Goal: Task Accomplishment & Management: Manage account settings

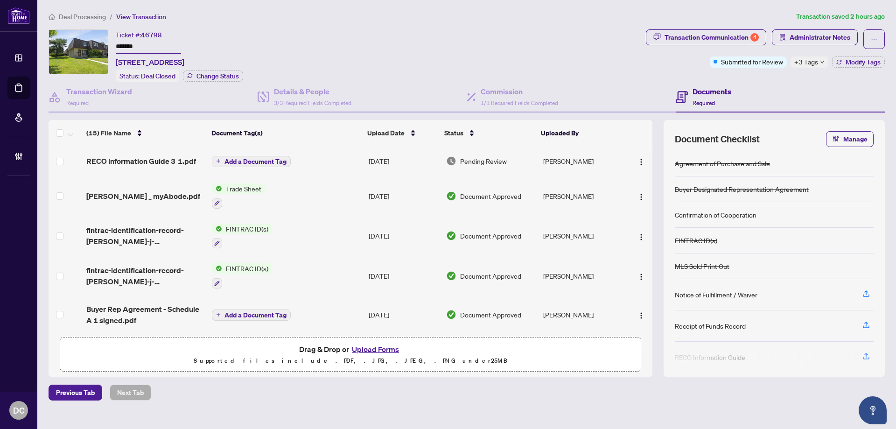
click at [817, 63] on span "+3 Tags" at bounding box center [806, 61] width 24 height 11
click at [97, 15] on span "Deal Processing" at bounding box center [82, 17] width 47 height 8
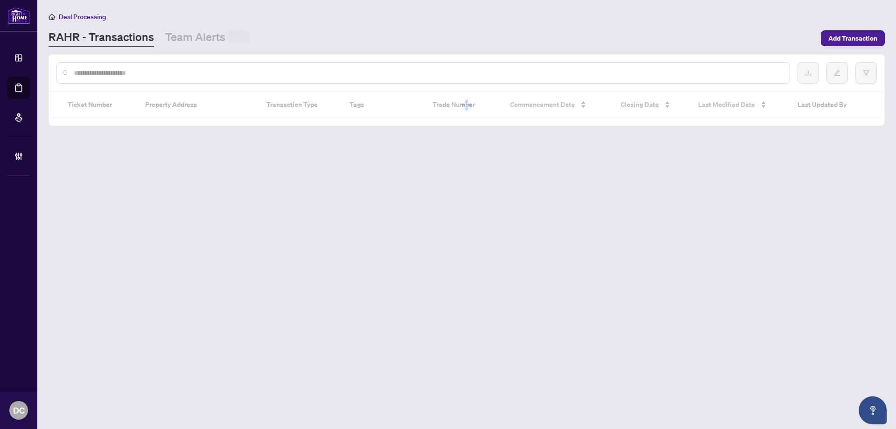
click at [184, 77] on input "text" at bounding box center [428, 73] width 708 height 10
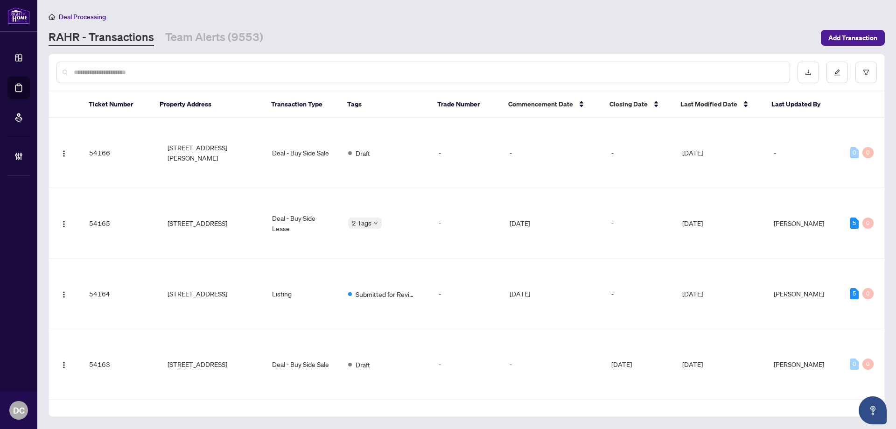
paste input "*******"
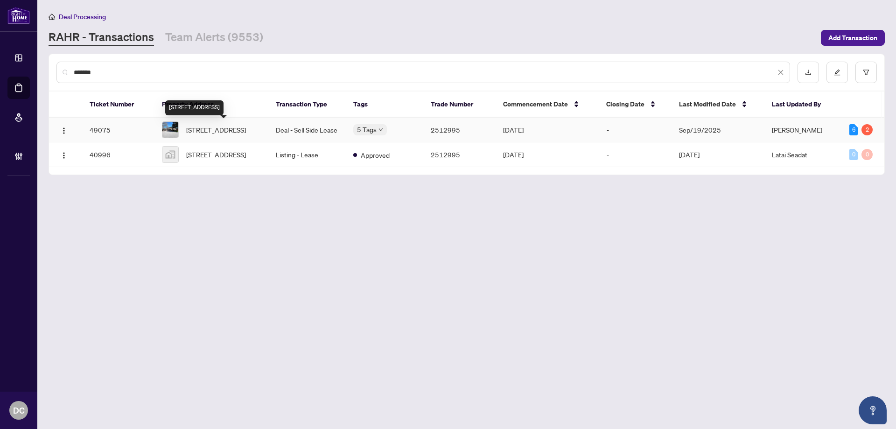
type input "*******"
click at [232, 130] on span "[STREET_ADDRESS]" at bounding box center [216, 130] width 60 height 10
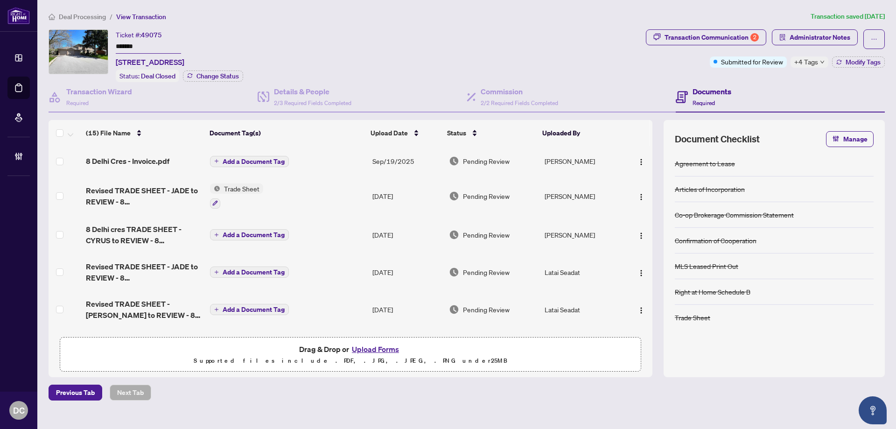
click at [348, 163] on td "Add a Document Tag" at bounding box center [287, 161] width 162 height 30
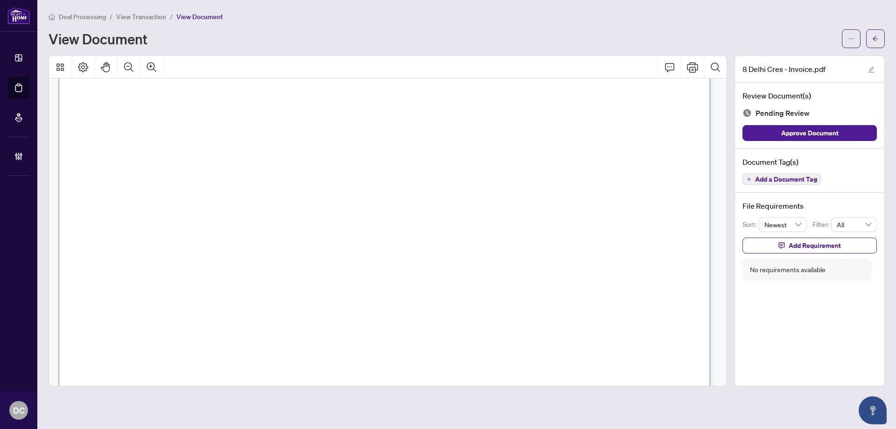
scroll to position [280, 0]
click at [869, 39] on button "button" at bounding box center [875, 38] width 19 height 19
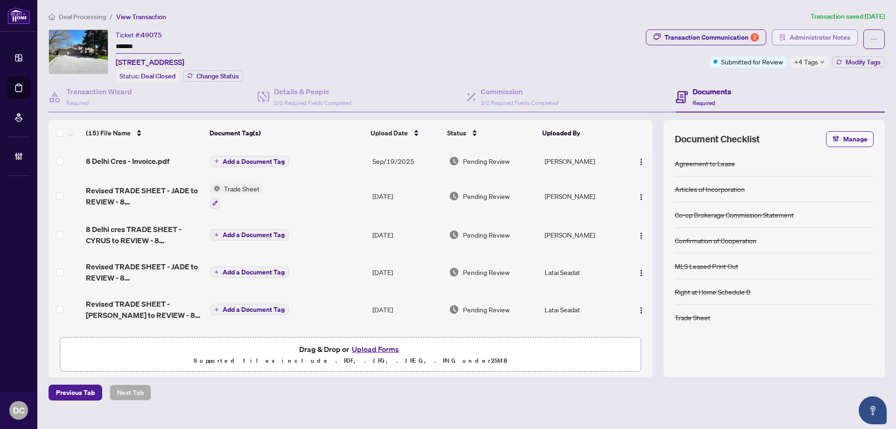
click at [817, 42] on span "Administrator Notes" at bounding box center [819, 37] width 61 height 15
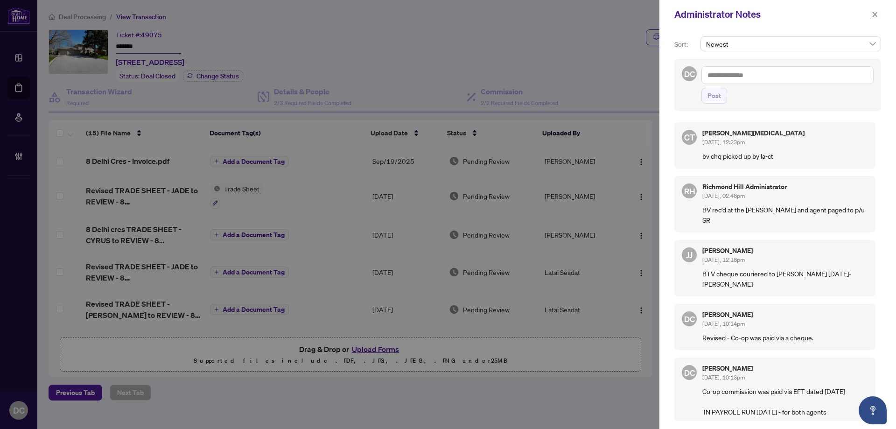
click at [793, 78] on textarea at bounding box center [787, 75] width 172 height 18
paste textarea "**********"
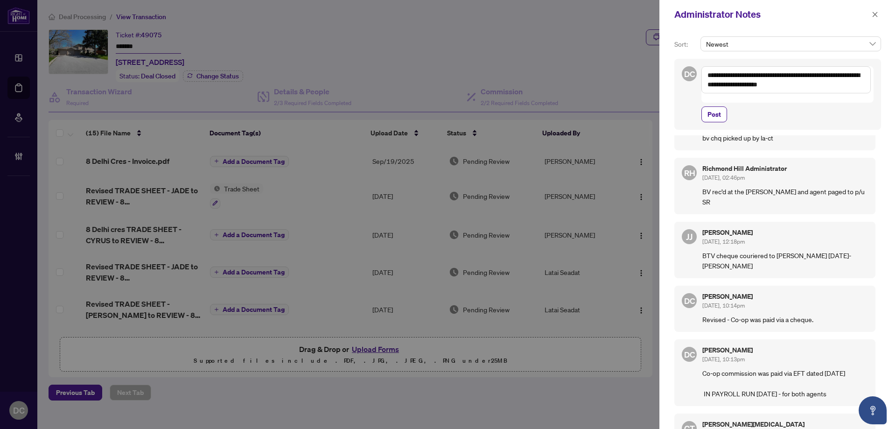
scroll to position [93, 0]
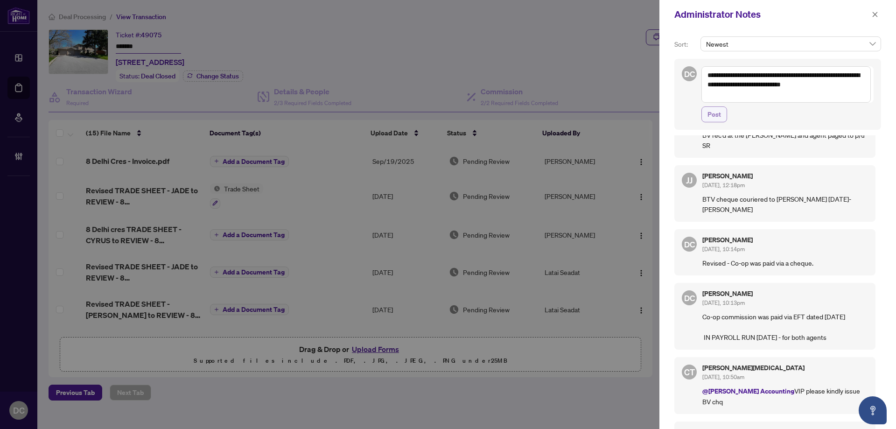
type textarea "**********"
click at [722, 111] on button "Post" at bounding box center [714, 114] width 26 height 16
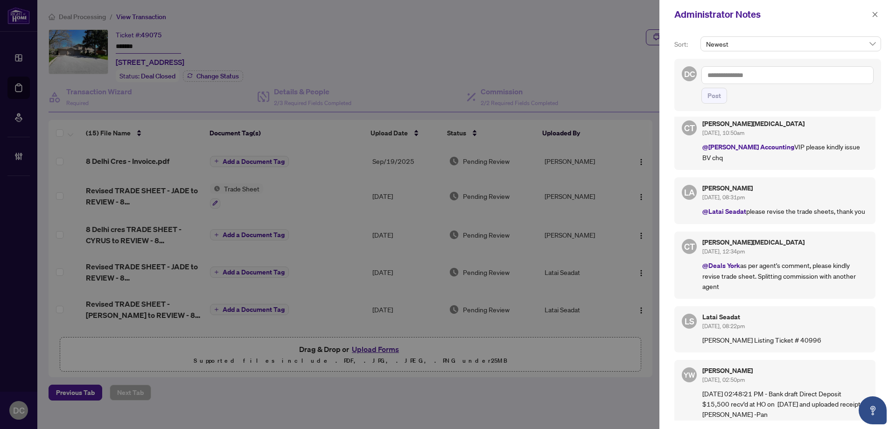
scroll to position [397, 0]
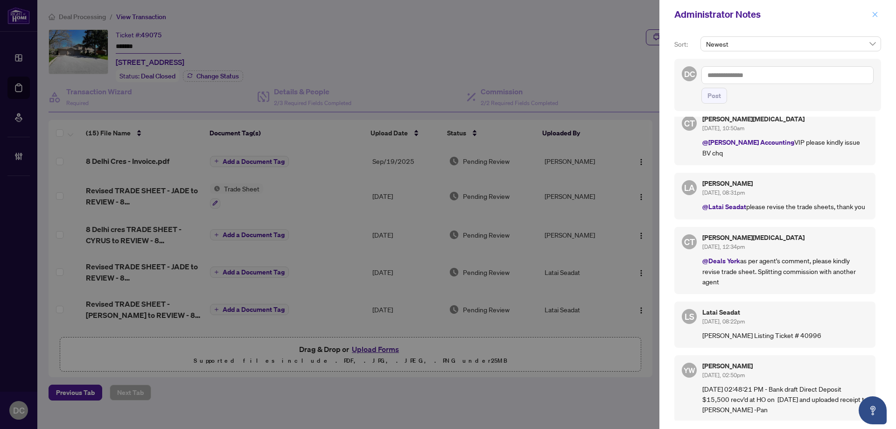
click at [878, 17] on button "button" at bounding box center [875, 14] width 12 height 11
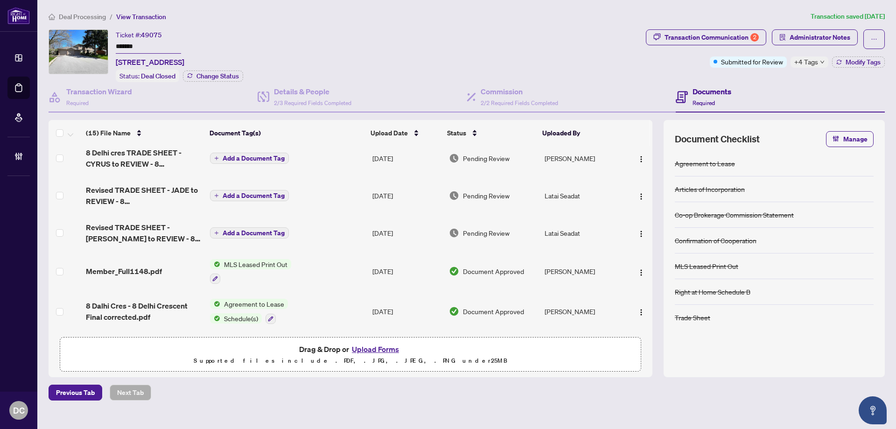
scroll to position [93, 0]
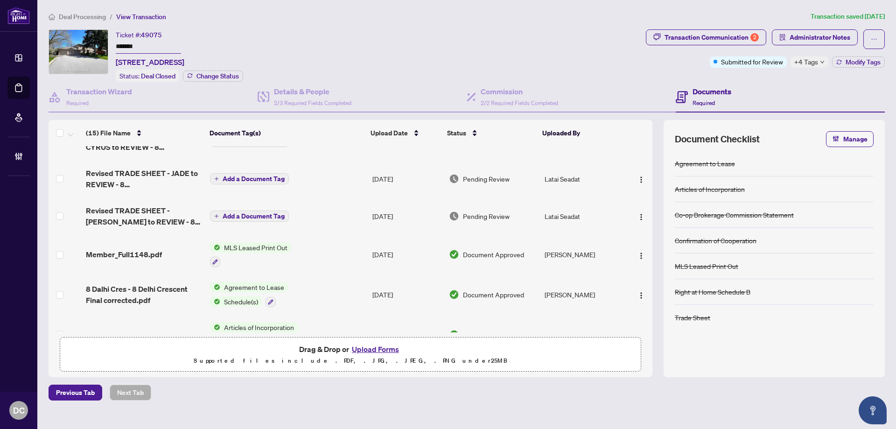
click at [810, 55] on div "Transaction Communication 2 Administrator Notes Submitted for Review +4 Tags Mo…" at bounding box center [765, 48] width 239 height 38
click at [813, 61] on span "+4 Tags" at bounding box center [806, 61] width 24 height 11
click at [768, 77] on div "Transaction Communication 2 Administrator Notes Submitted for Review +4 Tags Mo…" at bounding box center [765, 55] width 243 height 53
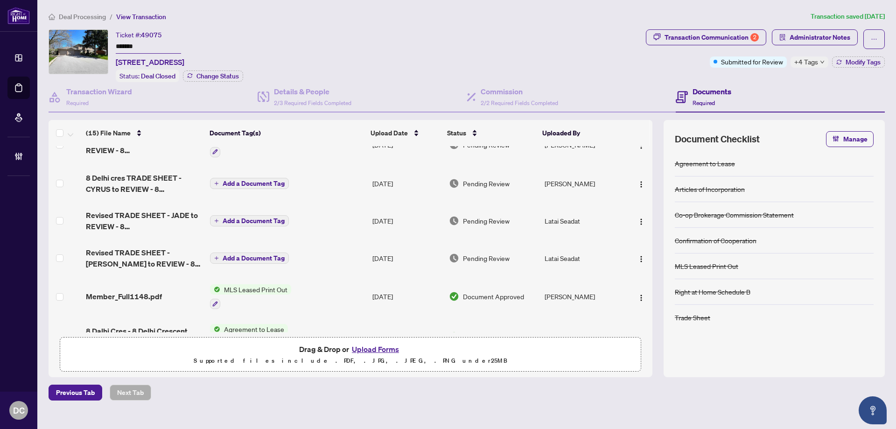
scroll to position [0, 0]
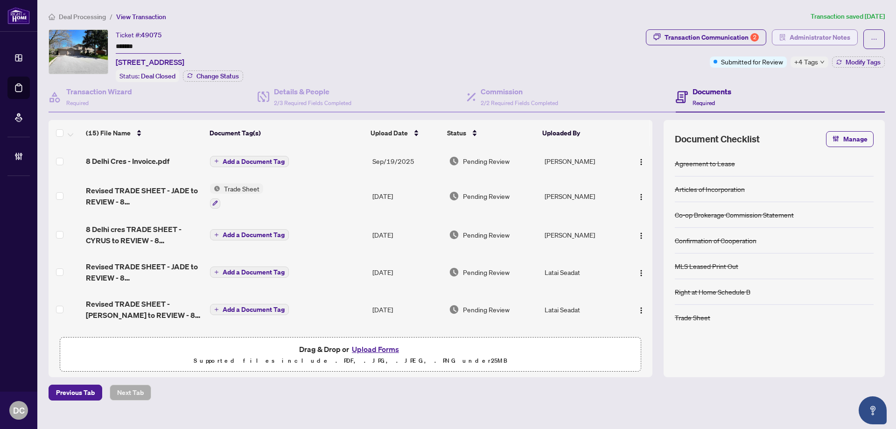
click at [807, 40] on span "Administrator Notes" at bounding box center [819, 37] width 61 height 15
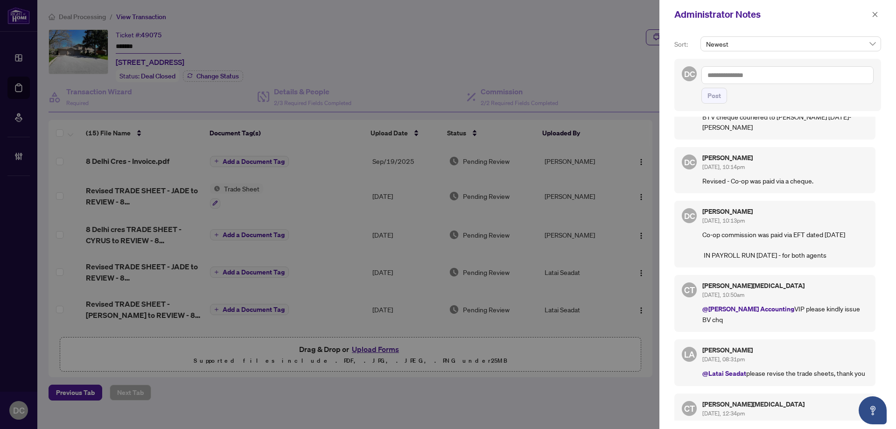
scroll to position [233, 0]
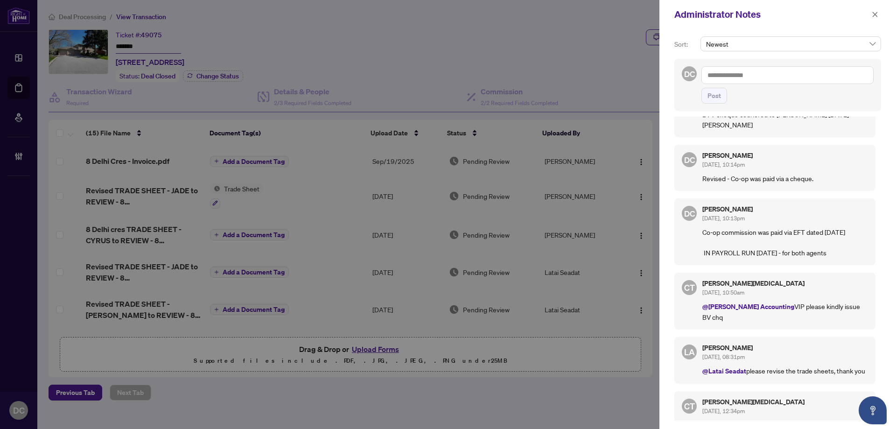
click at [869, 10] on span at bounding box center [875, 14] width 12 height 11
click at [874, 14] on icon "close" at bounding box center [874, 14] width 7 height 7
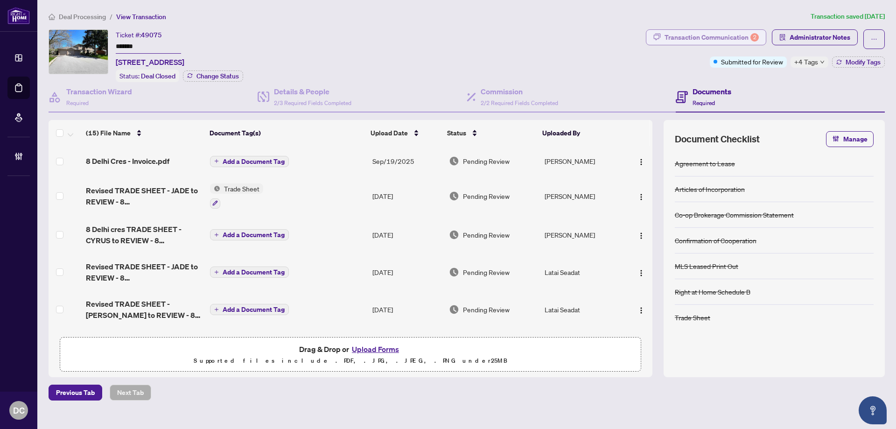
click at [712, 40] on div "Transaction Communication 2" at bounding box center [711, 37] width 94 height 15
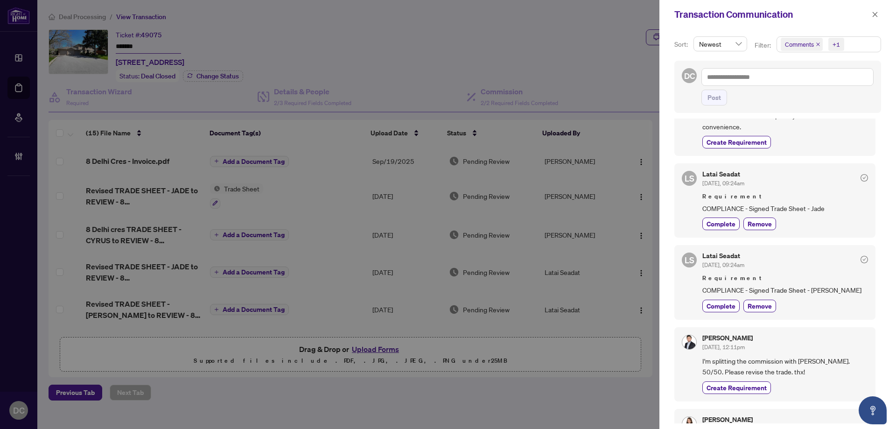
scroll to position [327, 0]
click at [879, 16] on button "button" at bounding box center [875, 14] width 12 height 11
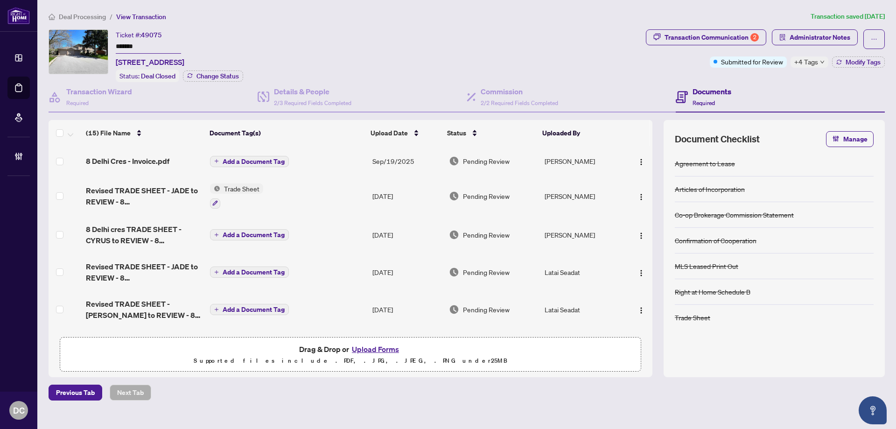
click at [350, 237] on td "Add a Document Tag" at bounding box center [287, 234] width 162 height 37
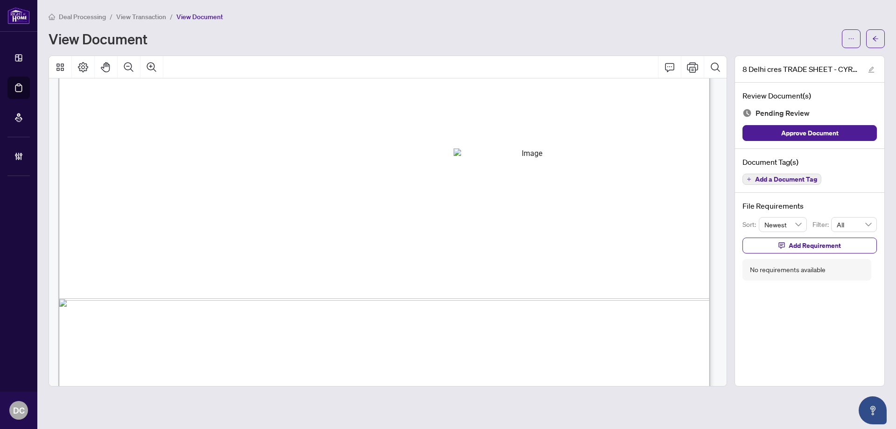
scroll to position [513, 0]
drag, startPoint x: 884, startPoint y: 36, endPoint x: 16, endPoint y: 65, distance: 868.2
click at [884, 35] on button "button" at bounding box center [875, 38] width 19 height 19
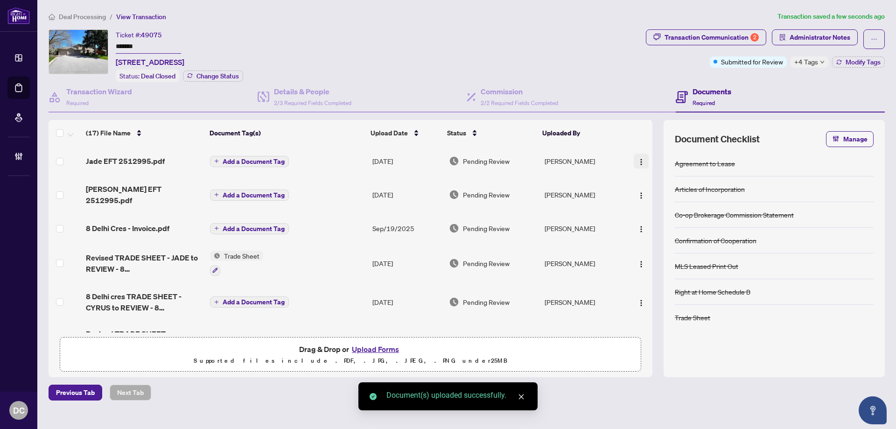
click at [638, 159] on img "button" at bounding box center [640, 161] width 7 height 7
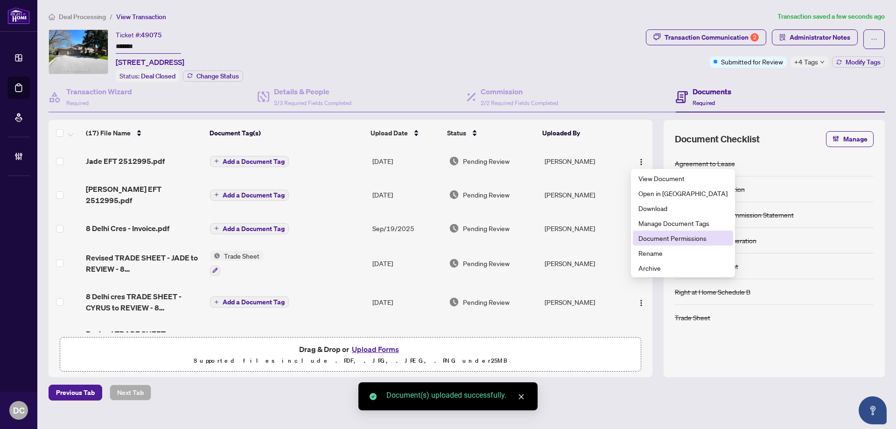
click at [666, 238] on span "Document Permissions" at bounding box center [682, 238] width 89 height 10
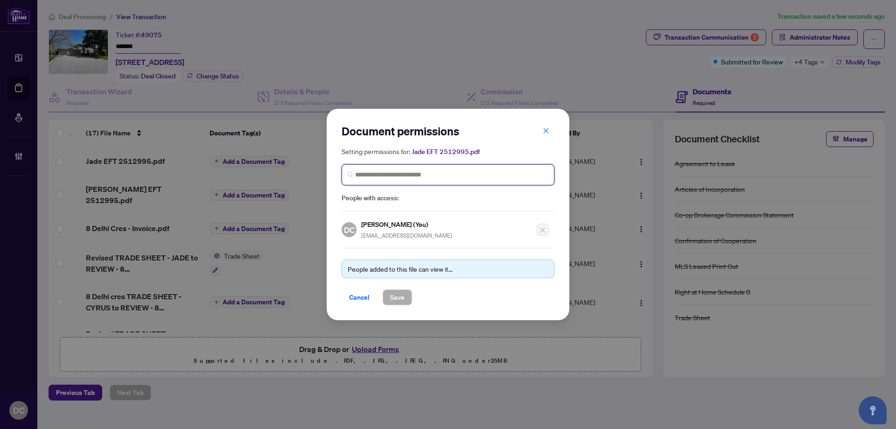
click at [484, 177] on input "search" at bounding box center [451, 175] width 193 height 10
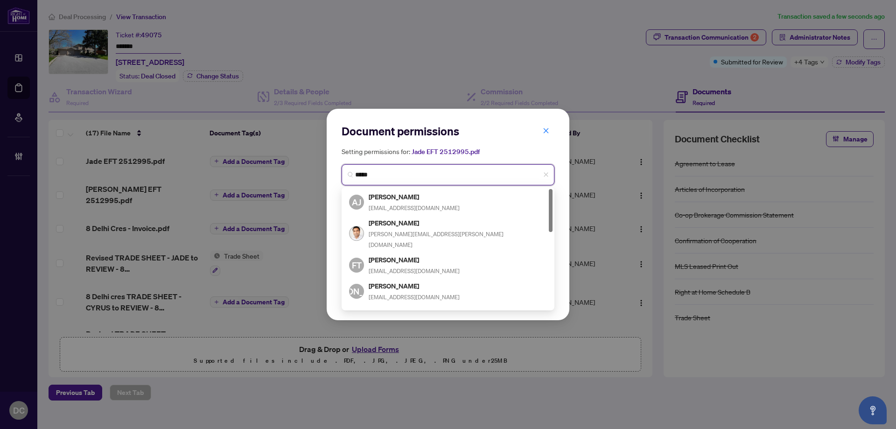
type input "******"
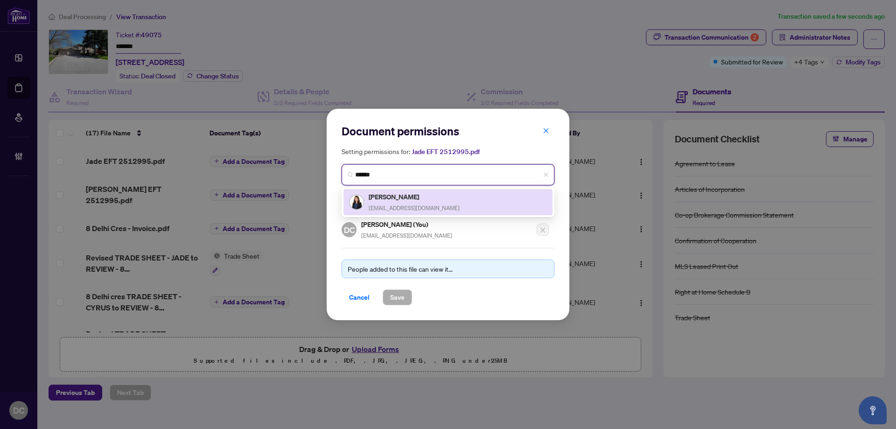
click at [446, 208] on div "[PERSON_NAME] [EMAIL_ADDRESS][DOMAIN_NAME]" at bounding box center [448, 201] width 198 height 21
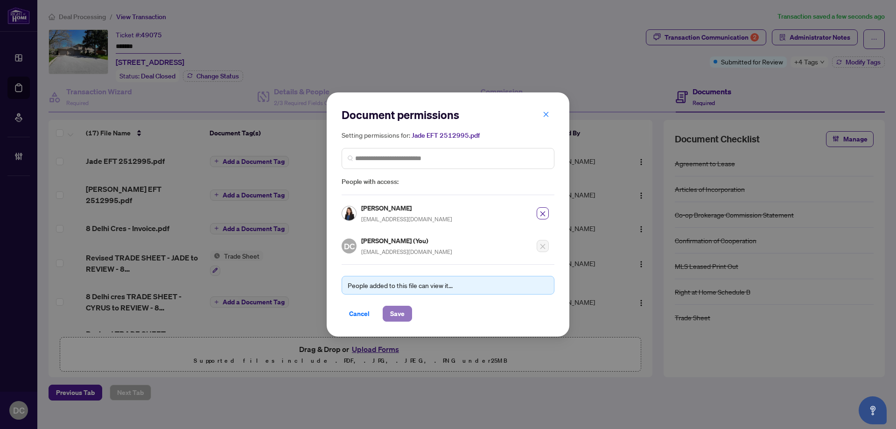
click at [397, 310] on span "Save" at bounding box center [397, 313] width 14 height 15
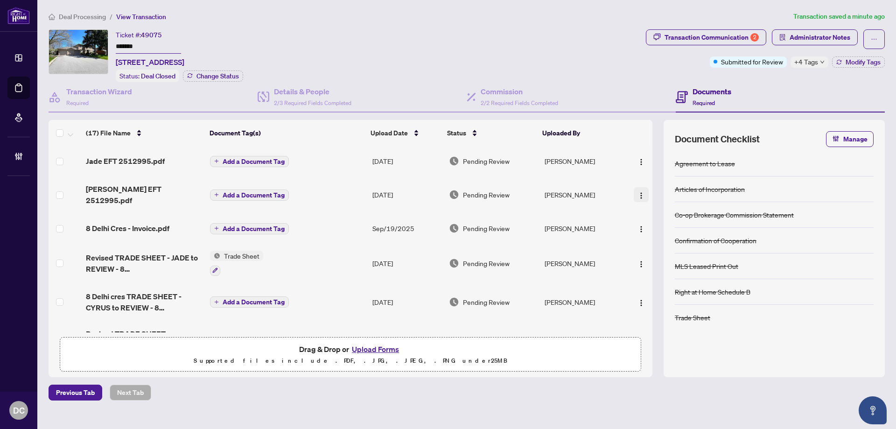
click at [637, 192] on img "button" at bounding box center [640, 195] width 7 height 7
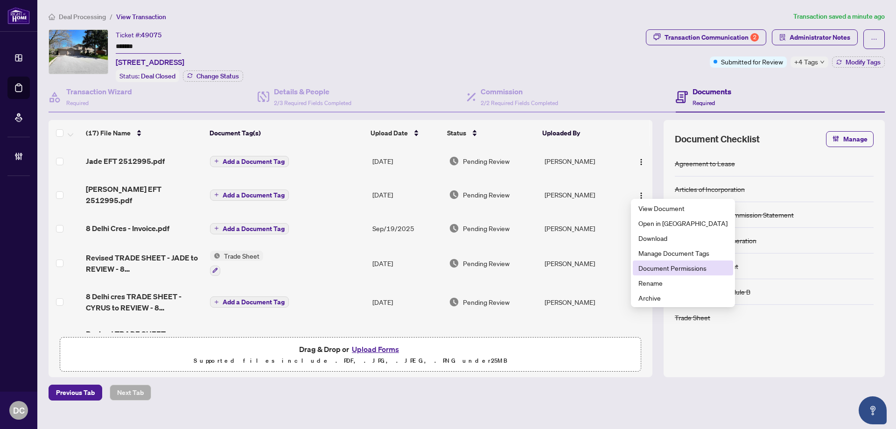
click at [662, 269] on span "Document Permissions" at bounding box center [682, 268] width 89 height 10
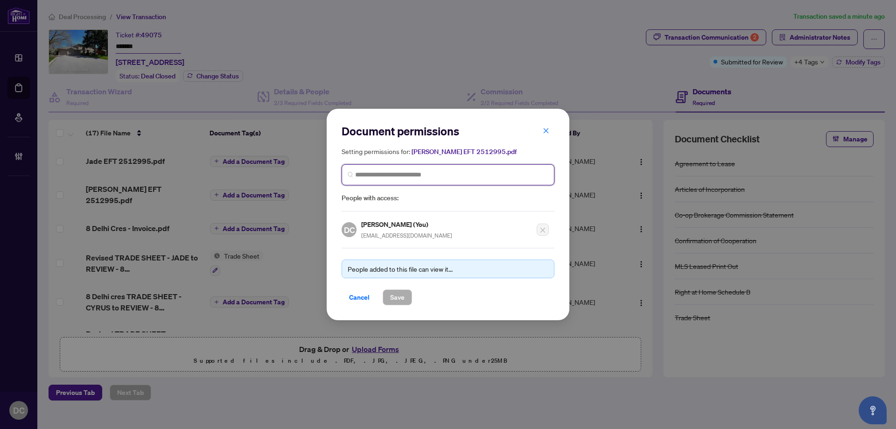
click at [418, 174] on input "search" at bounding box center [451, 175] width 193 height 10
type input "*****"
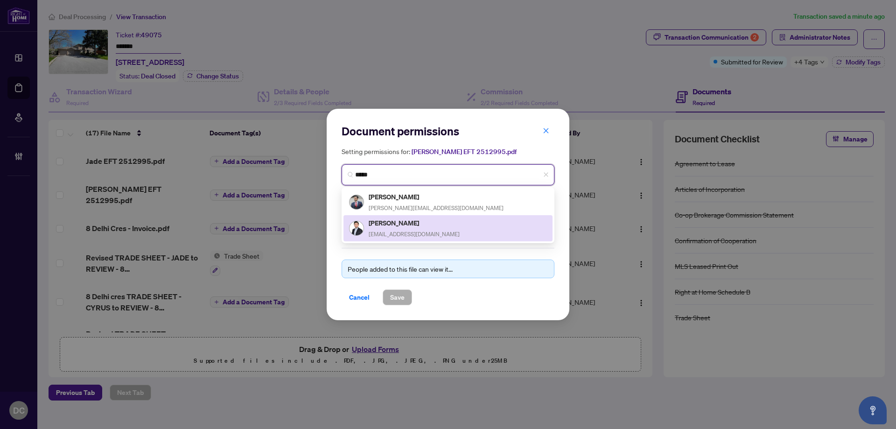
click at [406, 230] on span "[EMAIL_ADDRESS][DOMAIN_NAME]" at bounding box center [414, 233] width 91 height 7
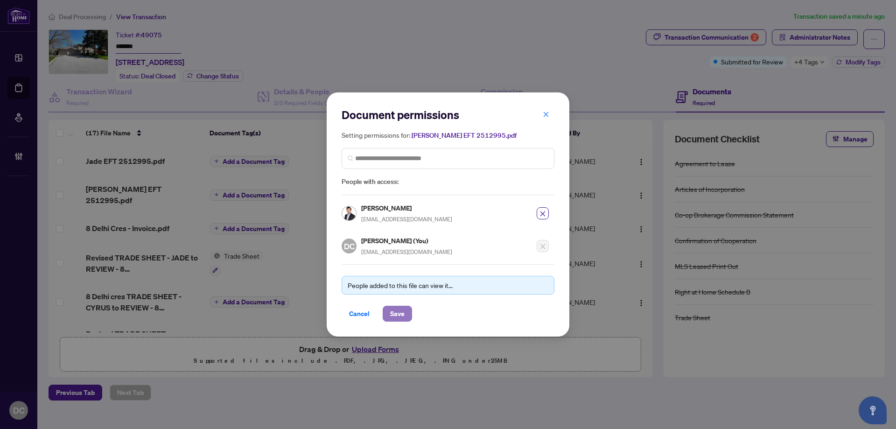
click at [402, 313] on span "Save" at bounding box center [397, 313] width 14 height 15
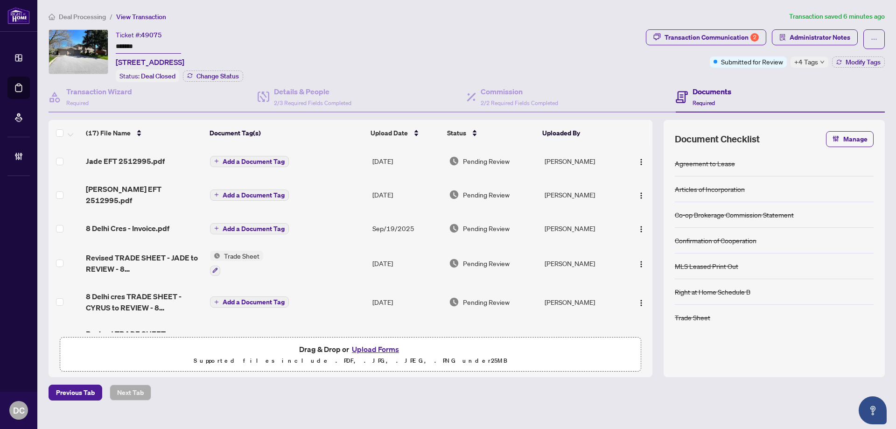
click at [629, 191] on div at bounding box center [639, 194] width 20 height 15
click at [637, 192] on img "button" at bounding box center [640, 195] width 7 height 7
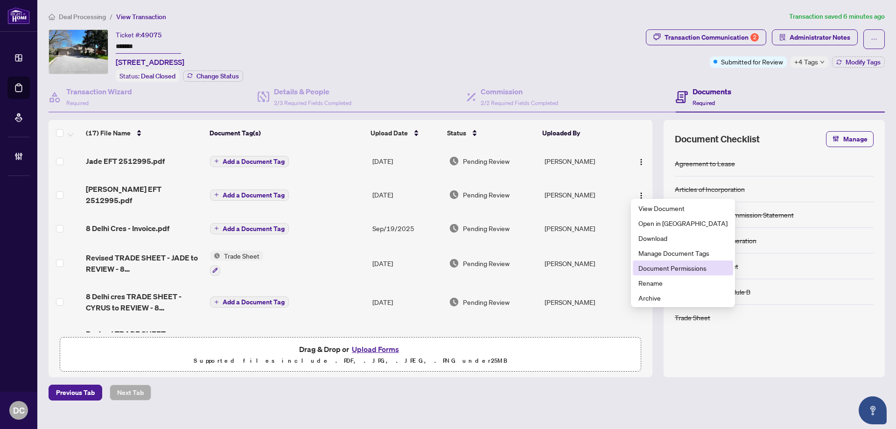
click at [648, 266] on span "Document Permissions" at bounding box center [682, 268] width 89 height 10
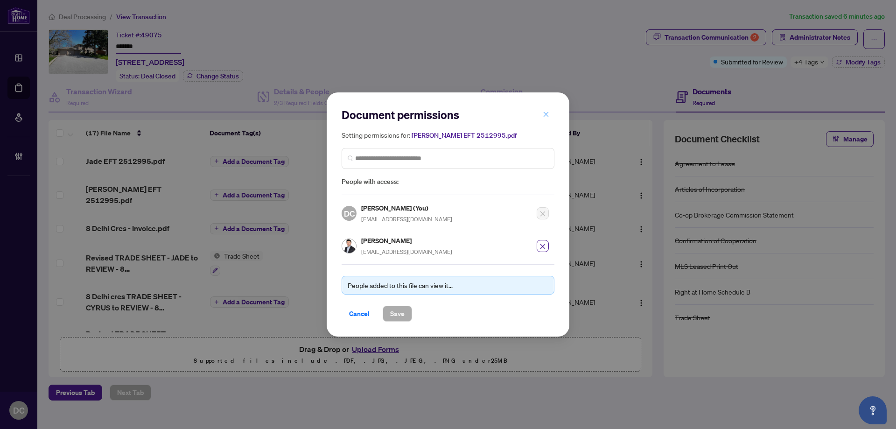
click at [548, 114] on icon "close" at bounding box center [546, 114] width 7 height 7
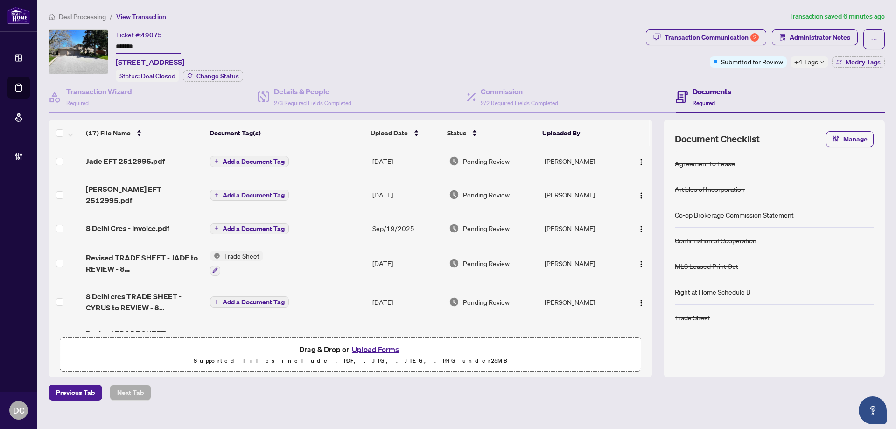
click at [84, 15] on span "Deal Processing" at bounding box center [82, 17] width 47 height 8
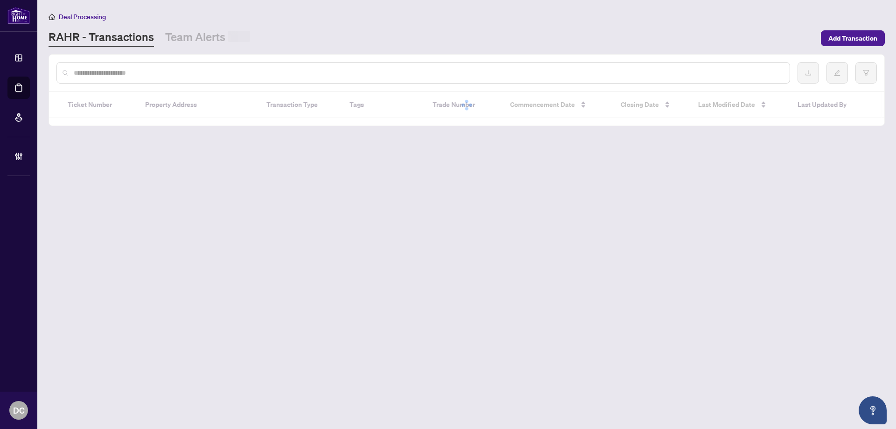
click at [174, 76] on input "text" at bounding box center [428, 73] width 708 height 10
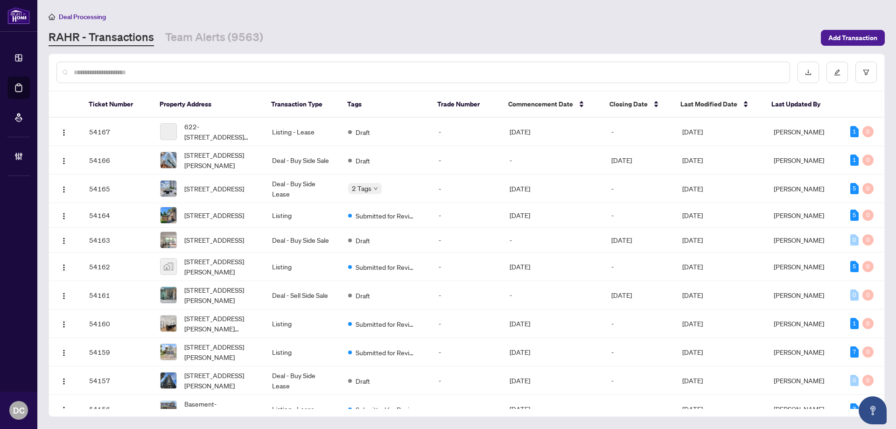
paste input "*******"
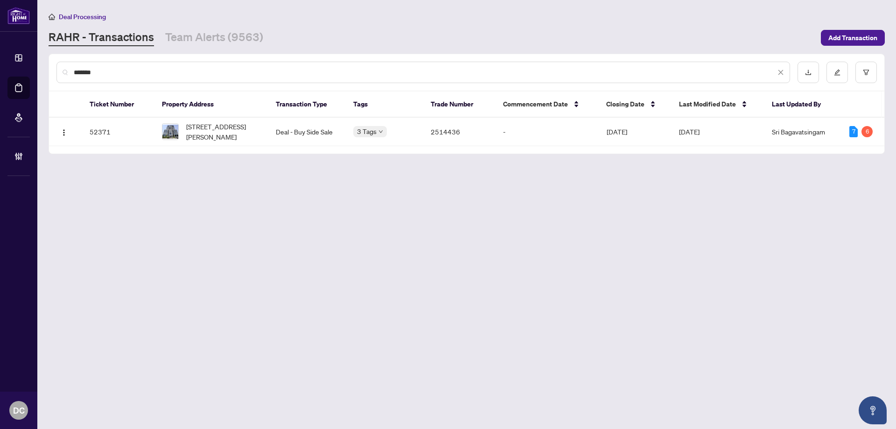
type input "*******"
click at [203, 126] on span "[STREET_ADDRESS][PERSON_NAME]" at bounding box center [223, 131] width 75 height 21
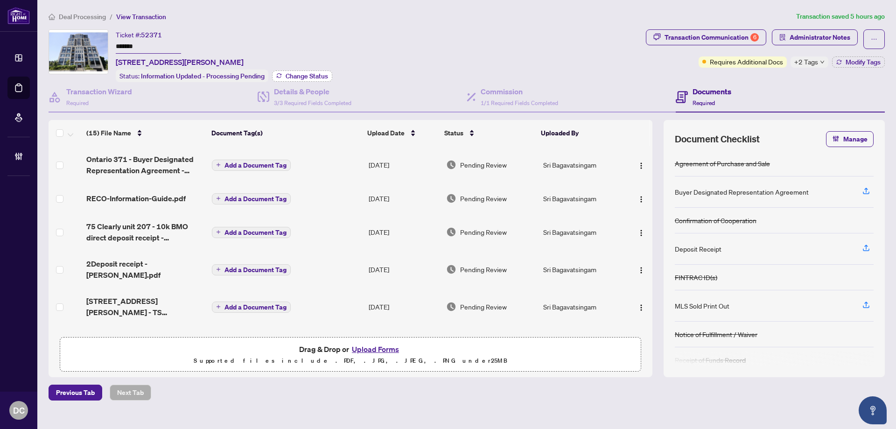
click at [293, 73] on span "Change Status" at bounding box center [307, 76] width 42 height 7
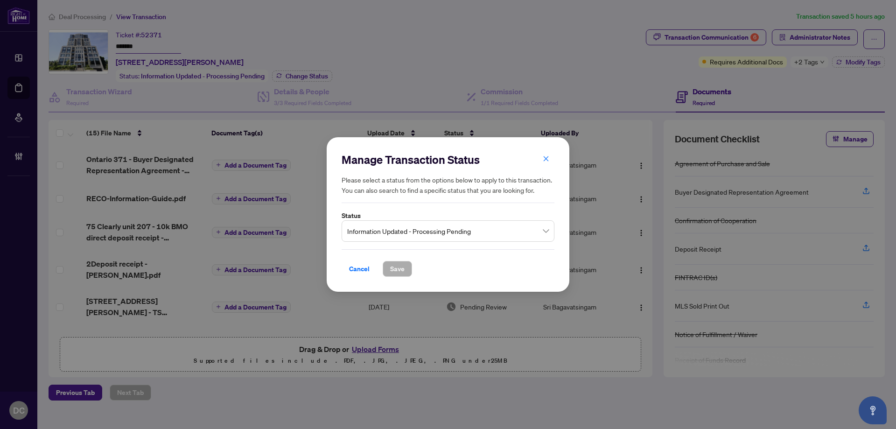
click at [422, 230] on span "Information Updated - Processing Pending" at bounding box center [448, 231] width 202 height 18
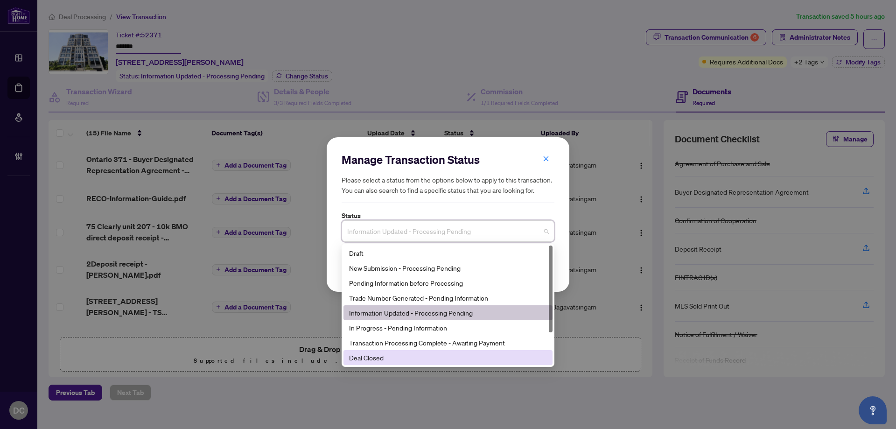
click at [409, 359] on div "Deal Closed" at bounding box center [448, 357] width 198 height 10
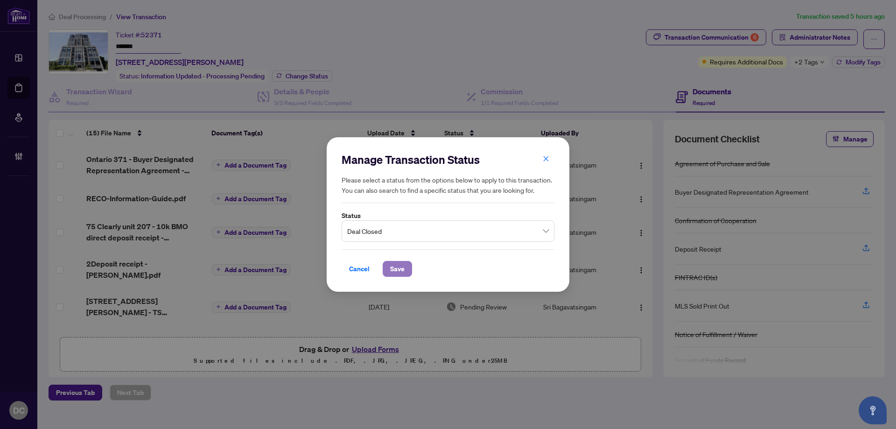
click at [402, 261] on button "Save" at bounding box center [397, 269] width 29 height 16
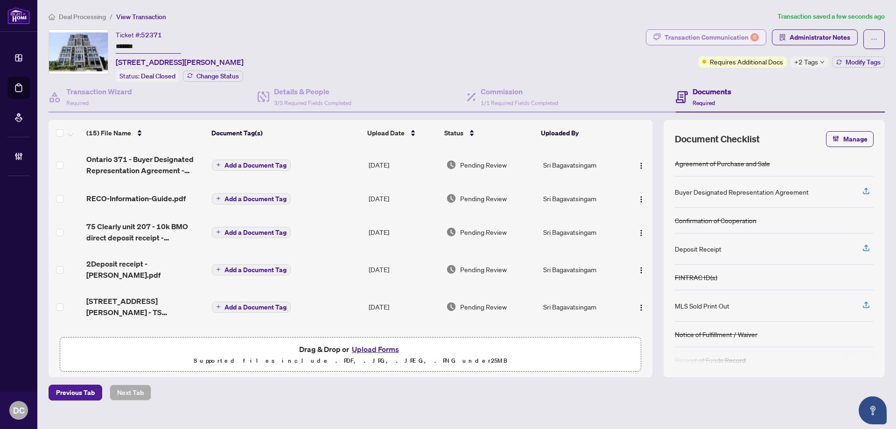
click at [702, 37] on div "Transaction Communication 6" at bounding box center [711, 37] width 94 height 15
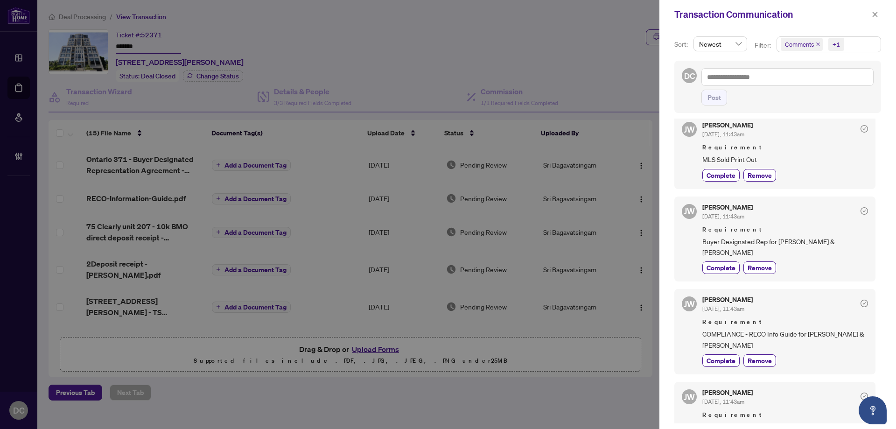
scroll to position [233, 0]
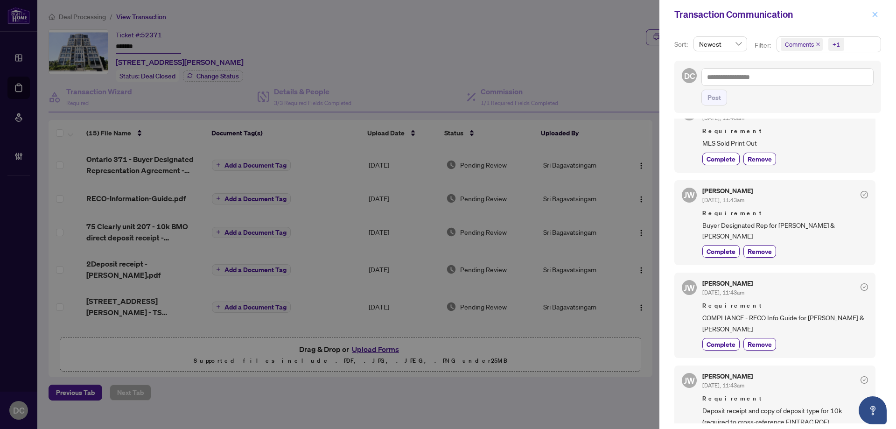
click at [874, 16] on icon "close" at bounding box center [874, 14] width 7 height 7
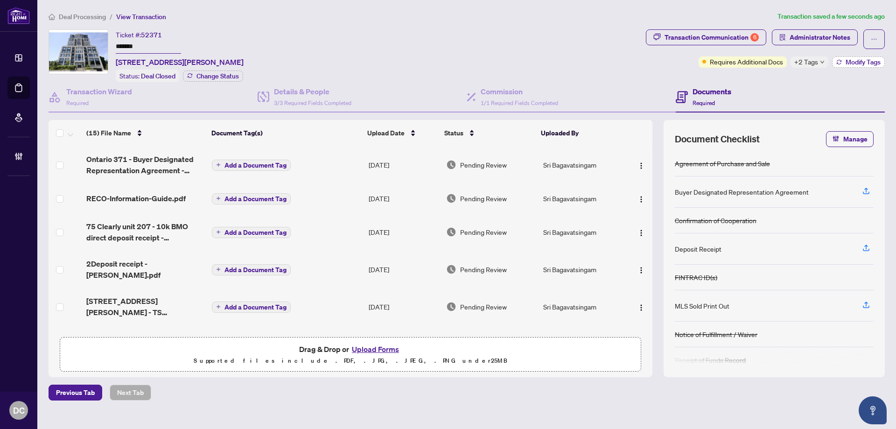
click at [852, 63] on span "Modify Tags" at bounding box center [862, 62] width 35 height 7
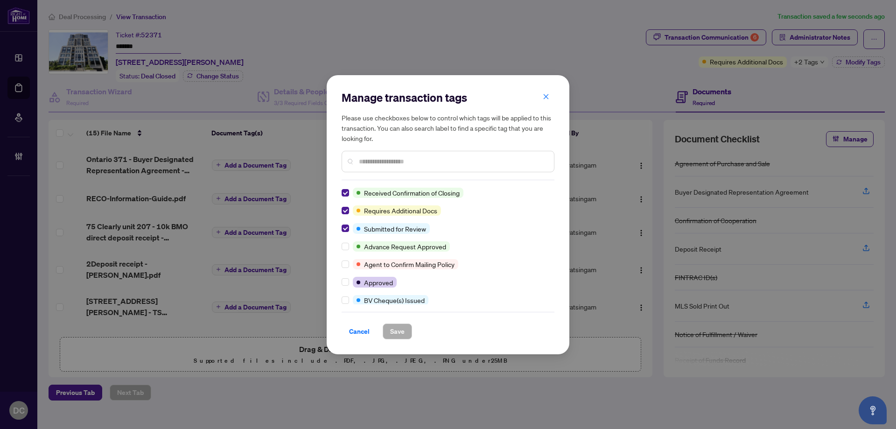
scroll to position [0, 0]
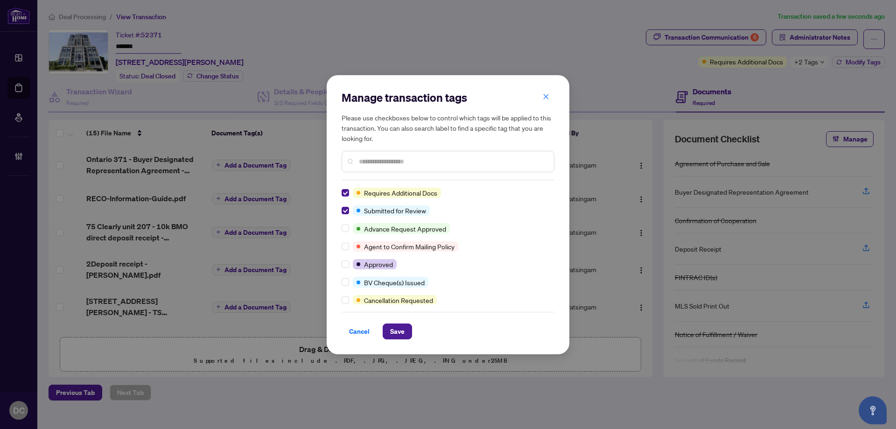
click at [385, 157] on input "text" at bounding box center [453, 161] width 188 height 10
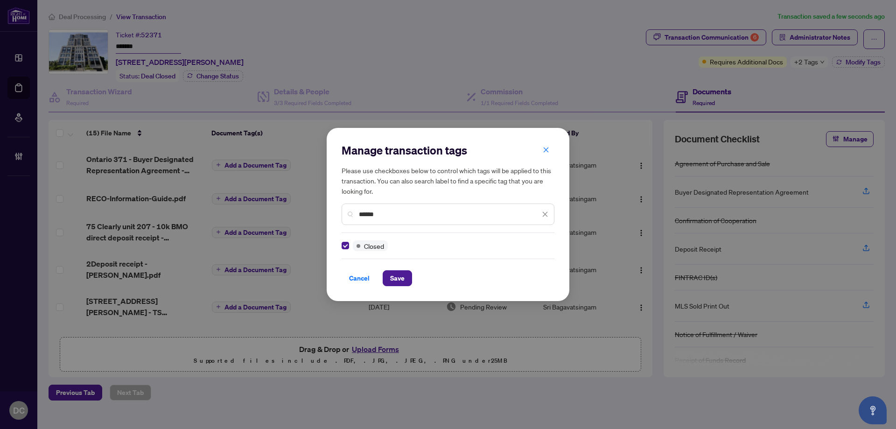
drag, startPoint x: 401, startPoint y: 216, endPoint x: 293, endPoint y: 212, distance: 108.3
click at [293, 212] on div "Manage transaction tags Please use checkboxes below to control which tags will …" at bounding box center [448, 214] width 896 height 429
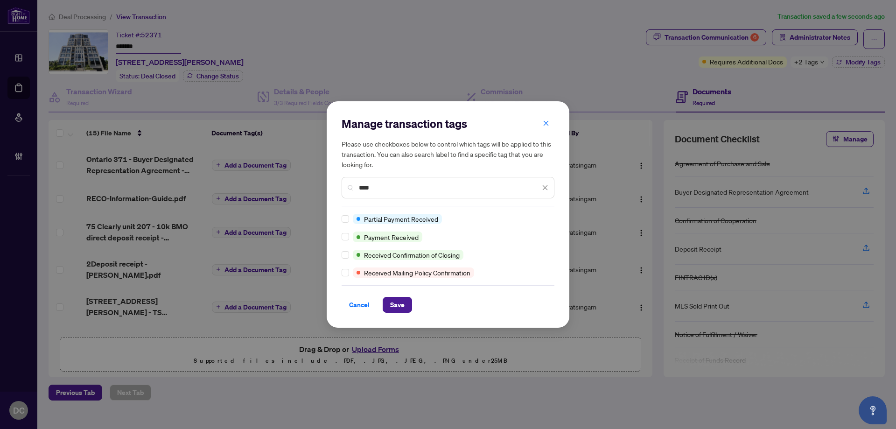
type input "****"
click at [393, 303] on span "Save" at bounding box center [397, 304] width 14 height 15
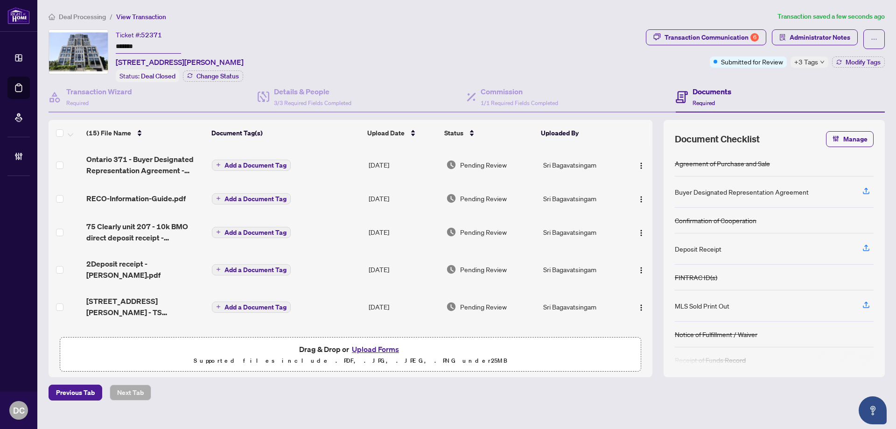
click at [812, 61] on span "+3 Tags" at bounding box center [806, 61] width 24 height 11
click at [84, 17] on span "Deal Processing" at bounding box center [82, 17] width 47 height 8
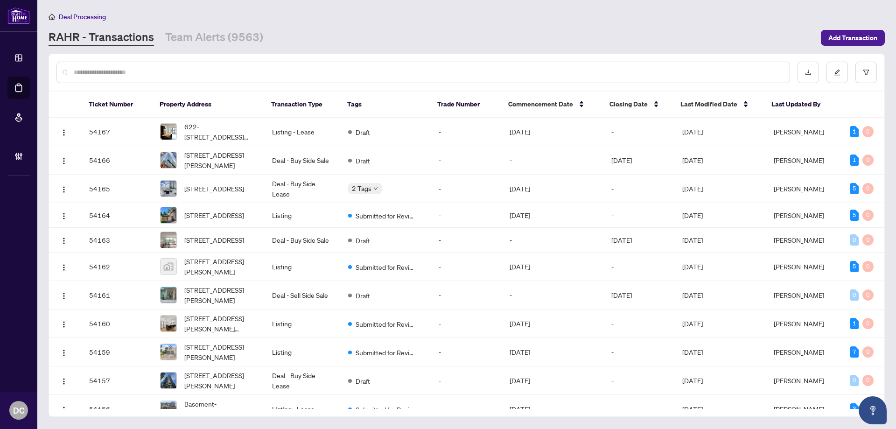
click at [201, 72] on input "text" at bounding box center [428, 72] width 708 height 10
paste input "*******"
type input "*******"
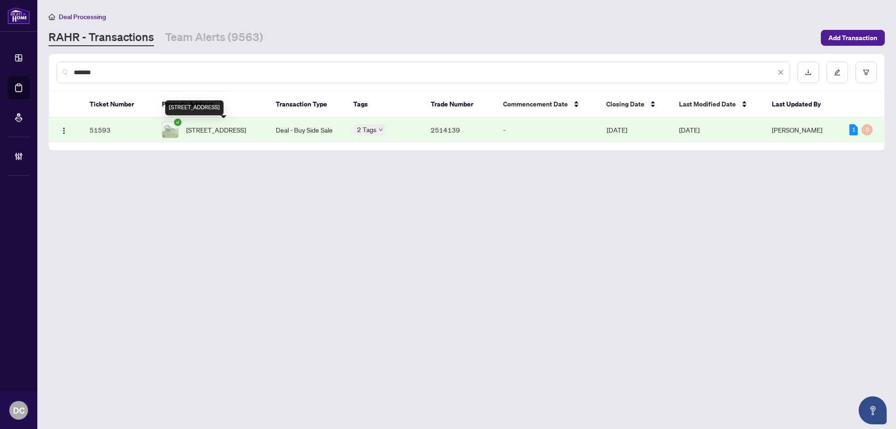
click at [211, 127] on span "[STREET_ADDRESS]" at bounding box center [216, 130] width 60 height 10
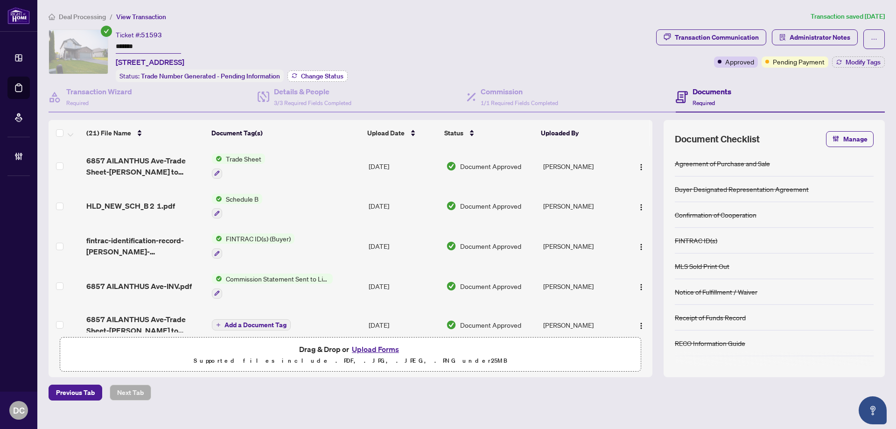
click at [340, 76] on span "Change Status" at bounding box center [322, 76] width 42 height 7
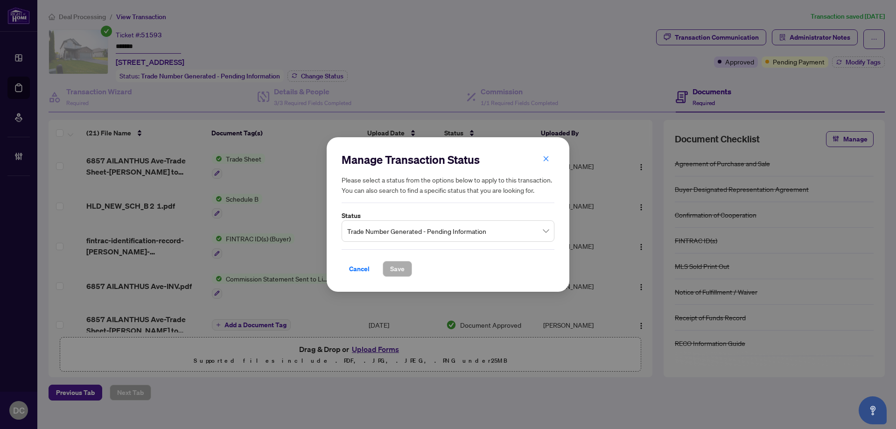
click at [494, 233] on span "Trade Number Generated - Pending Information" at bounding box center [448, 231] width 202 height 18
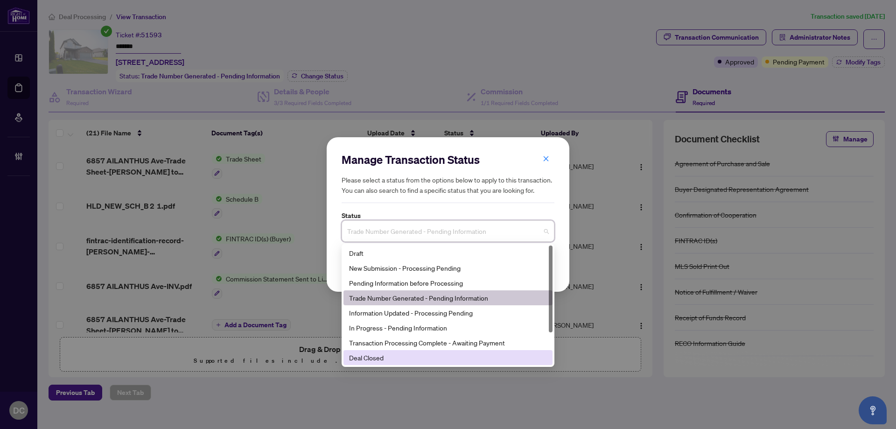
click at [399, 362] on div "Deal Closed" at bounding box center [448, 357] width 198 height 10
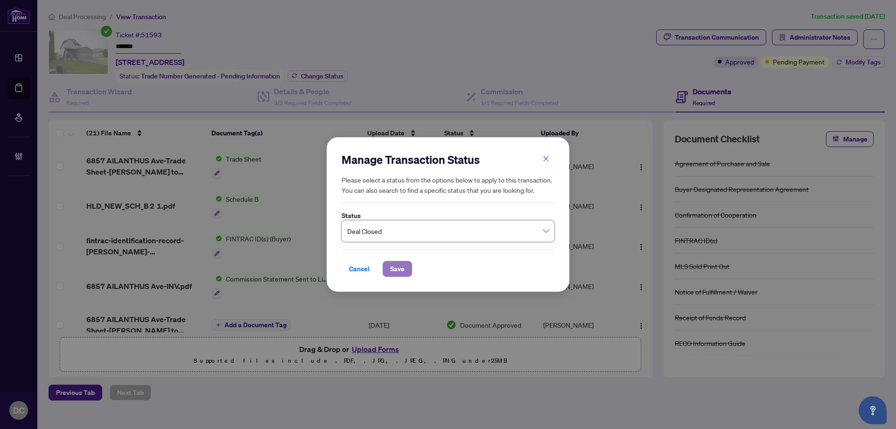
click at [399, 270] on span "Save" at bounding box center [397, 268] width 14 height 15
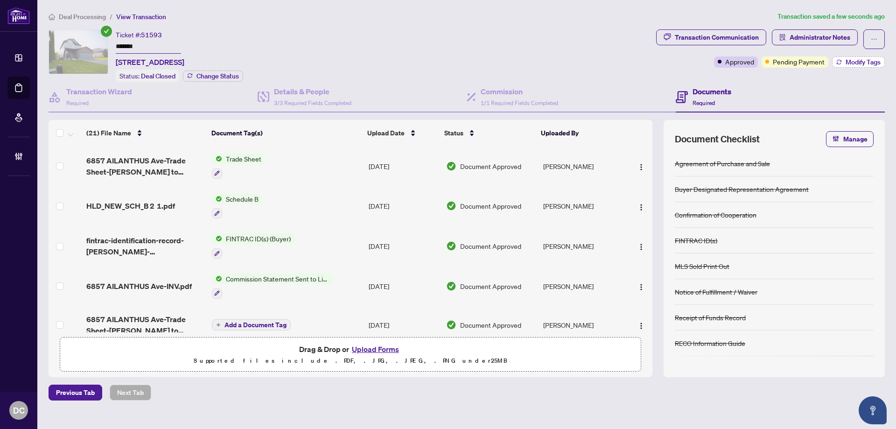
click at [834, 63] on button "Modify Tags" at bounding box center [858, 61] width 53 height 11
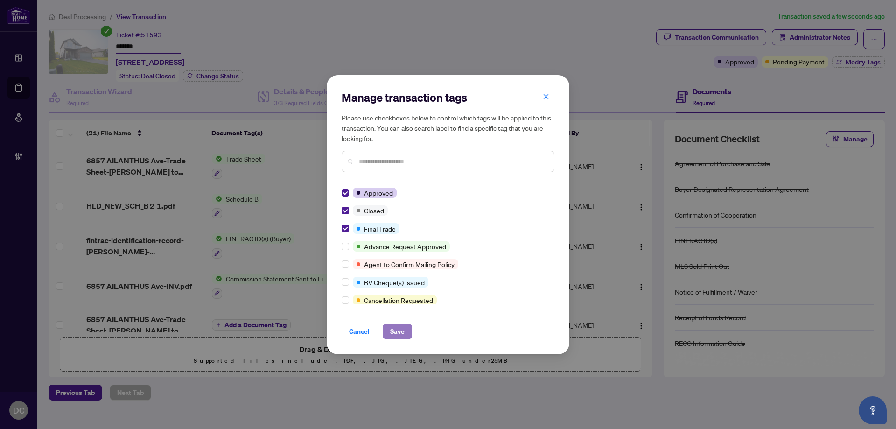
click at [396, 329] on span "Save" at bounding box center [397, 331] width 14 height 15
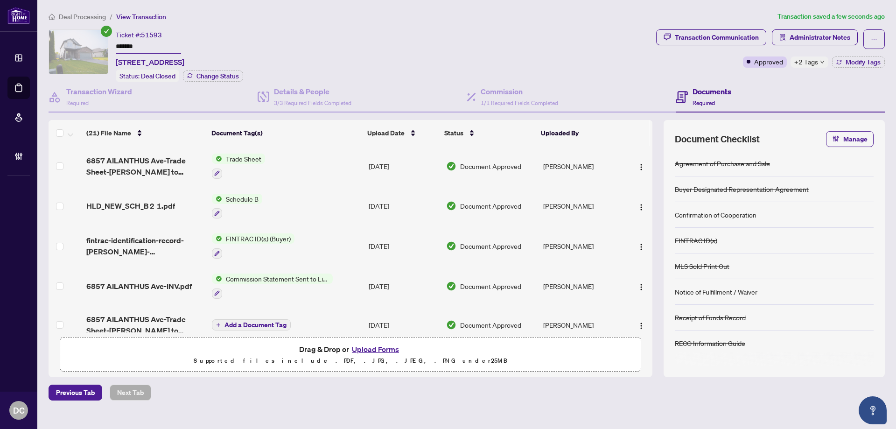
click at [820, 57] on div "+2 Tags" at bounding box center [809, 61] width 38 height 11
click at [820, 60] on div "Closed Final Trade" at bounding box center [836, 74] width 93 height 38
click at [757, 71] on div "Transaction Communication Administrator Notes Approved +2 Tags Modify Tags" at bounding box center [770, 55] width 232 height 53
click at [804, 34] on span "Administrator Notes" at bounding box center [819, 37] width 61 height 15
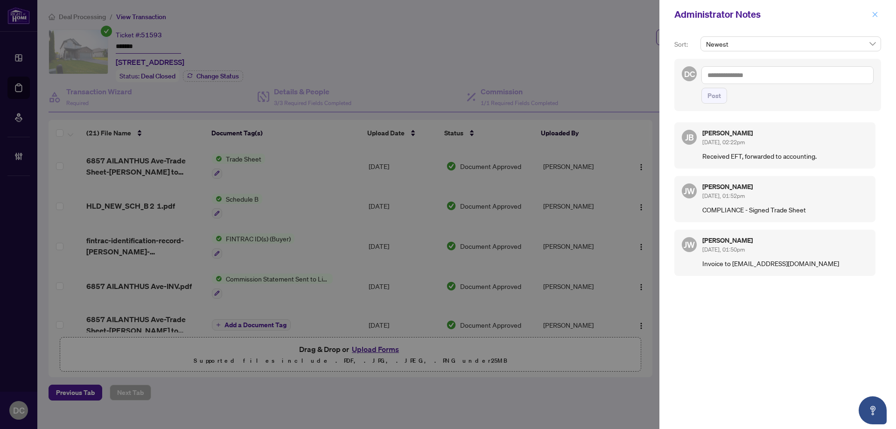
click at [875, 12] on icon "close" at bounding box center [874, 14] width 7 height 7
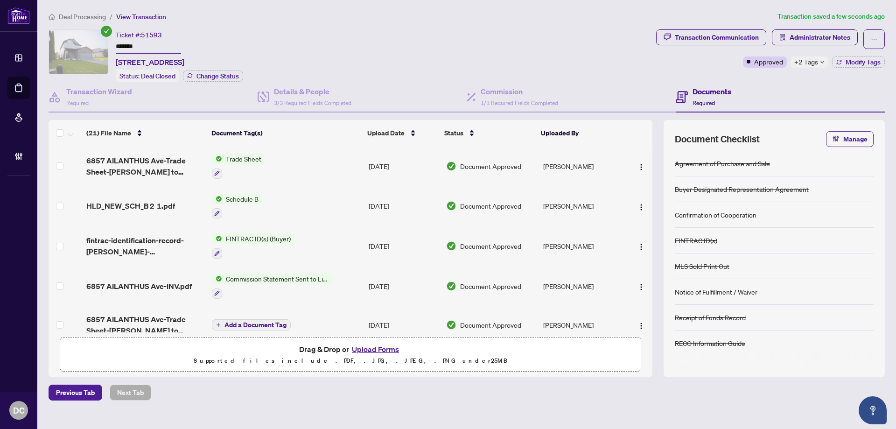
click at [300, 169] on td "Trade Sheet" at bounding box center [286, 166] width 157 height 40
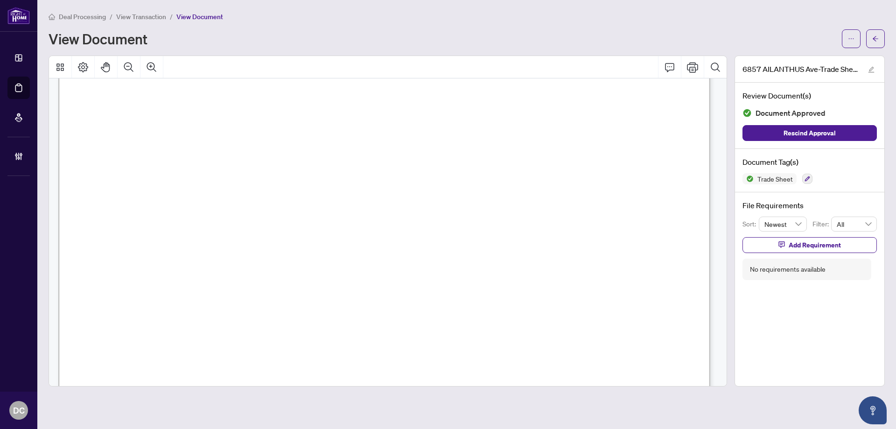
scroll to position [280, 0]
click at [871, 40] on button "button" at bounding box center [875, 38] width 19 height 19
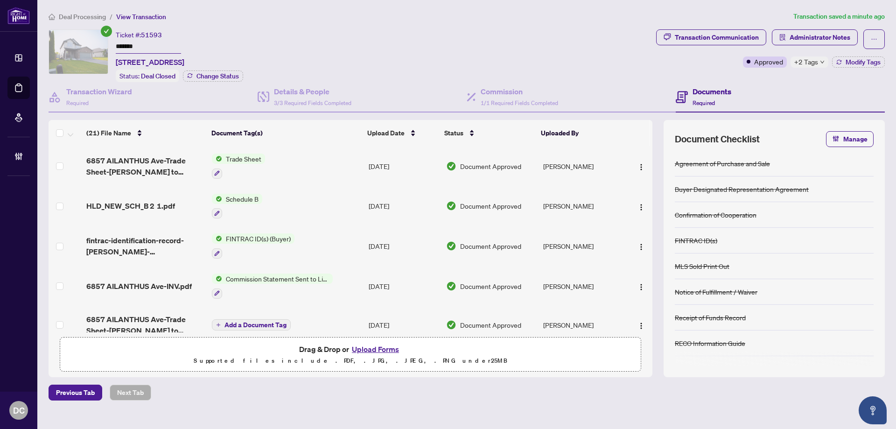
drag, startPoint x: 125, startPoint y: 47, endPoint x: 86, endPoint y: 46, distance: 38.7
click at [86, 46] on div "Ticket #: 51593 ******* [STREET_ADDRESS] Status: Deal Closed Change Status" at bounding box center [351, 55] width 604 height 53
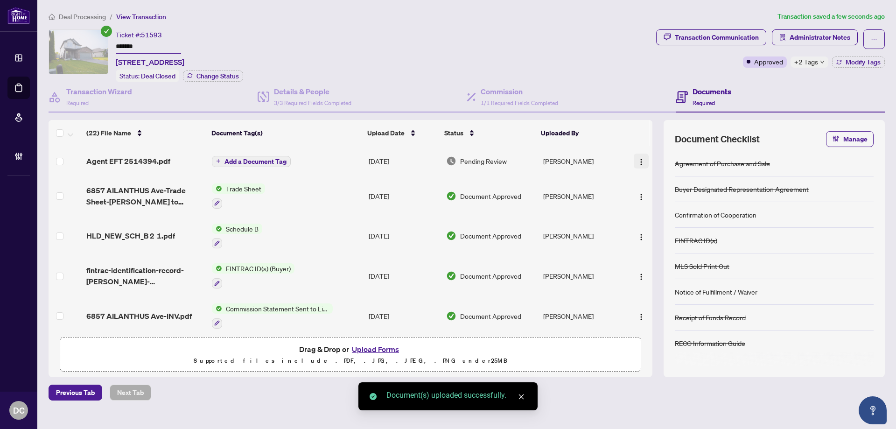
click at [641, 160] on img "button" at bounding box center [640, 161] width 7 height 7
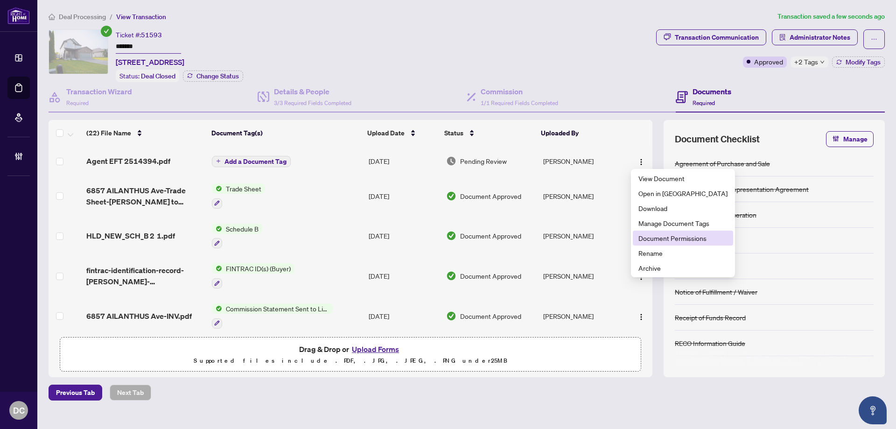
click at [665, 235] on span "Document Permissions" at bounding box center [682, 238] width 89 height 10
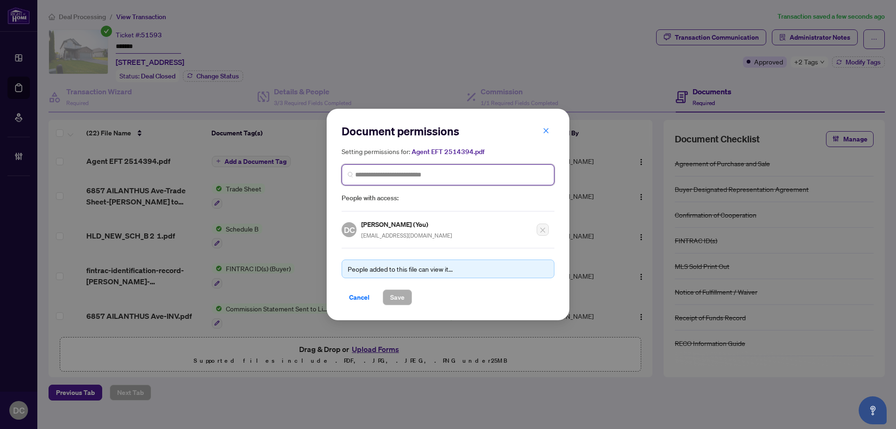
click at [460, 173] on input "search" at bounding box center [451, 175] width 193 height 10
type input "********"
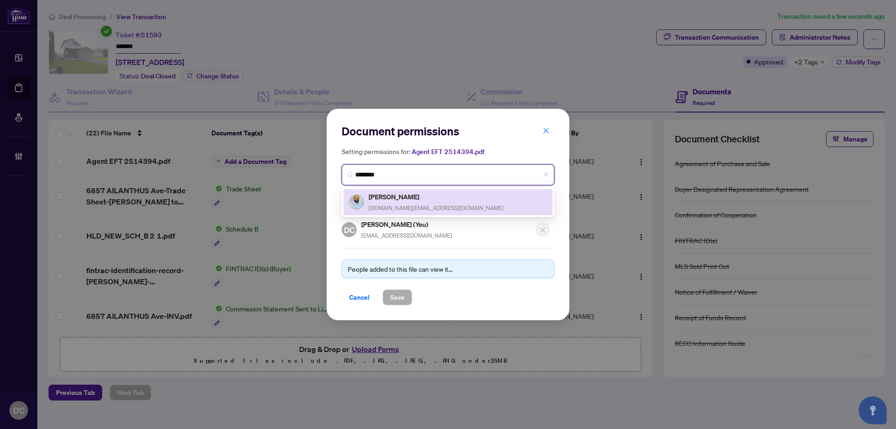
click at [394, 198] on h5 "[PERSON_NAME]" at bounding box center [436, 196] width 135 height 11
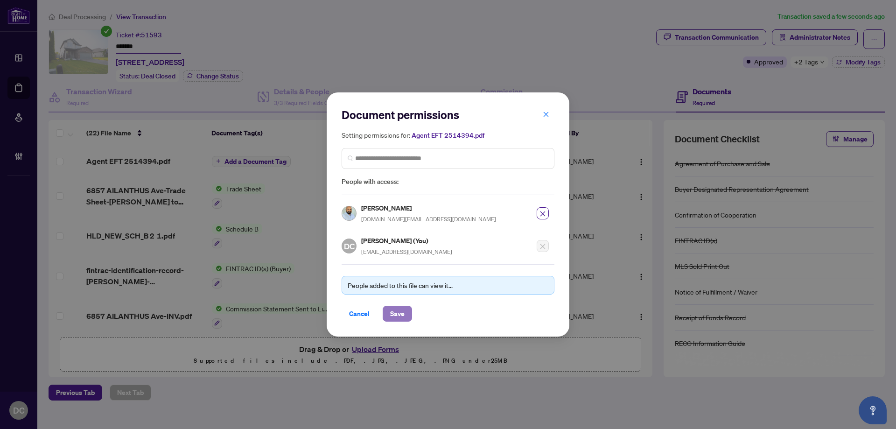
click at [386, 307] on button "Save" at bounding box center [397, 314] width 29 height 16
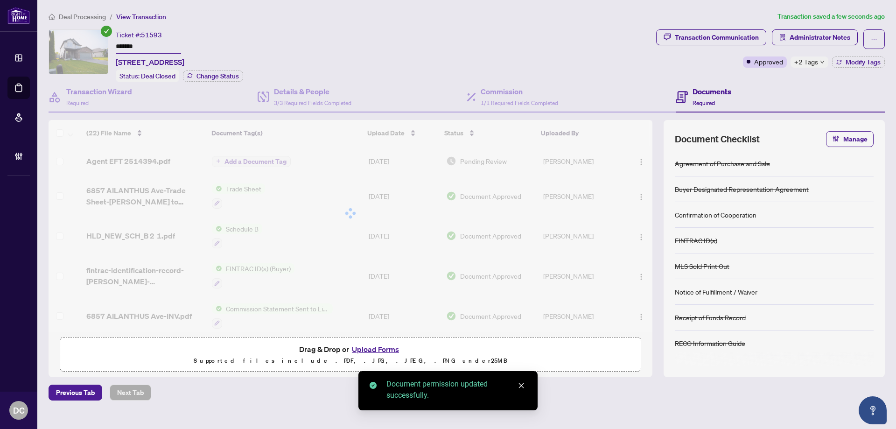
click at [830, 38] on span "Administrator Notes" at bounding box center [819, 37] width 61 height 15
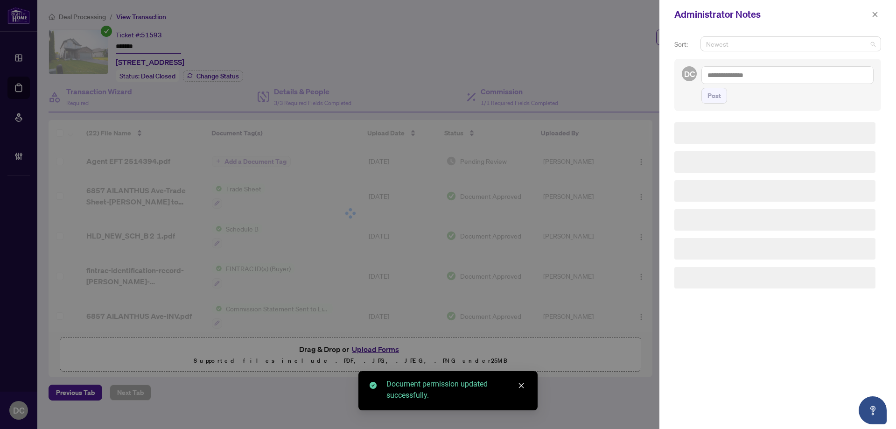
click at [820, 41] on span "Newest" at bounding box center [790, 44] width 169 height 14
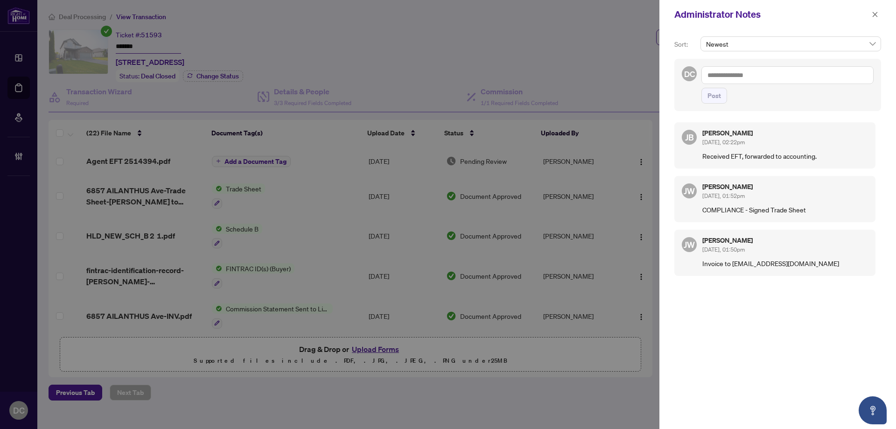
click at [753, 76] on textarea at bounding box center [787, 75] width 172 height 18
paste textarea "**********"
type textarea "**********"
click at [720, 94] on span "Post" at bounding box center [714, 95] width 14 height 15
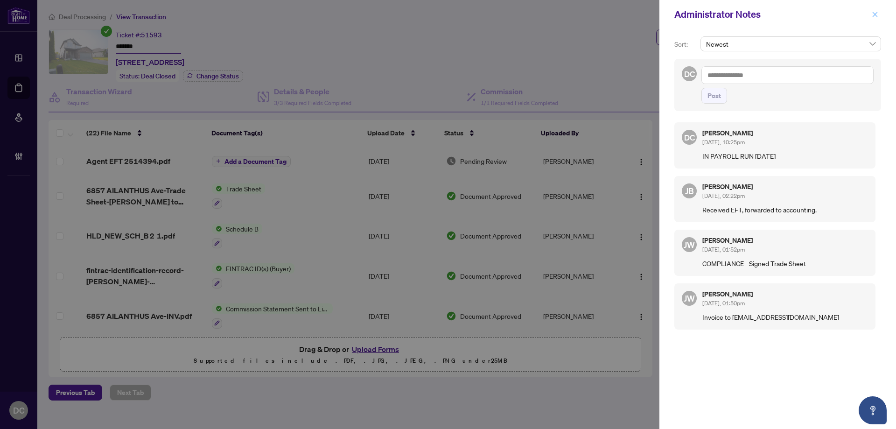
click at [875, 19] on span "button" at bounding box center [874, 14] width 7 height 15
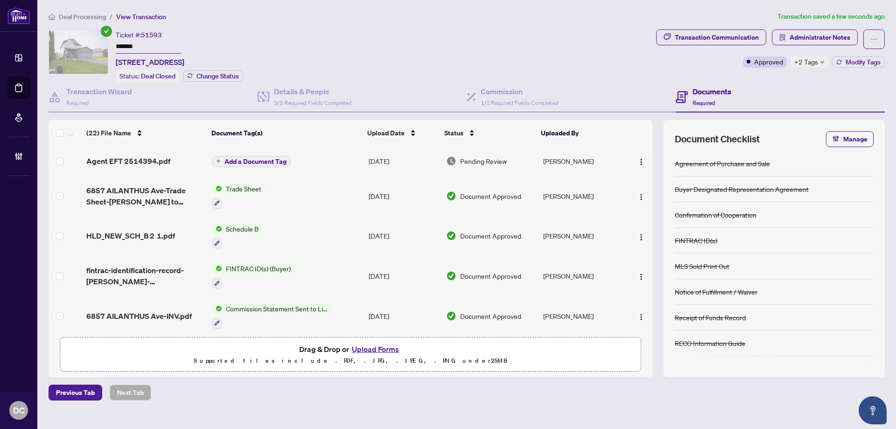
click at [82, 8] on main "Deal Processing / View Transaction Transaction saved a few seconds ago Ticket #…" at bounding box center [466, 214] width 858 height 429
click at [81, 17] on span "Deal Processing" at bounding box center [82, 17] width 47 height 8
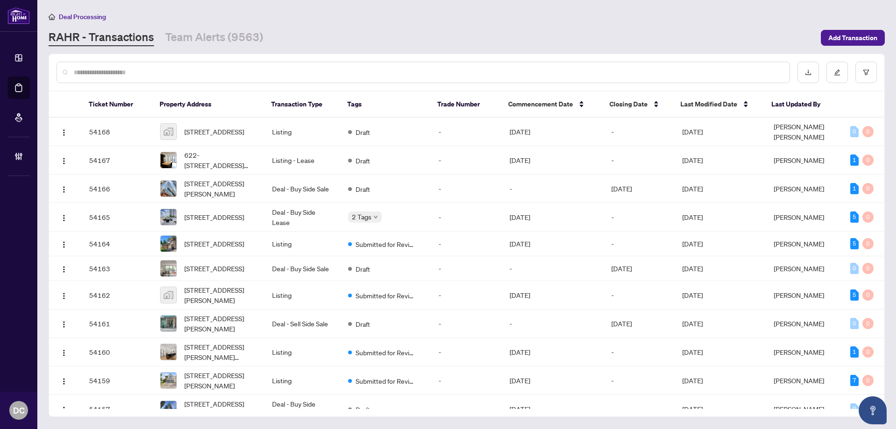
click at [141, 74] on input "text" at bounding box center [428, 72] width 708 height 10
paste input "*******"
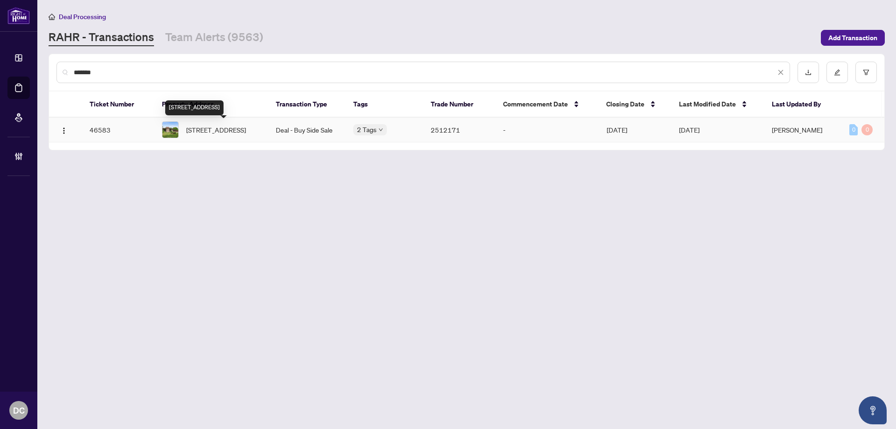
type input "*******"
click at [199, 131] on span "[STREET_ADDRESS]" at bounding box center [216, 130] width 60 height 10
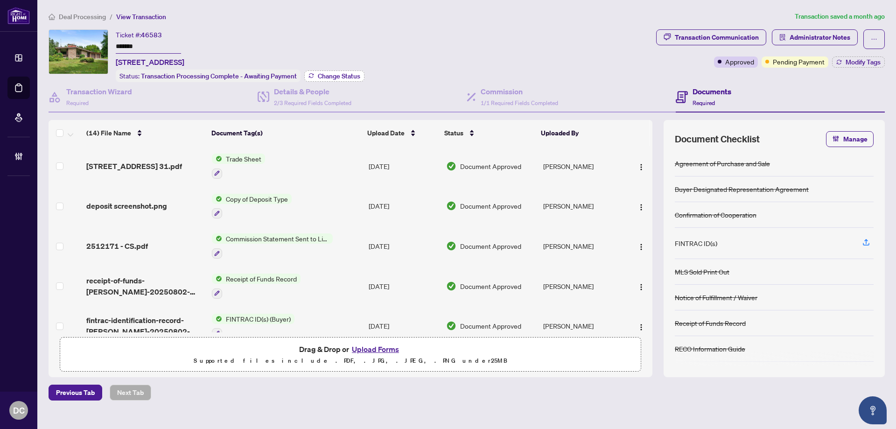
click at [330, 76] on span "Change Status" at bounding box center [339, 76] width 42 height 7
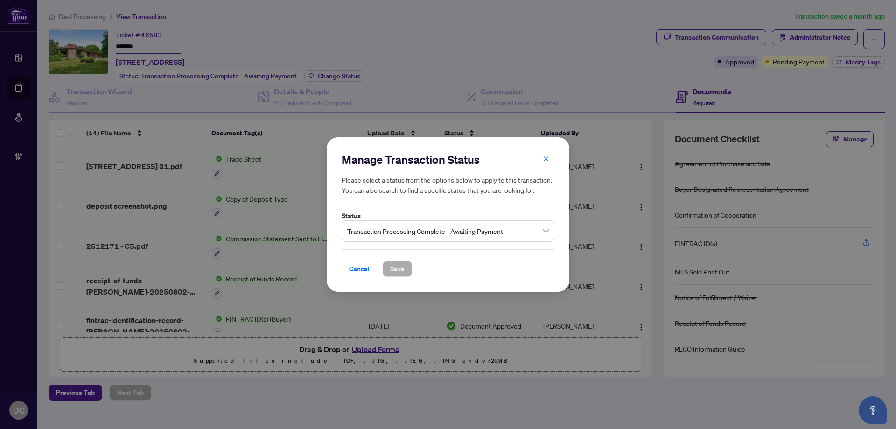
click at [413, 237] on span "Transaction Processing Complete - Awaiting Payment" at bounding box center [448, 231] width 202 height 18
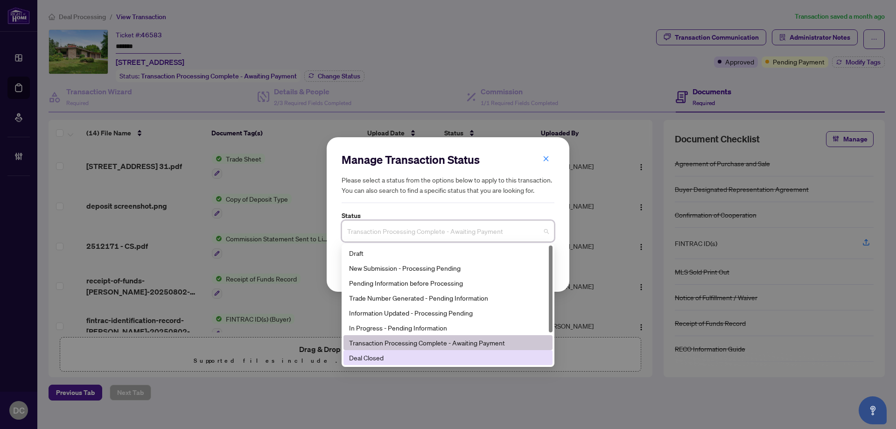
click at [371, 361] on div "Deal Closed" at bounding box center [448, 357] width 198 height 10
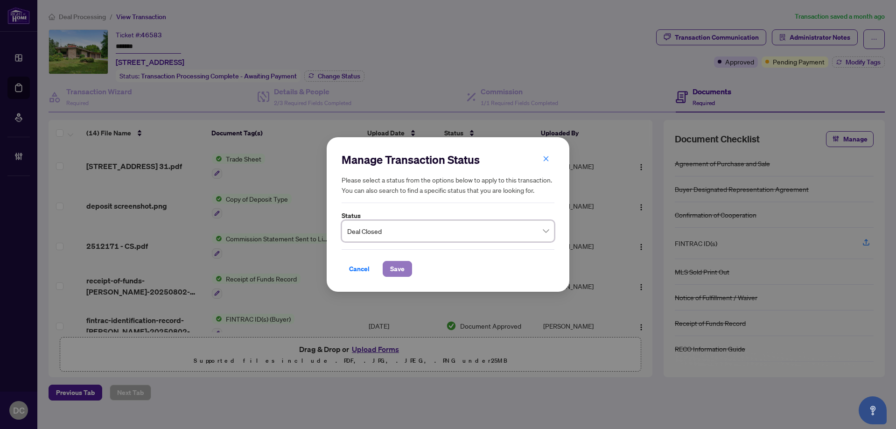
click at [392, 270] on span "Save" at bounding box center [397, 268] width 14 height 15
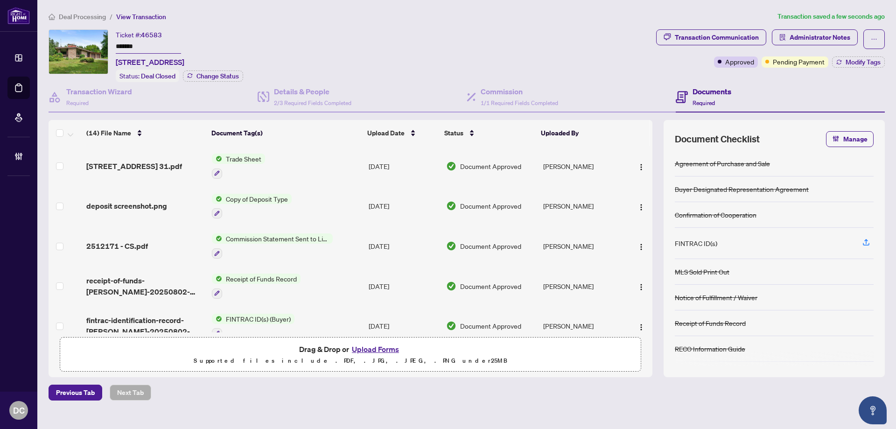
click at [323, 162] on td "Trade Sheet" at bounding box center [286, 166] width 157 height 40
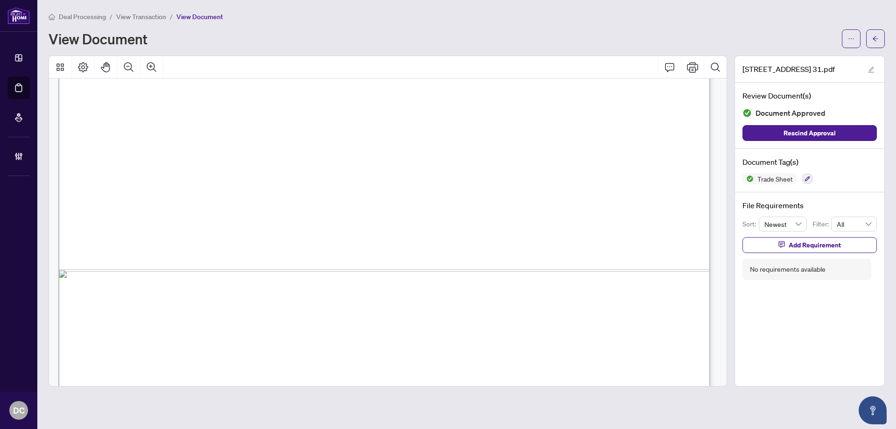
scroll to position [555, 0]
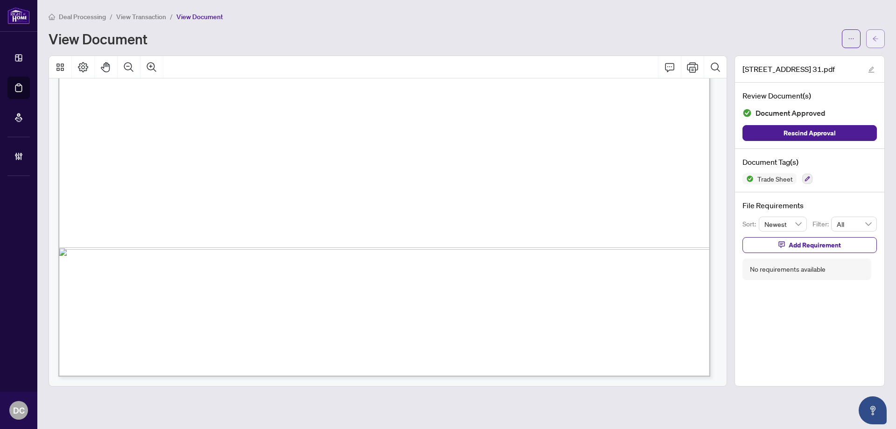
click at [871, 29] on button "button" at bounding box center [875, 38] width 19 height 19
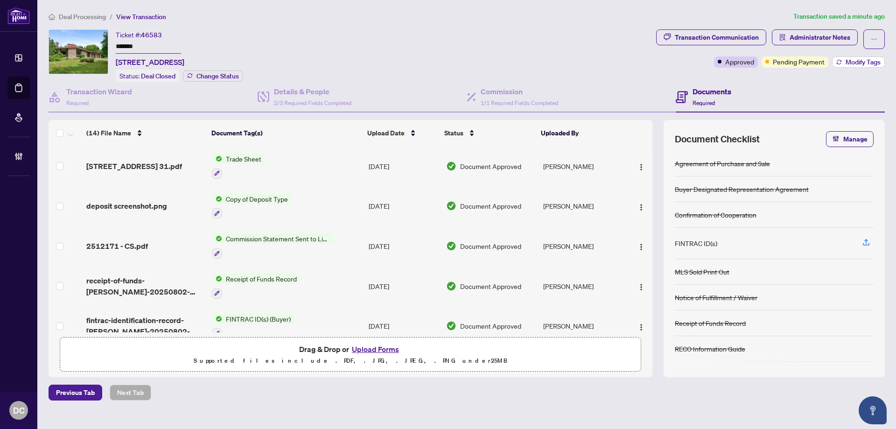
click at [845, 61] on span "Modify Tags" at bounding box center [862, 62] width 35 height 7
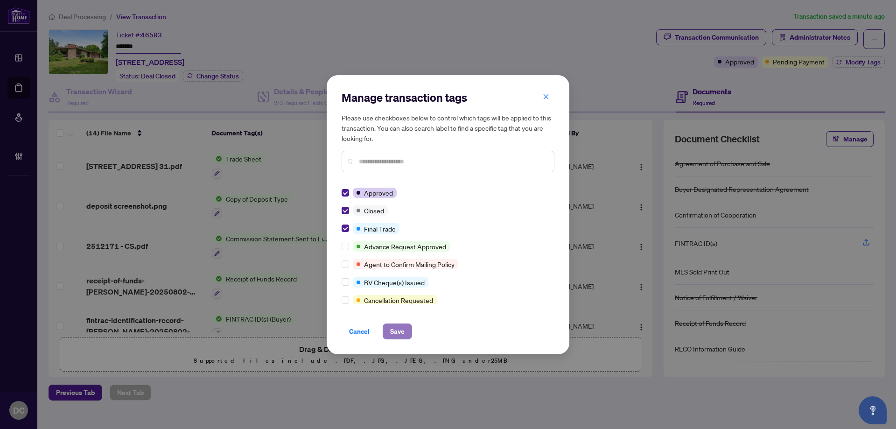
click at [392, 326] on span "Save" at bounding box center [397, 331] width 14 height 15
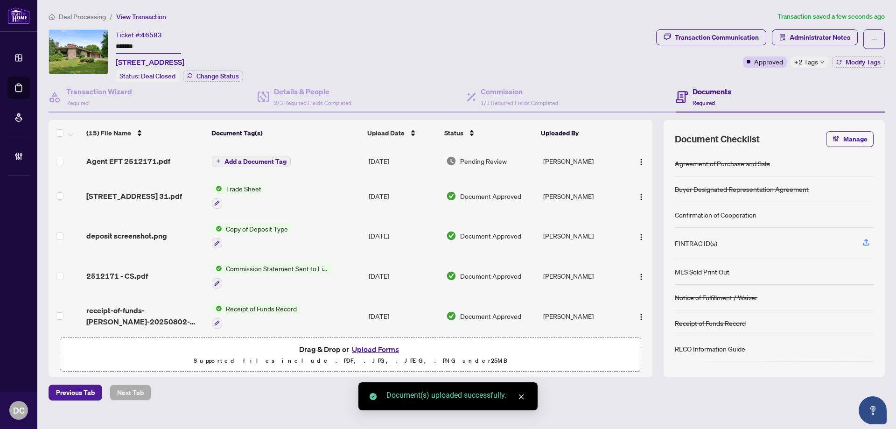
click at [811, 61] on span "+2 Tags" at bounding box center [806, 61] width 24 height 11
click at [812, 35] on span "Administrator Notes" at bounding box center [819, 37] width 61 height 15
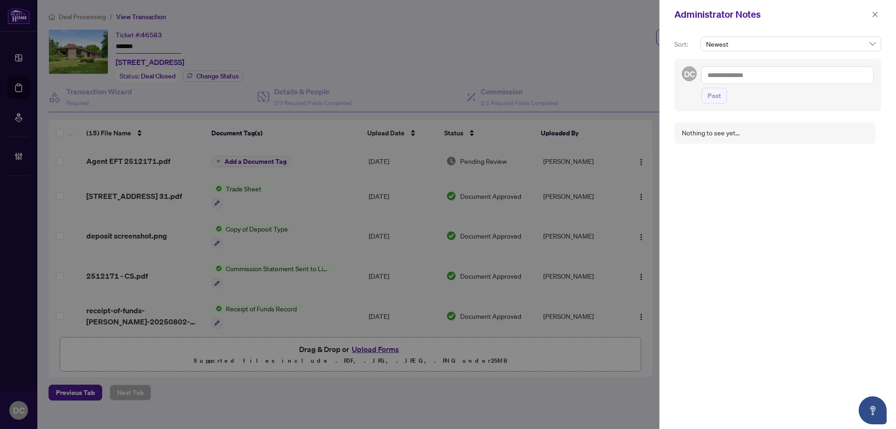
click at [761, 71] on textarea at bounding box center [787, 75] width 172 height 18
paste textarea "**********"
type textarea "**********"
click at [714, 96] on span "Post" at bounding box center [714, 95] width 14 height 15
click at [876, 14] on icon "close" at bounding box center [874, 14] width 5 height 5
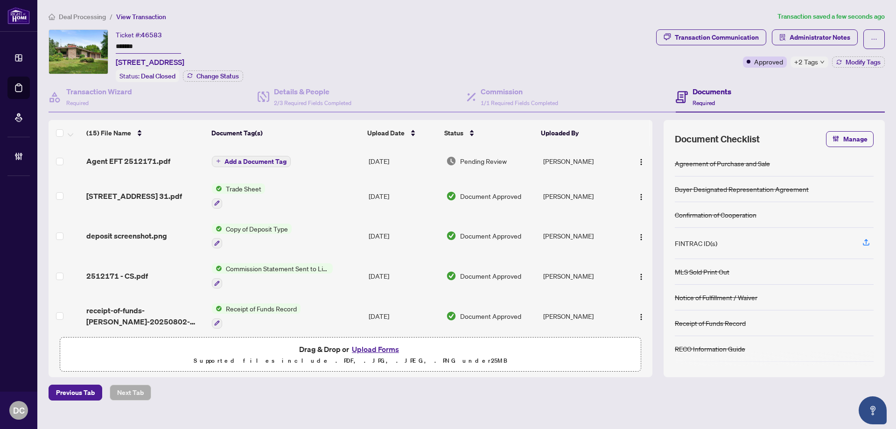
click at [88, 16] on span "Deal Processing" at bounding box center [82, 17] width 47 height 8
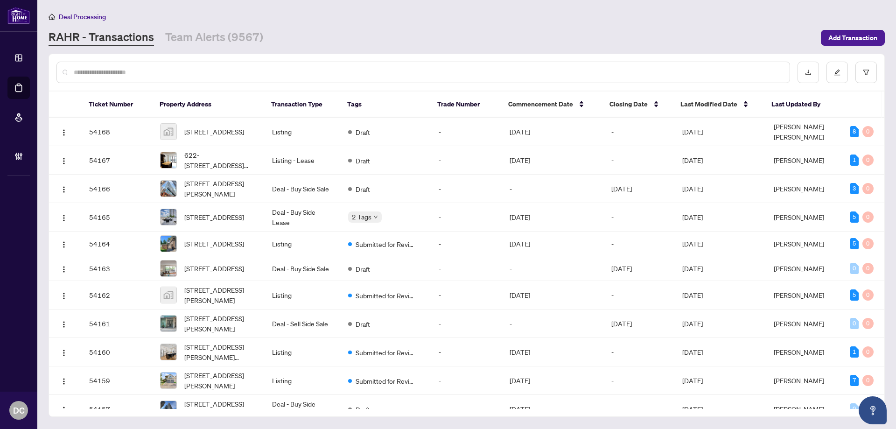
click at [138, 73] on input "text" at bounding box center [428, 72] width 708 height 10
paste input "*******"
type input "*******"
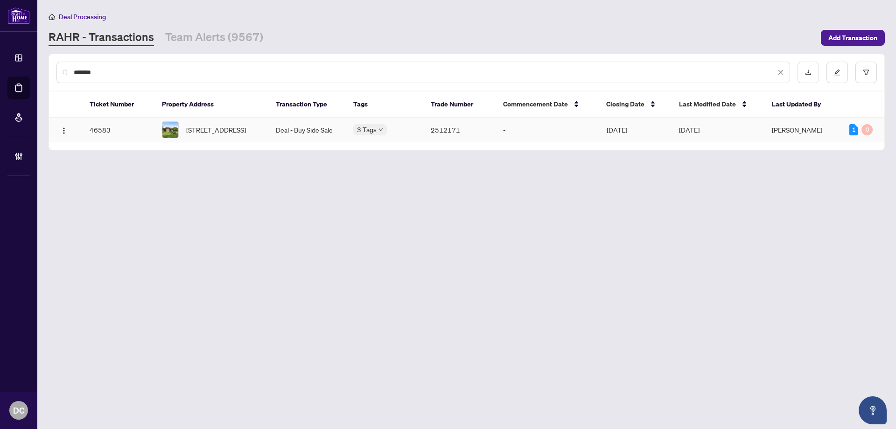
click at [273, 135] on td "Deal - Buy Side Sale" at bounding box center [306, 130] width 77 height 25
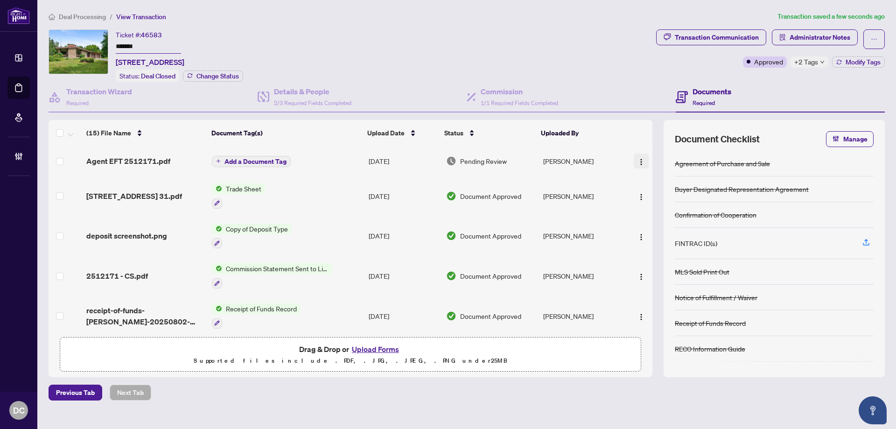
click at [639, 163] on img "button" at bounding box center [640, 161] width 7 height 7
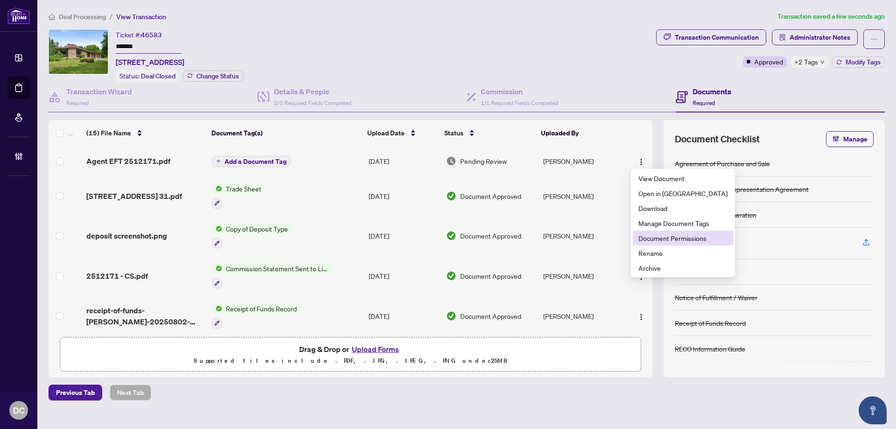
click at [645, 238] on span "Document Permissions" at bounding box center [682, 238] width 89 height 10
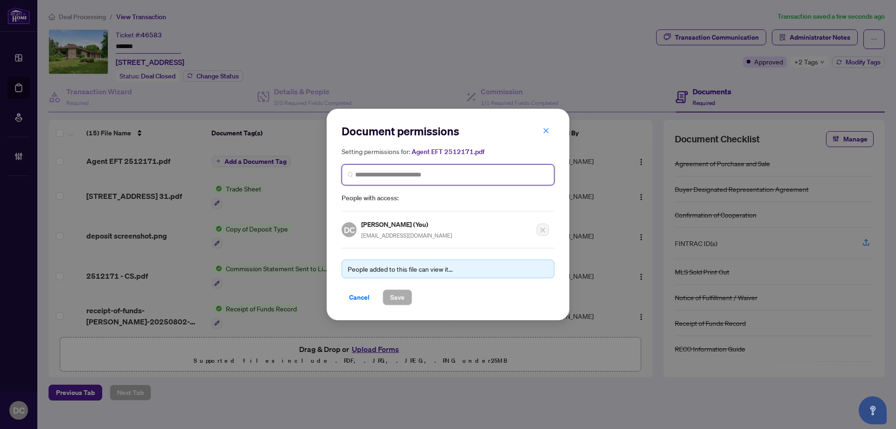
click at [437, 175] on input "search" at bounding box center [451, 175] width 193 height 10
type input "********"
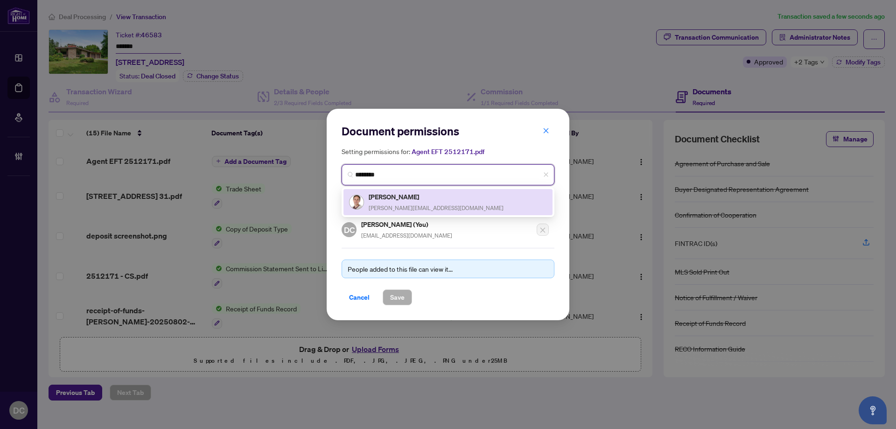
click at [427, 194] on div "[PERSON_NAME] [PERSON_NAME][EMAIL_ADDRESS][DOMAIN_NAME]" at bounding box center [448, 201] width 198 height 21
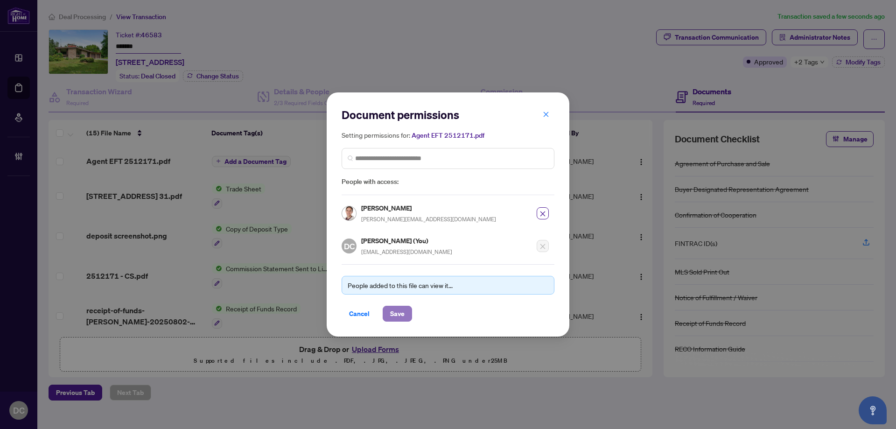
click at [395, 312] on span "Save" at bounding box center [397, 313] width 14 height 15
click at [815, 40] on div "Document permissions Setting permissions for: Agent EFT 2512171.pdf 2141 [PERSO…" at bounding box center [448, 214] width 896 height 429
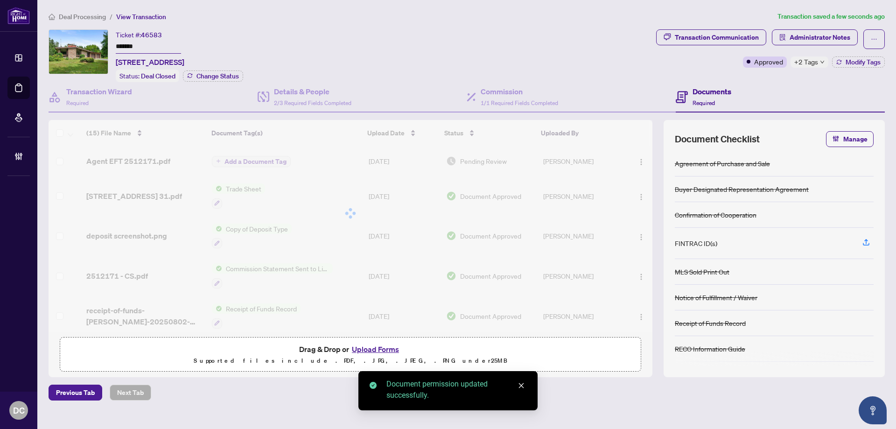
click at [815, 40] on span "Administrator Notes" at bounding box center [819, 37] width 61 height 15
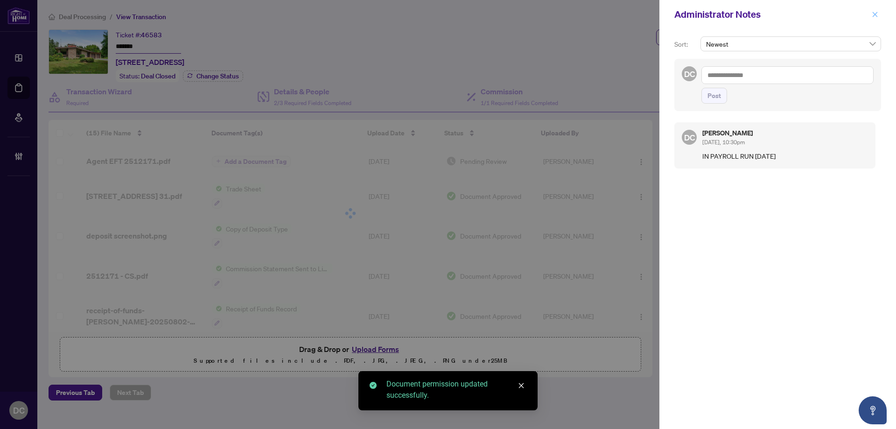
click at [878, 13] on button "button" at bounding box center [875, 14] width 12 height 11
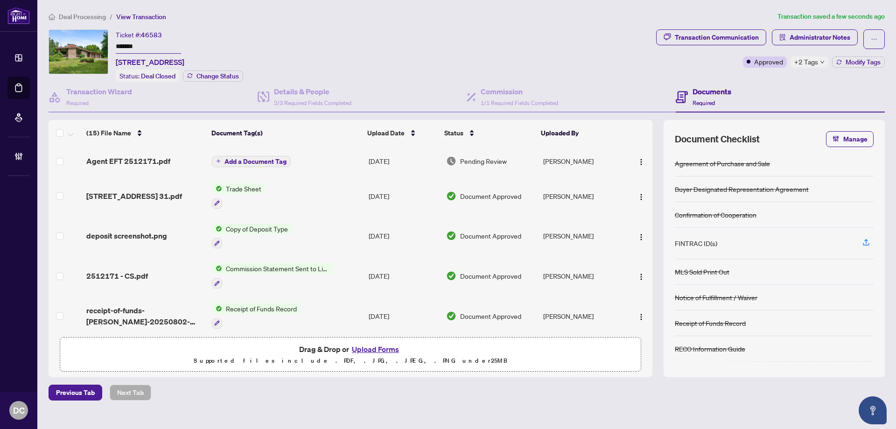
click at [87, 19] on span "Deal Processing" at bounding box center [82, 17] width 47 height 8
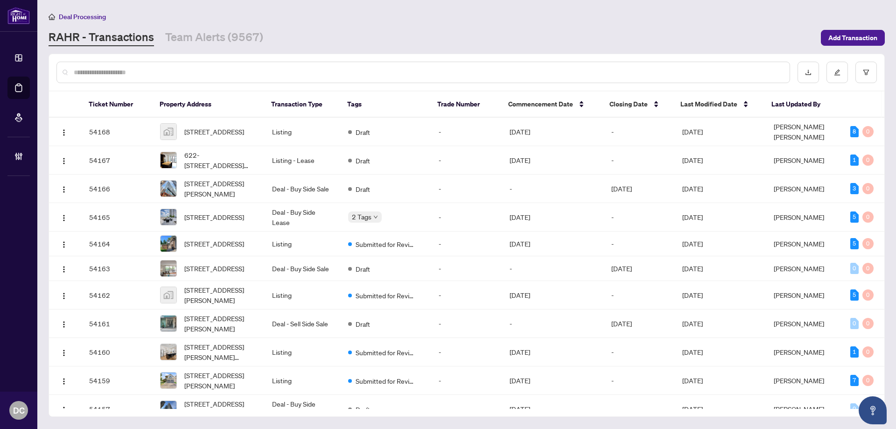
click at [177, 66] on div at bounding box center [422, 72] width 733 height 21
click at [176, 70] on input "text" at bounding box center [428, 72] width 708 height 10
click at [190, 70] on input "text" at bounding box center [428, 72] width 708 height 10
paste input "*******"
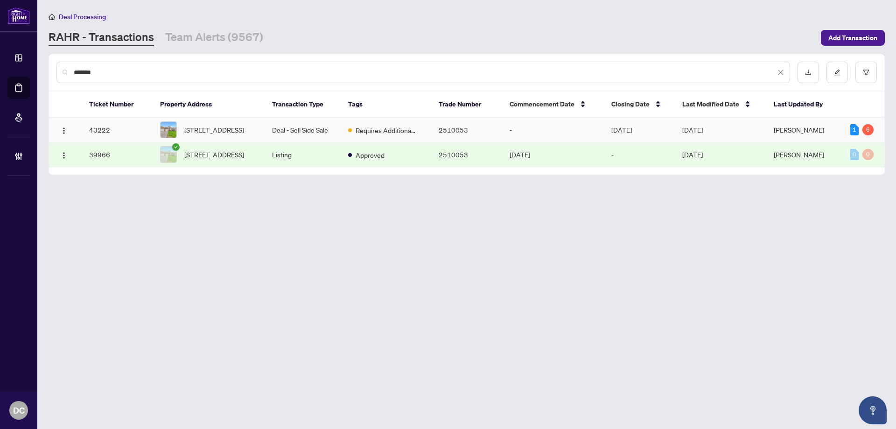
type input "*******"
click at [322, 129] on td "Deal - Sell Side Sale" at bounding box center [303, 130] width 76 height 25
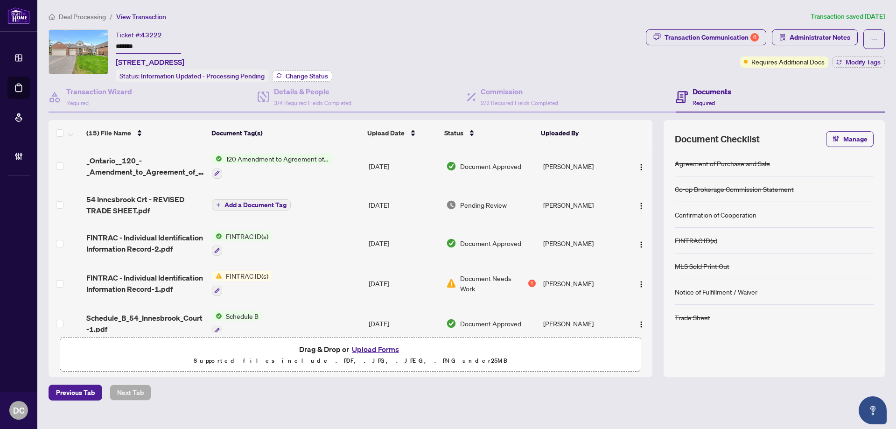
click at [307, 73] on span "Change Status" at bounding box center [307, 76] width 42 height 7
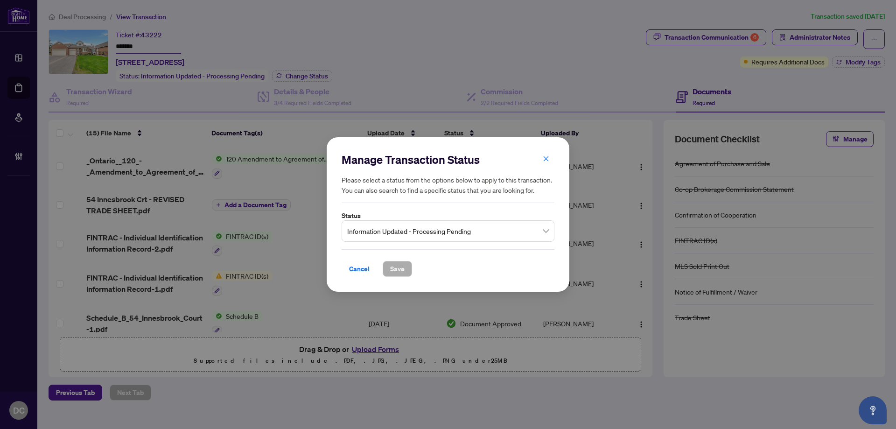
click at [437, 229] on span "Information Updated - Processing Pending" at bounding box center [448, 231] width 202 height 18
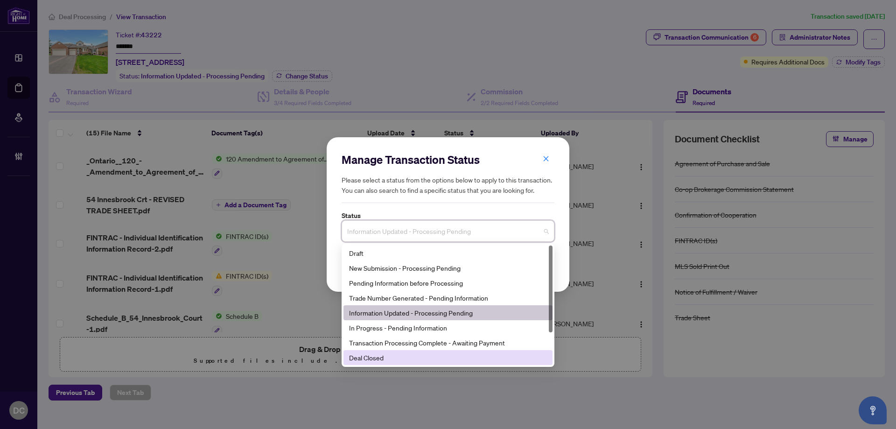
click at [375, 357] on div "Deal Closed" at bounding box center [448, 357] width 198 height 10
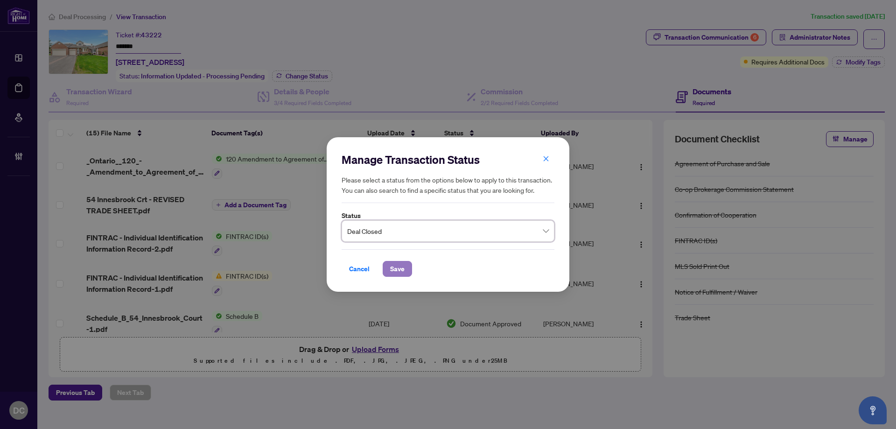
click at [399, 274] on span "Save" at bounding box center [397, 268] width 14 height 15
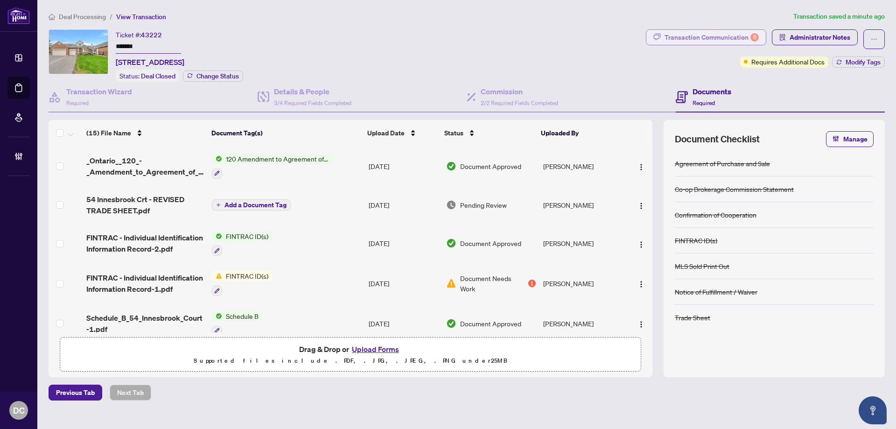
click at [737, 36] on div "Transaction Communication 6" at bounding box center [711, 37] width 94 height 15
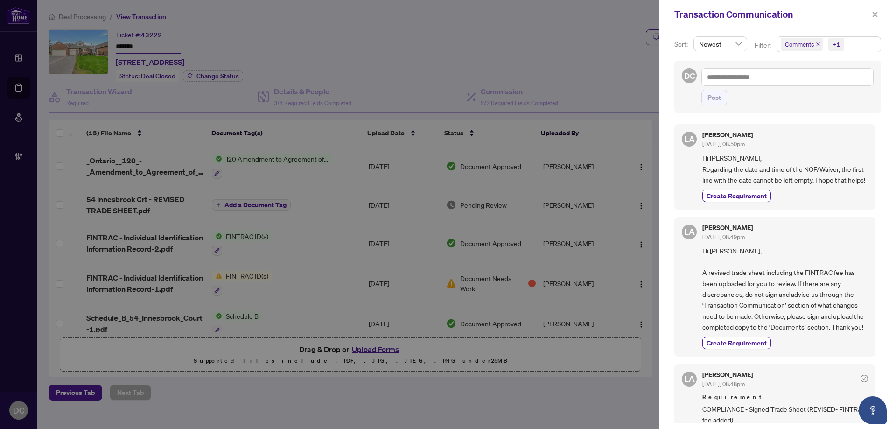
click at [855, 54] on div "Comments +1" at bounding box center [828, 48] width 108 height 24
click at [847, 47] on span "Comments +1" at bounding box center [829, 44] width 104 height 15
click at [814, 78] on span "Comments" at bounding box center [832, 82] width 83 height 11
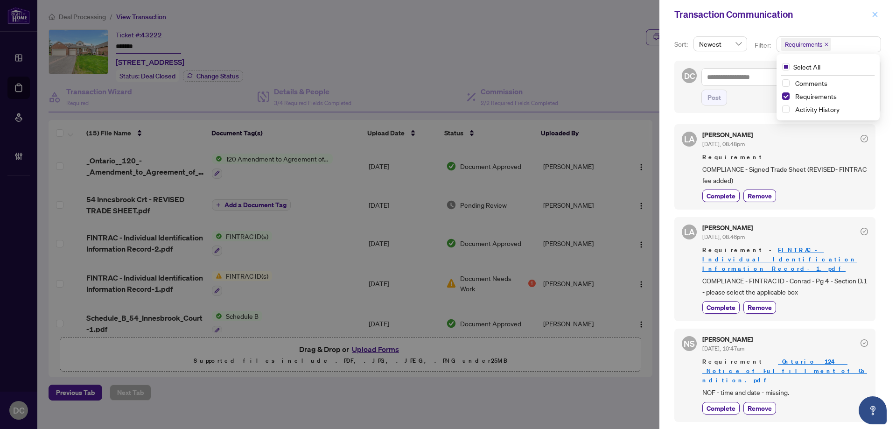
click at [871, 14] on icon "close" at bounding box center [874, 14] width 7 height 7
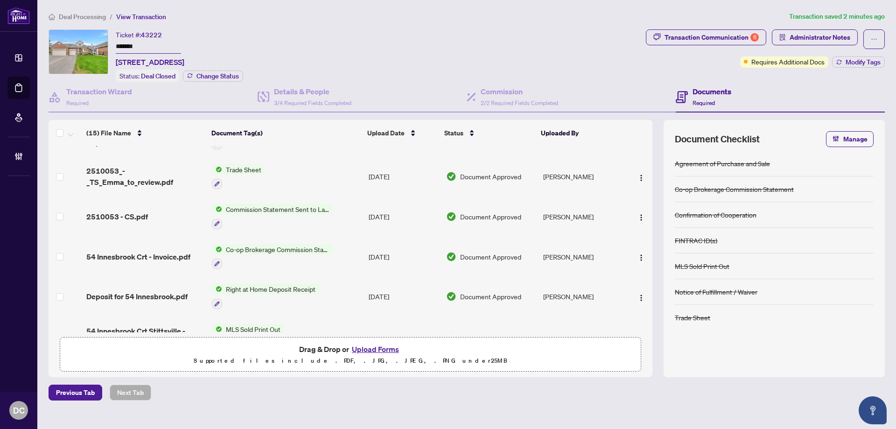
scroll to position [233, 0]
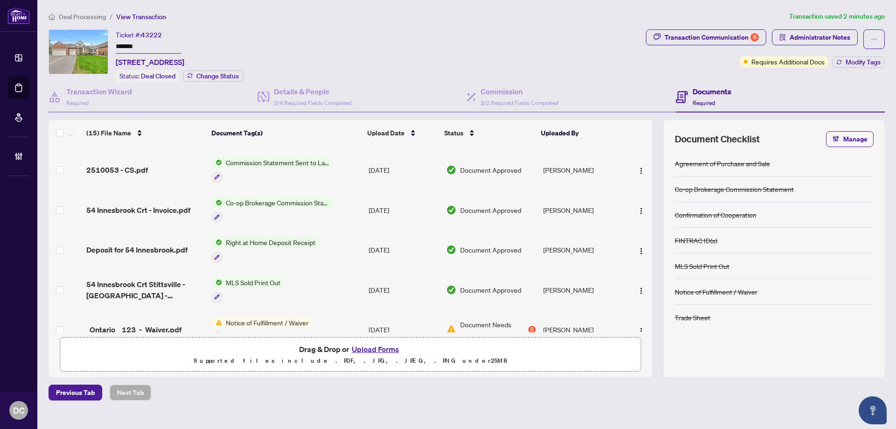
click at [342, 204] on td "Co-op Brokerage Commission Statement" at bounding box center [286, 210] width 157 height 40
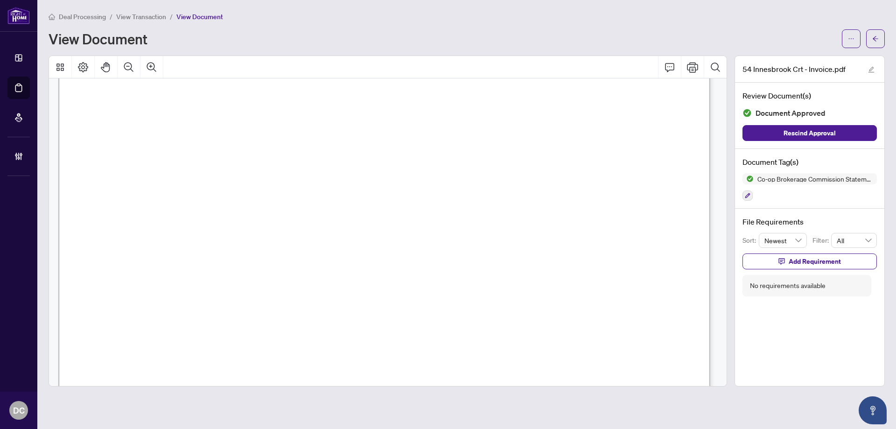
scroll to position [373, 0]
drag, startPoint x: 875, startPoint y: 39, endPoint x: 4, endPoint y: 68, distance: 871.9
click at [875, 39] on icon "arrow-left" at bounding box center [875, 38] width 7 height 7
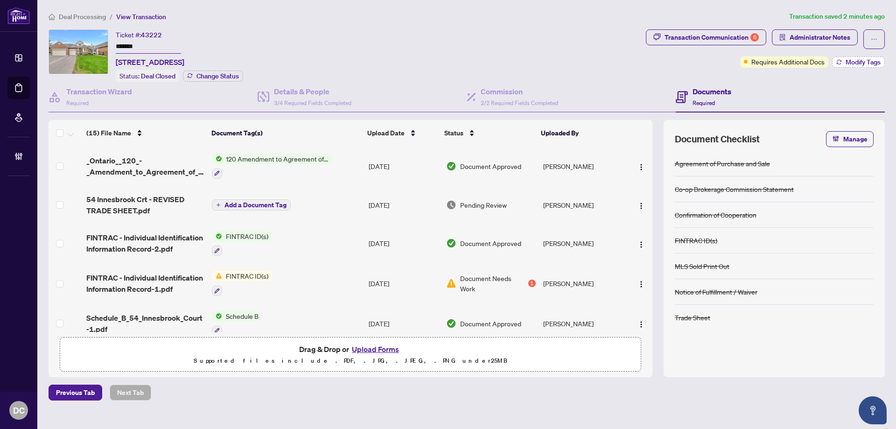
click at [863, 61] on span "Modify Tags" at bounding box center [862, 62] width 35 height 7
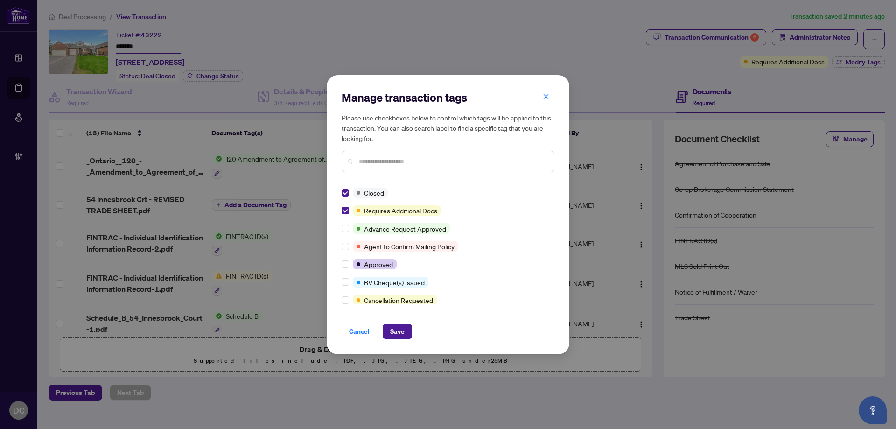
click at [411, 169] on div at bounding box center [447, 161] width 213 height 21
click at [415, 163] on input "text" at bounding box center [453, 161] width 188 height 10
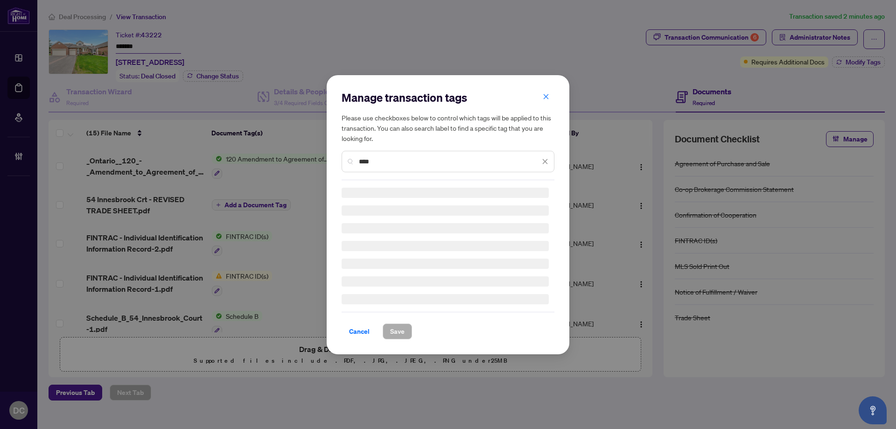
type input "****"
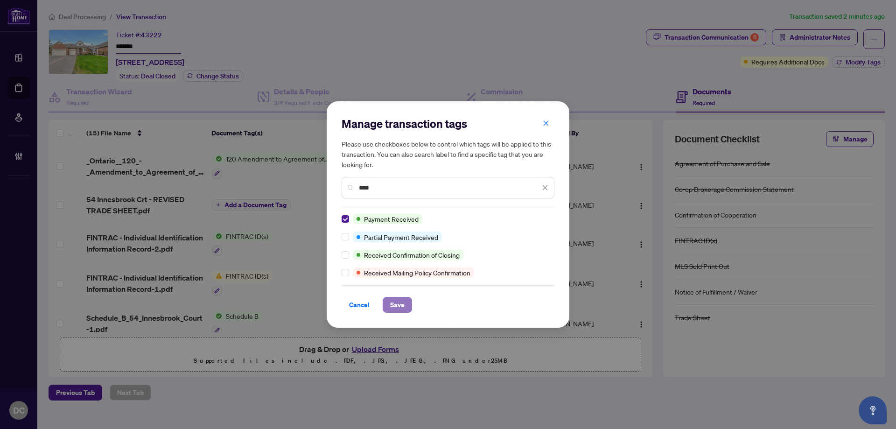
click at [404, 301] on span "Save" at bounding box center [397, 304] width 14 height 15
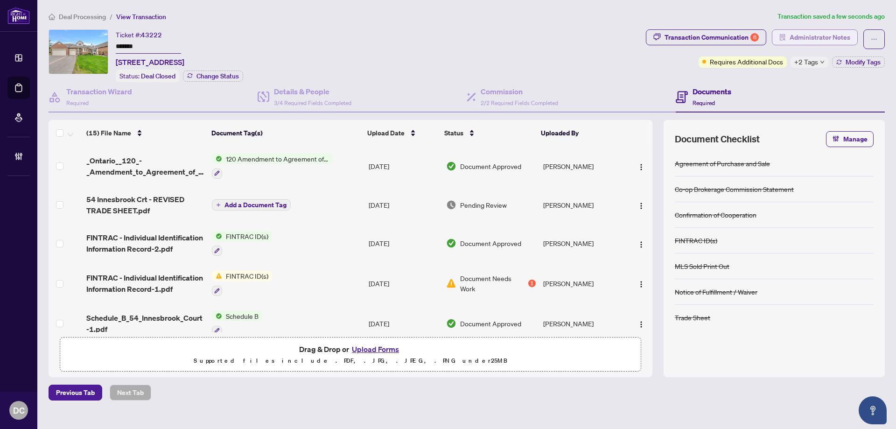
click at [805, 33] on span "Administrator Notes" at bounding box center [819, 37] width 61 height 15
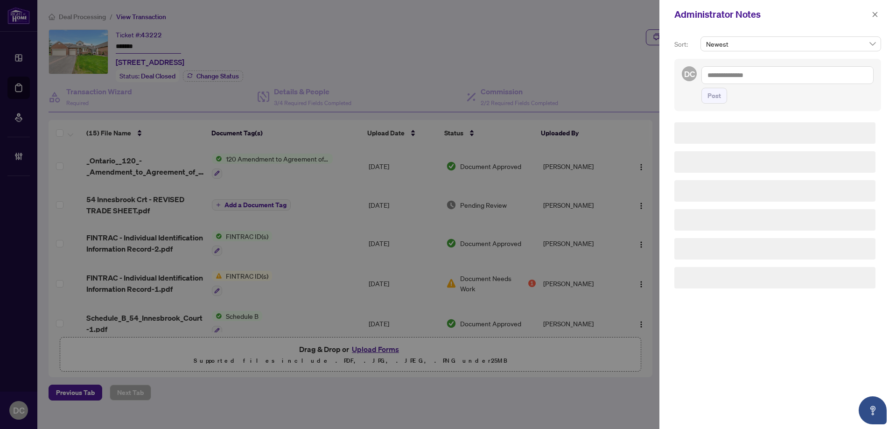
click at [808, 76] on textarea at bounding box center [787, 75] width 172 height 18
paste textarea "**********"
type textarea "**********"
click at [720, 103] on span "Post" at bounding box center [714, 95] width 14 height 15
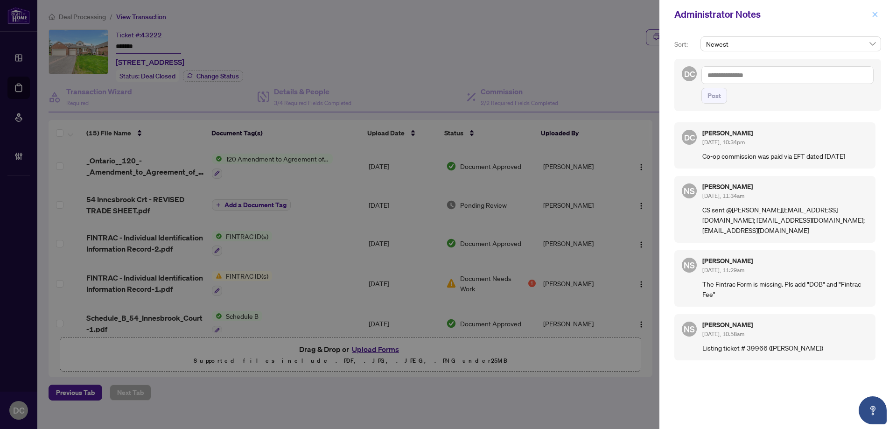
click at [876, 14] on icon "close" at bounding box center [874, 14] width 7 height 7
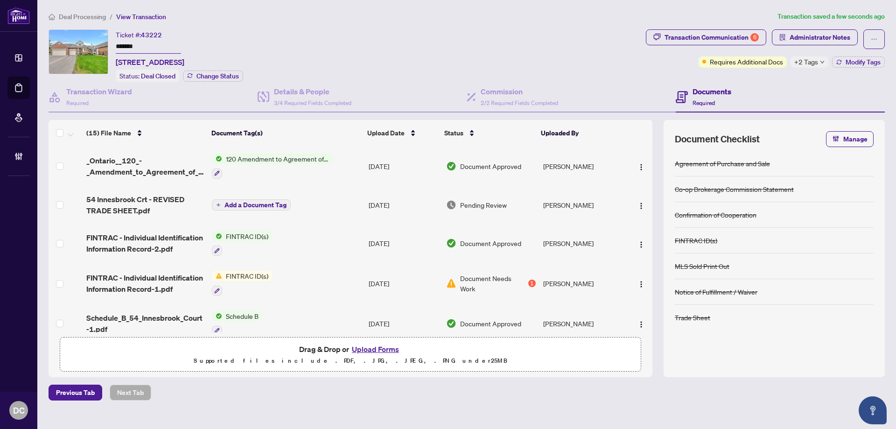
drag, startPoint x: 97, startPoint y: 18, endPoint x: 125, endPoint y: 0, distance: 33.5
click at [97, 17] on span "Deal Processing" at bounding box center [82, 17] width 47 height 8
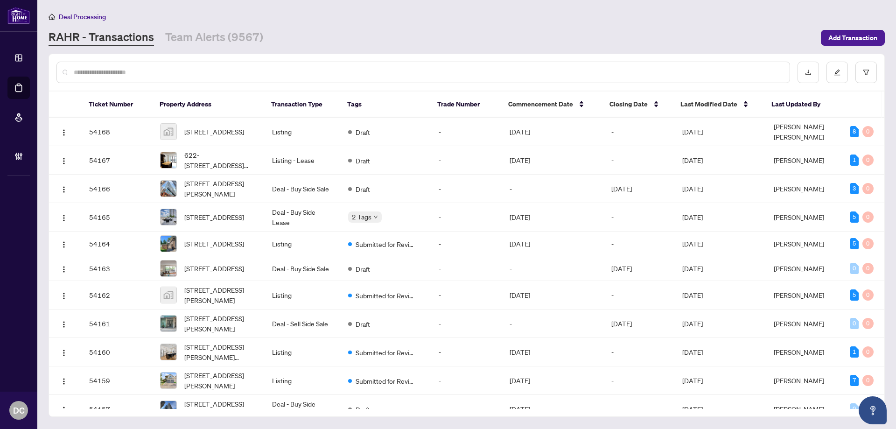
click at [261, 72] on input "text" at bounding box center [428, 72] width 708 height 10
paste input "*******"
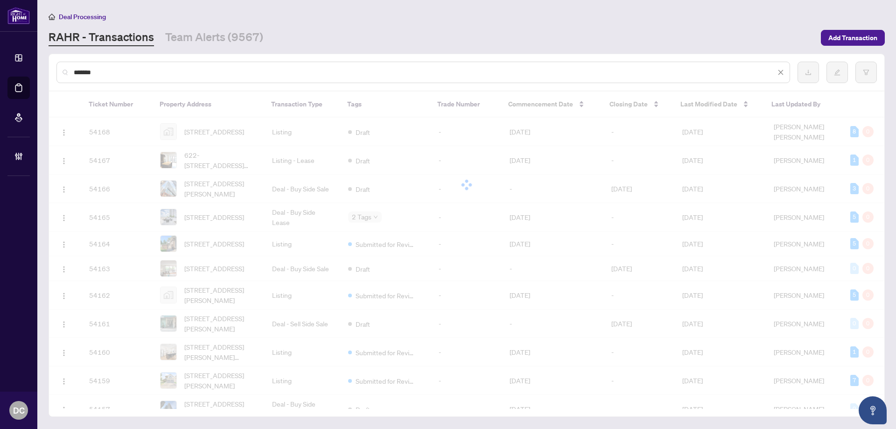
type input "*******"
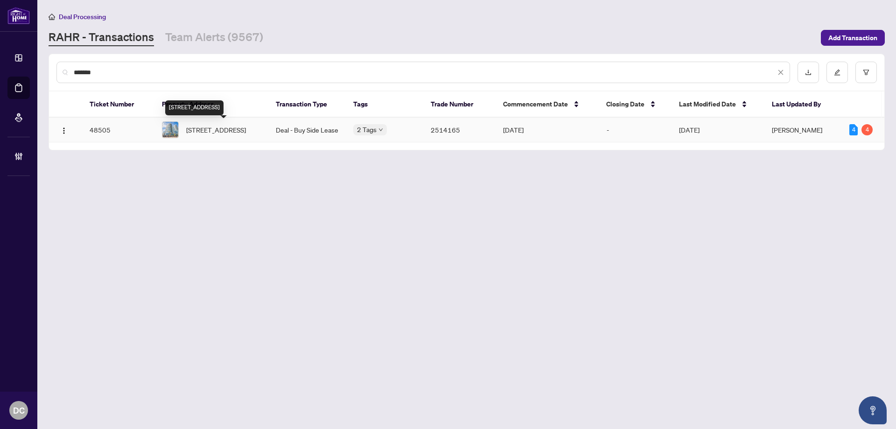
click at [229, 135] on span "[STREET_ADDRESS]" at bounding box center [216, 130] width 60 height 10
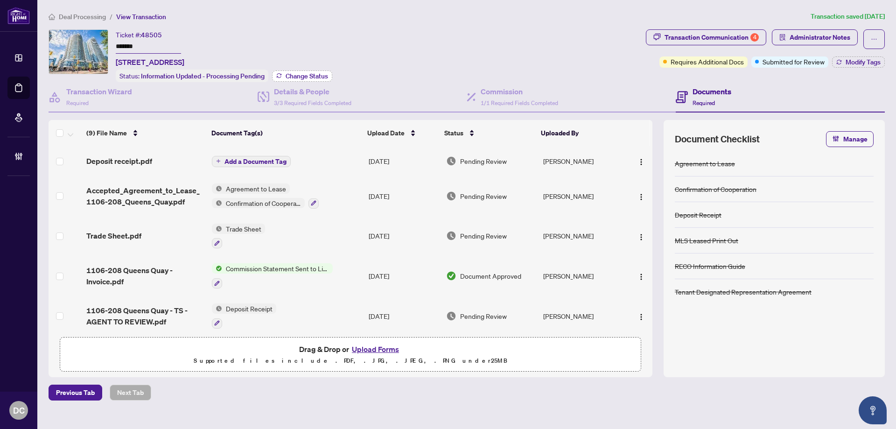
click at [310, 75] on span "Change Status" at bounding box center [307, 76] width 42 height 7
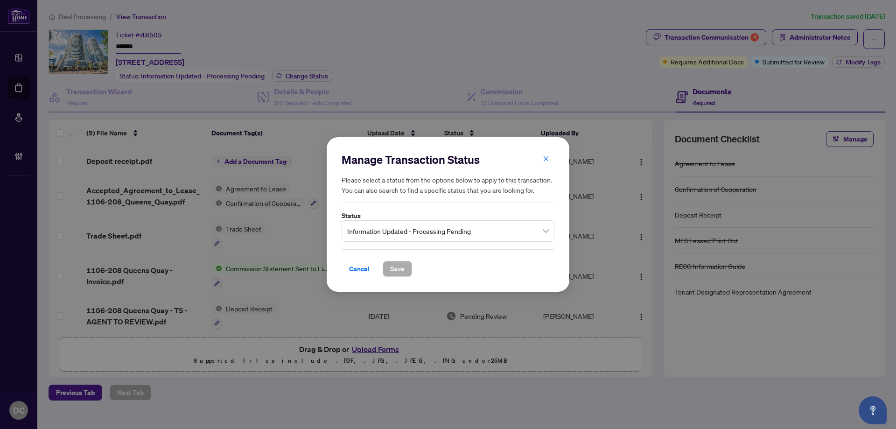
click at [455, 232] on span "Information Updated - Processing Pending" at bounding box center [448, 231] width 202 height 18
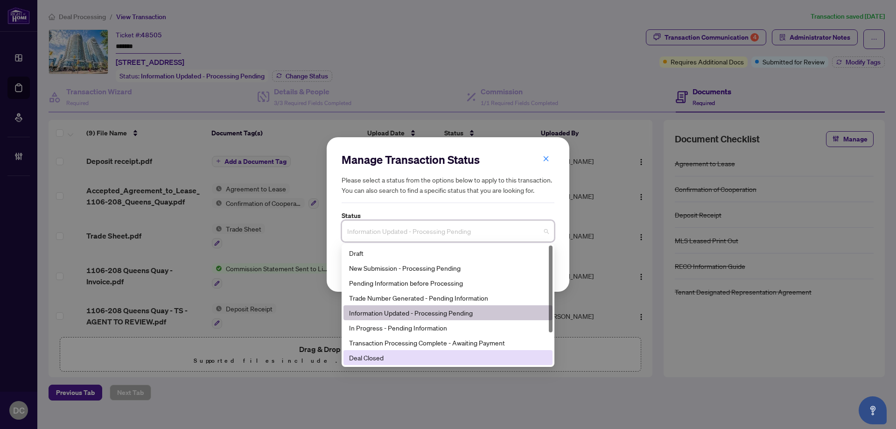
click at [381, 358] on div "Deal Closed" at bounding box center [448, 357] width 198 height 10
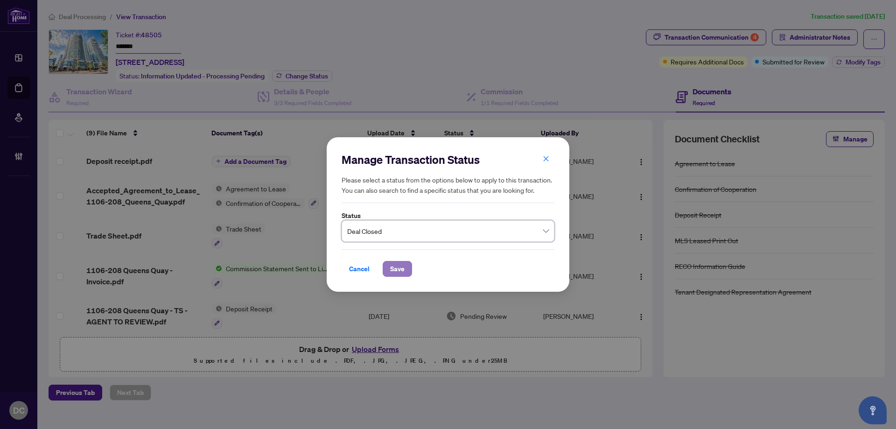
click at [399, 275] on span "Save" at bounding box center [397, 268] width 14 height 15
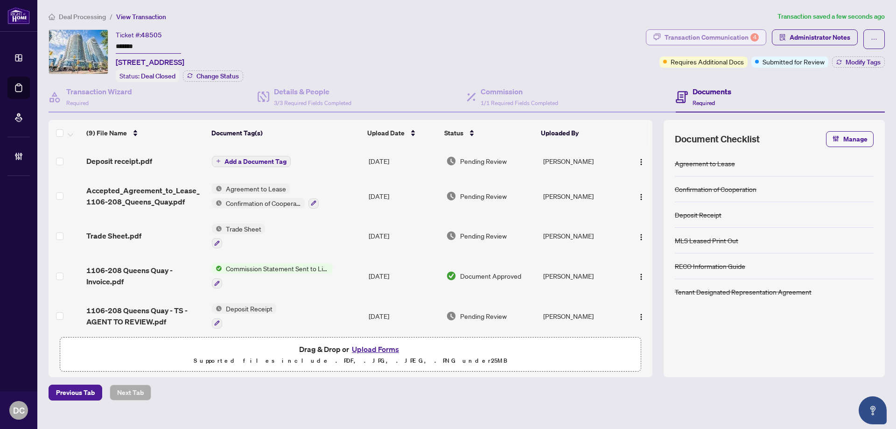
click at [750, 35] on div "Transaction Communication 4" at bounding box center [711, 37] width 94 height 15
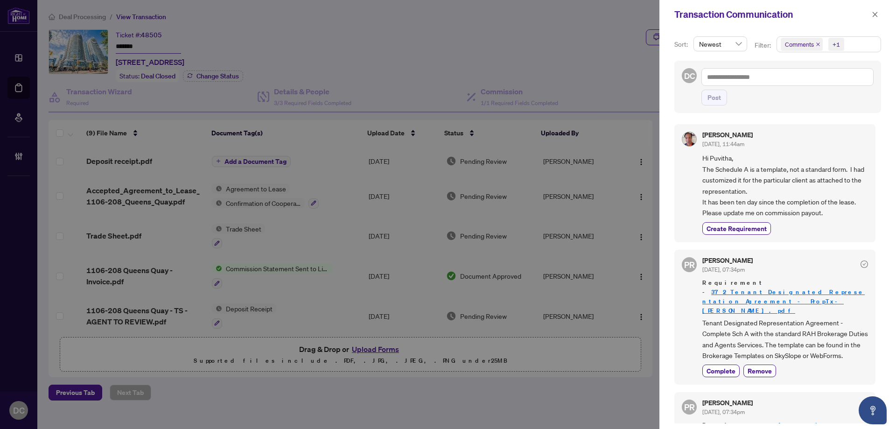
click at [853, 46] on span "Comments +1" at bounding box center [829, 44] width 104 height 15
click at [830, 82] on span "Comments" at bounding box center [832, 82] width 83 height 11
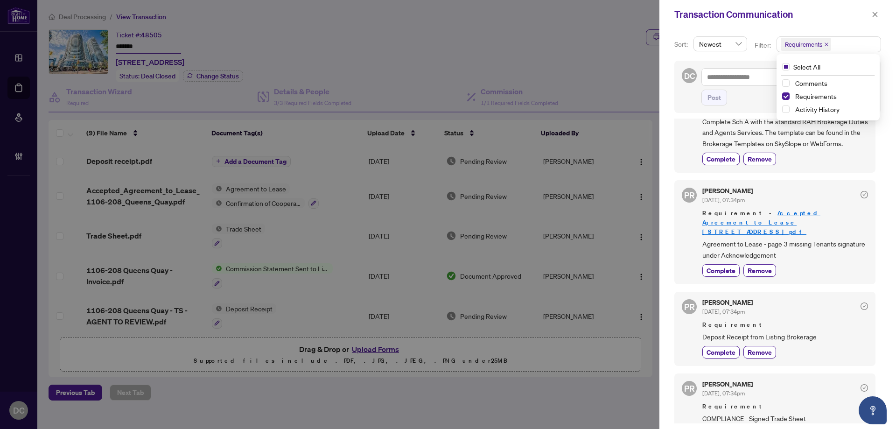
scroll to position [92, 0]
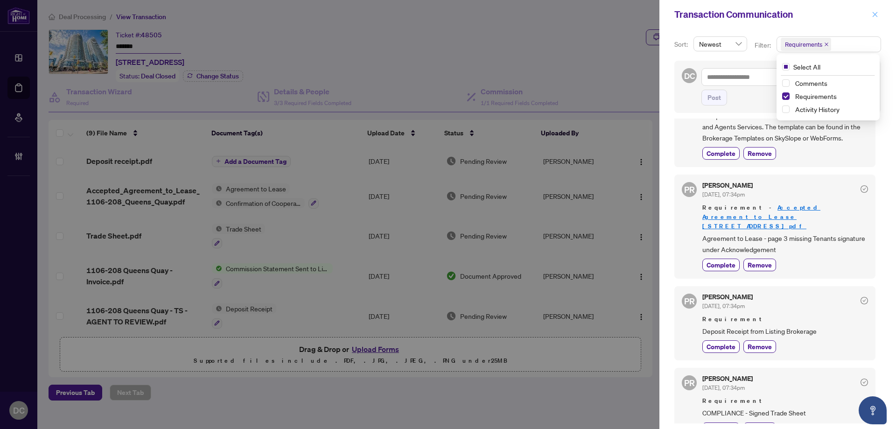
click at [876, 15] on icon "close" at bounding box center [874, 14] width 5 height 5
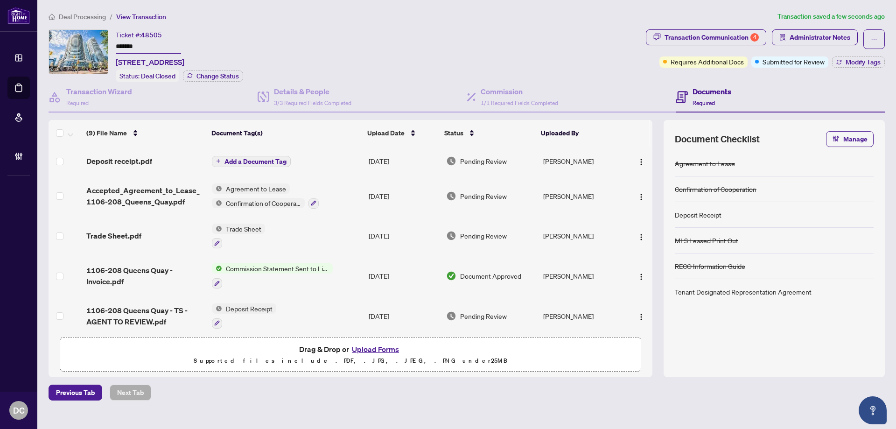
click at [301, 233] on td "Trade Sheet" at bounding box center [286, 236] width 157 height 40
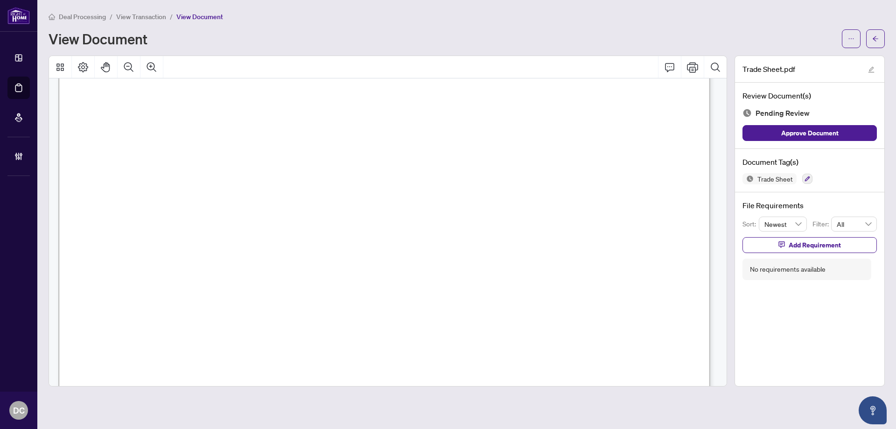
scroll to position [187, 0]
click at [875, 38] on icon "arrow-left" at bounding box center [875, 38] width 7 height 7
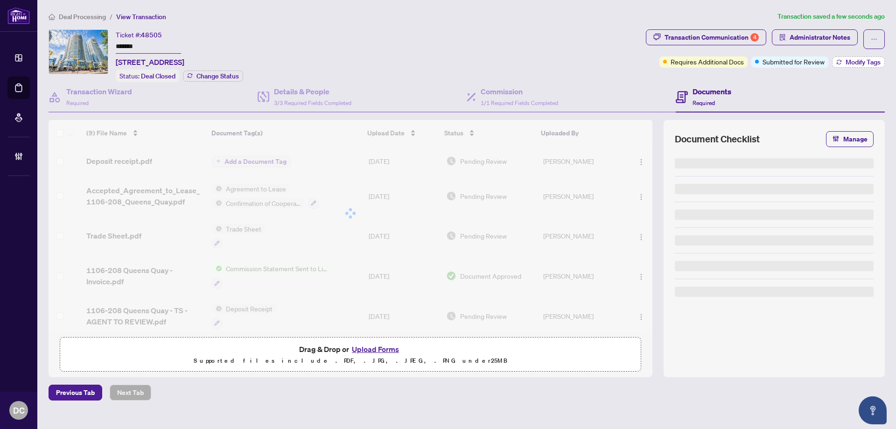
click at [848, 66] on button "Modify Tags" at bounding box center [858, 61] width 53 height 11
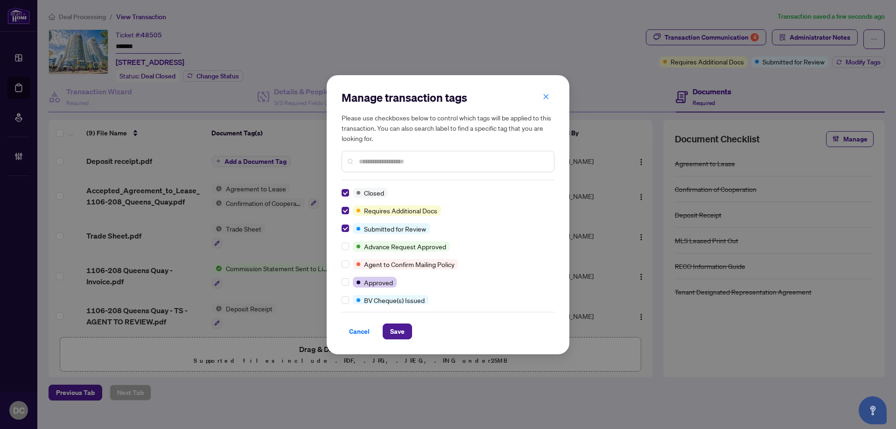
click at [372, 162] on input "text" at bounding box center [453, 161] width 188 height 10
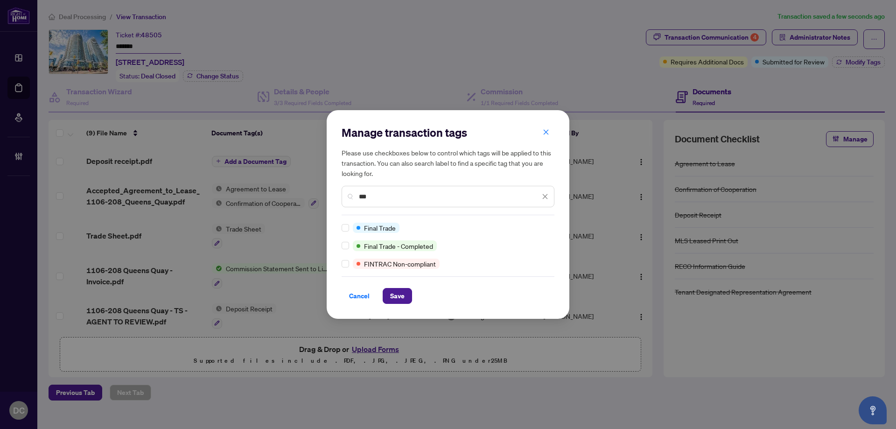
type input "***"
click at [399, 294] on span "Save" at bounding box center [397, 295] width 14 height 15
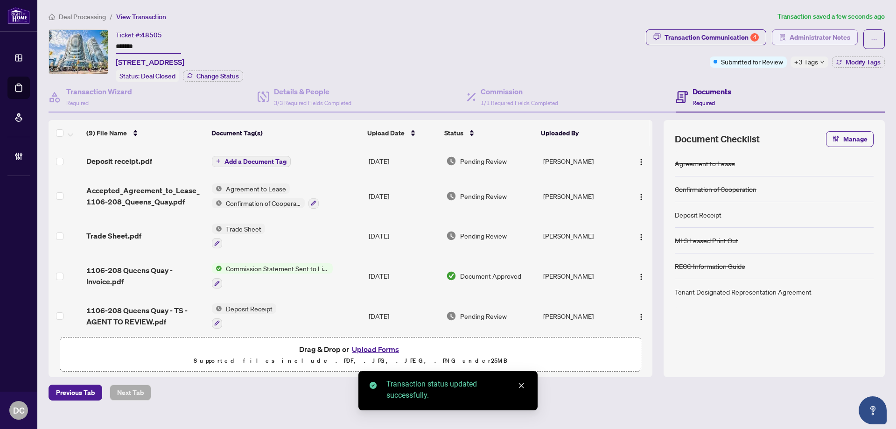
click at [834, 39] on span "Administrator Notes" at bounding box center [819, 37] width 61 height 15
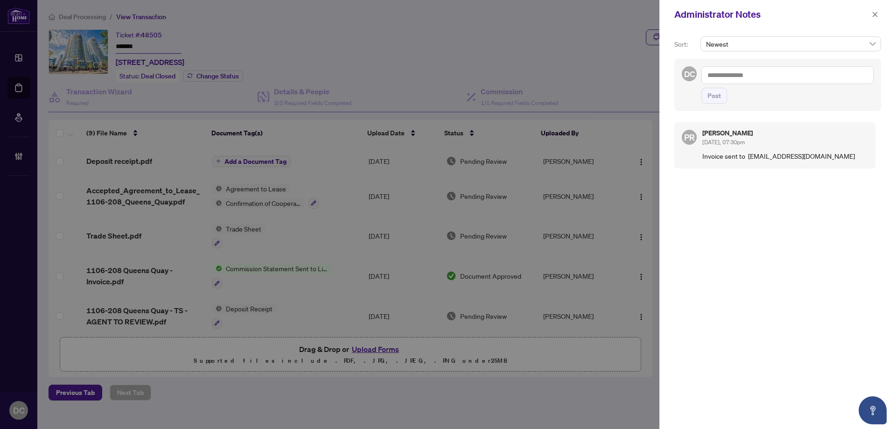
click at [732, 80] on textarea at bounding box center [787, 75] width 172 height 18
paste textarea "**********"
type textarea "**********"
click at [725, 98] on button "Post" at bounding box center [714, 96] width 26 height 16
click at [878, 16] on button "button" at bounding box center [875, 14] width 12 height 11
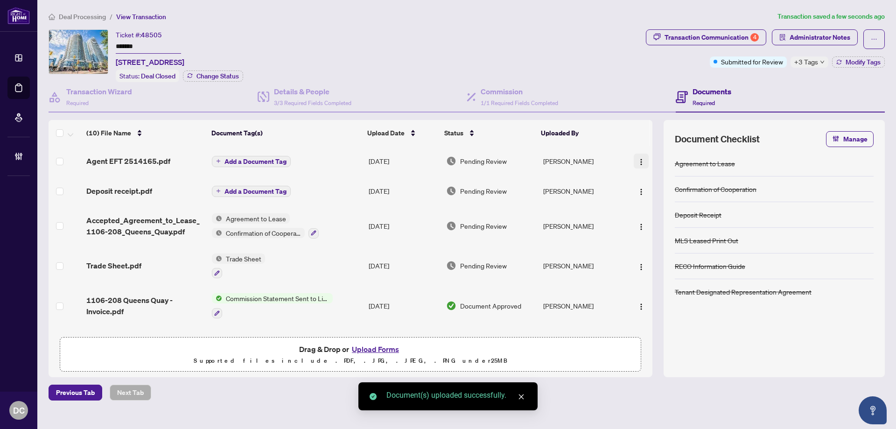
click at [638, 159] on img "button" at bounding box center [640, 161] width 7 height 7
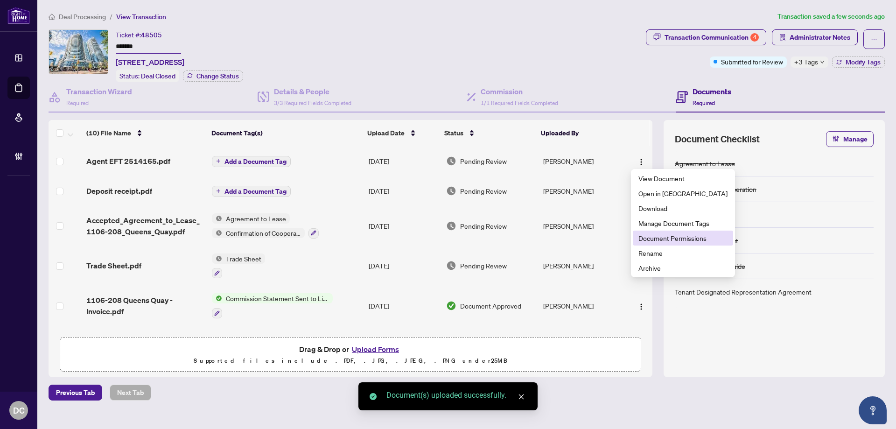
click at [665, 237] on span "Document Permissions" at bounding box center [682, 238] width 89 height 10
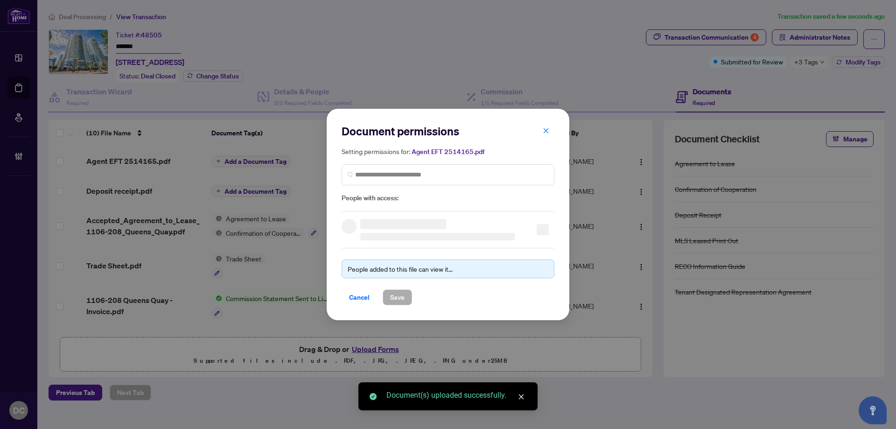
click at [504, 160] on div "Setting permissions for: Agent EFT 2514165.pdf People with access:" at bounding box center [447, 174] width 213 height 57
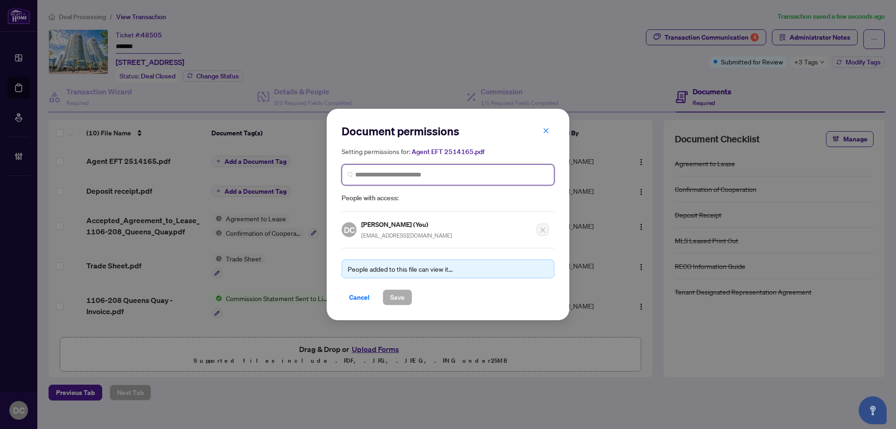
click at [510, 176] on input "search" at bounding box center [451, 175] width 193 height 10
type input "*********"
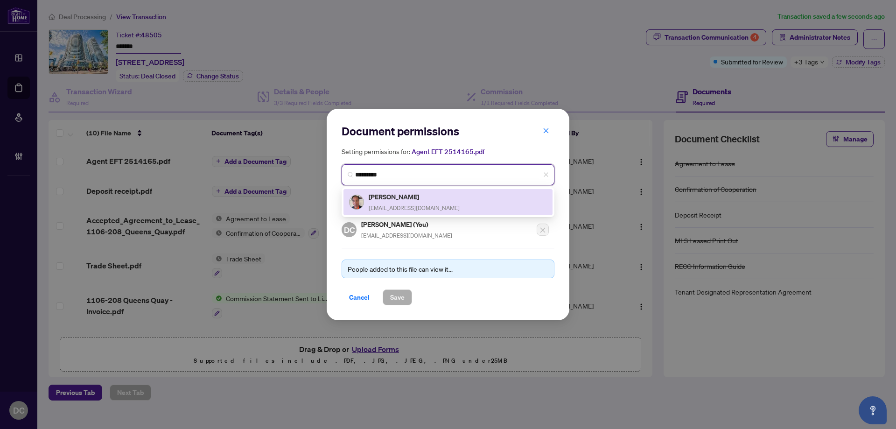
click at [481, 208] on div "[PERSON_NAME] [EMAIL_ADDRESS][DOMAIN_NAME]" at bounding box center [448, 201] width 198 height 21
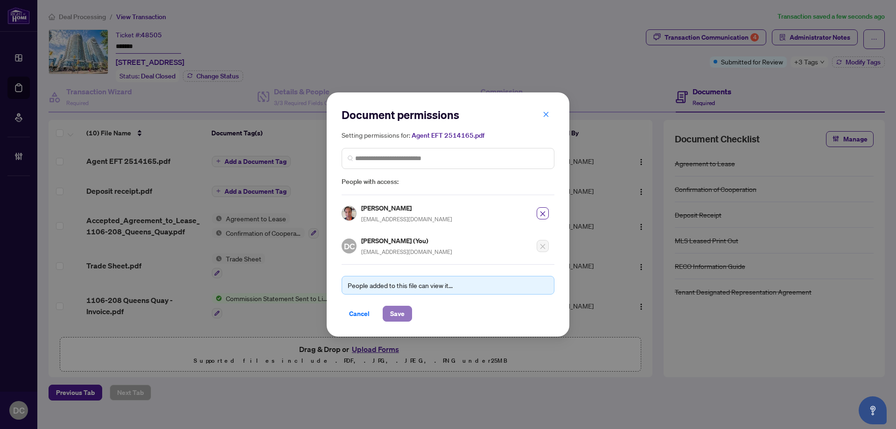
click at [400, 319] on span "Save" at bounding box center [397, 313] width 14 height 15
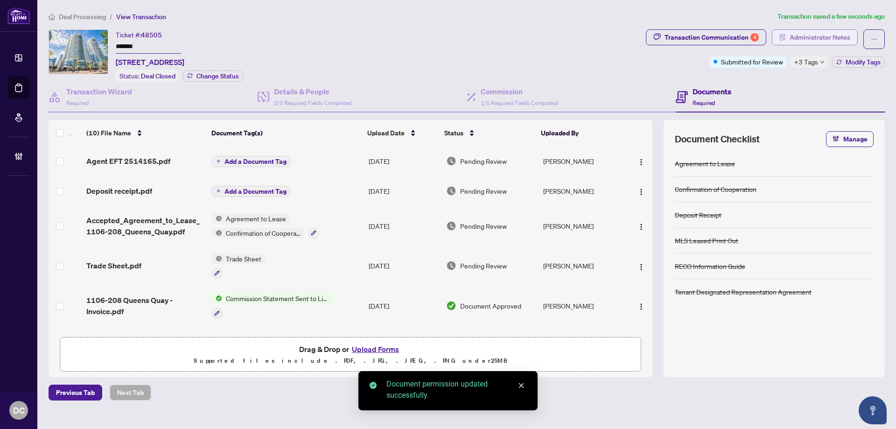
click at [808, 42] on span "Administrator Notes" at bounding box center [819, 37] width 61 height 15
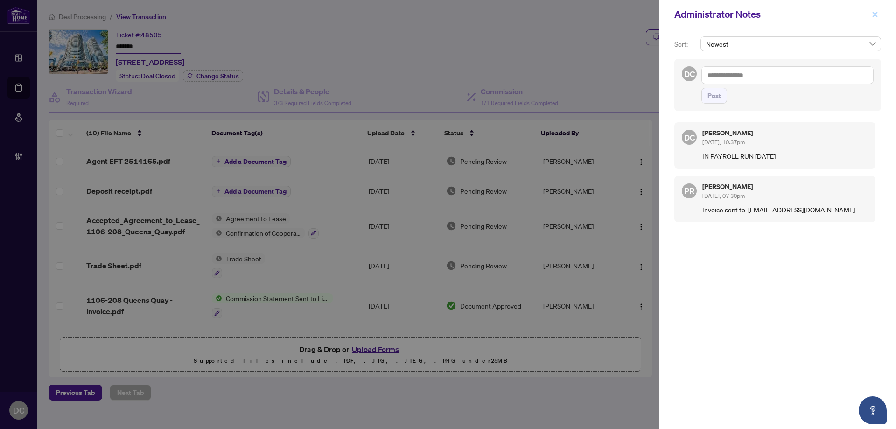
click at [875, 16] on icon "close" at bounding box center [874, 14] width 7 height 7
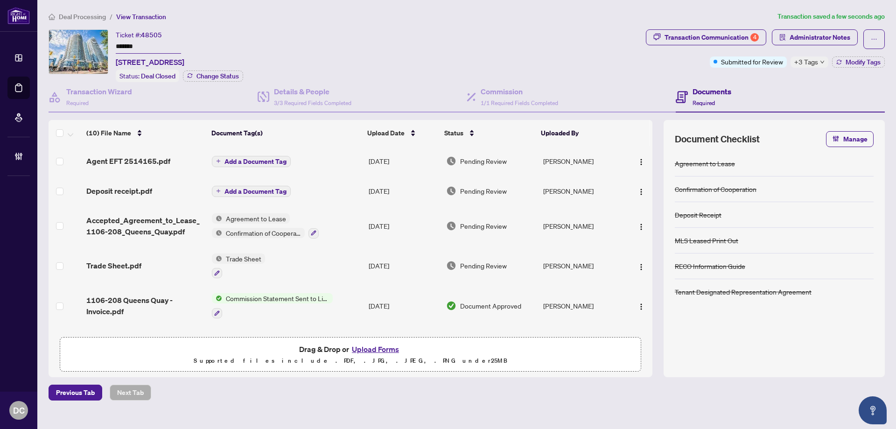
click at [572, 26] on div "Deal Processing / View Transaction Transaction saved a few seconds ago Ticket #…" at bounding box center [466, 205] width 843 height 389
click at [95, 17] on span "Deal Processing" at bounding box center [82, 17] width 47 height 8
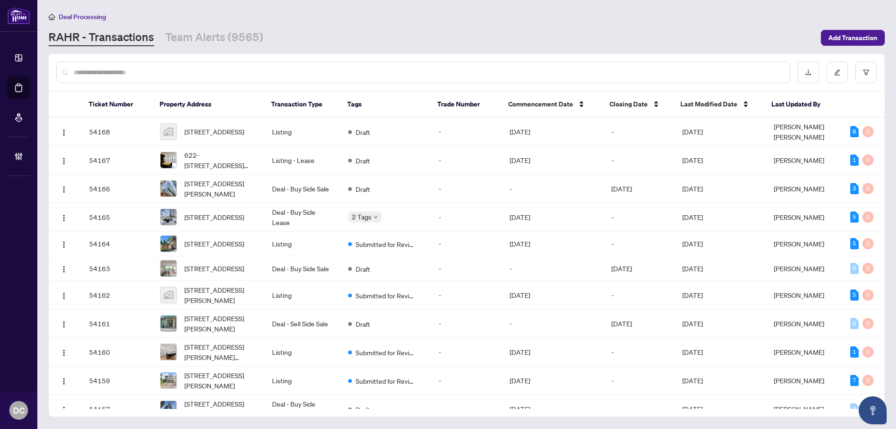
click at [181, 71] on input "text" at bounding box center [428, 72] width 708 height 10
paste input "*******"
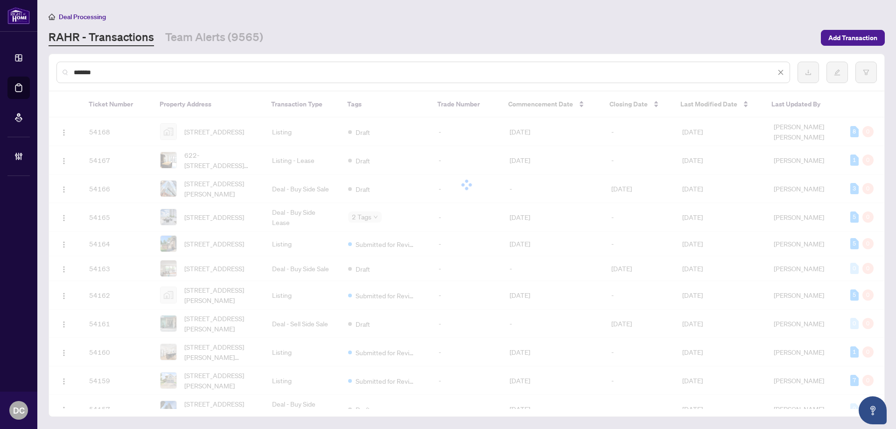
type input "*******"
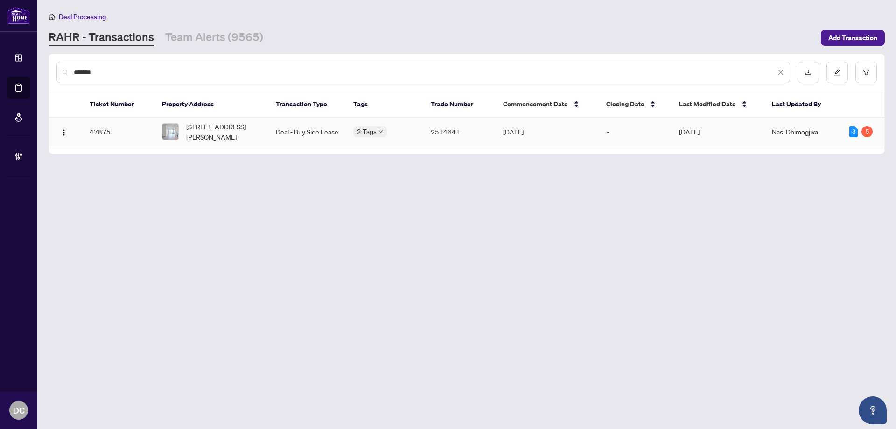
click at [227, 127] on span "[STREET_ADDRESS][PERSON_NAME]" at bounding box center [223, 131] width 75 height 21
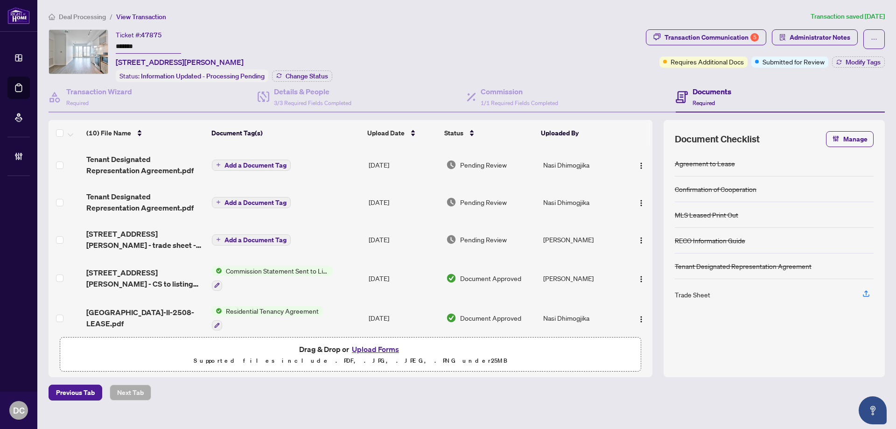
click at [342, 199] on td "Add a Document Tag" at bounding box center [286, 201] width 157 height 37
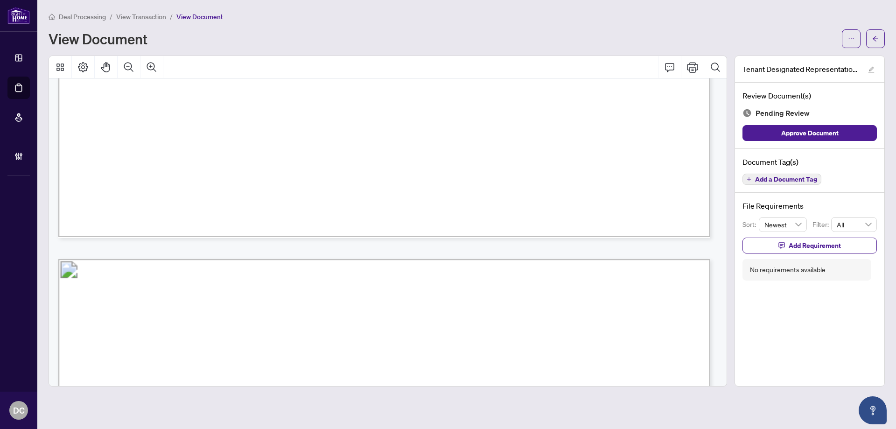
scroll to position [1522, 0]
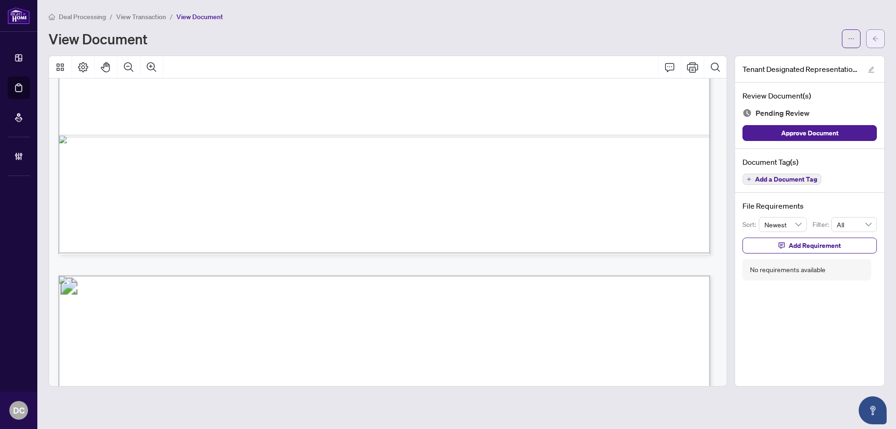
click at [880, 46] on button "button" at bounding box center [875, 38] width 19 height 19
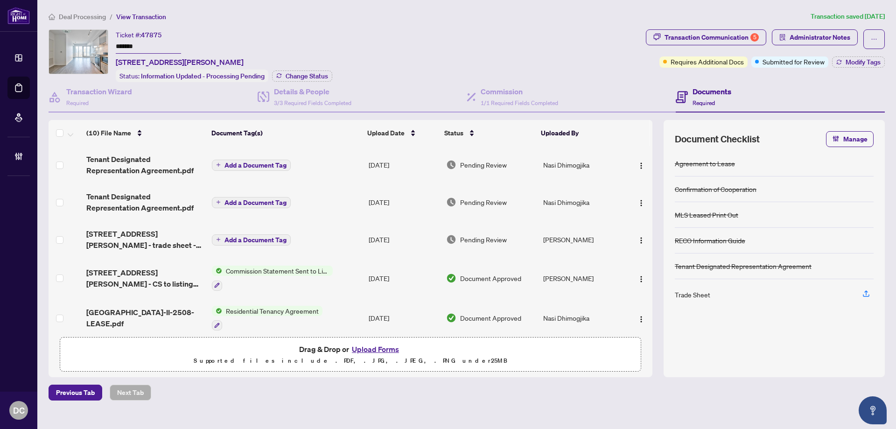
click at [310, 166] on td "Add a Document Tag" at bounding box center [286, 164] width 157 height 37
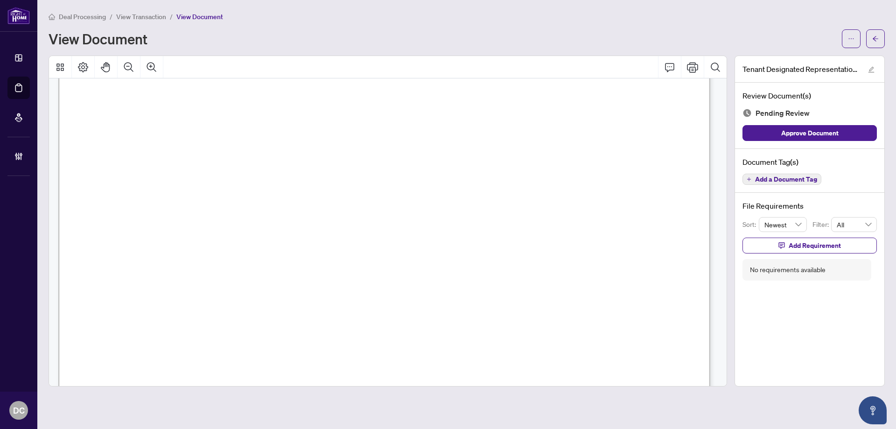
scroll to position [3110, 0]
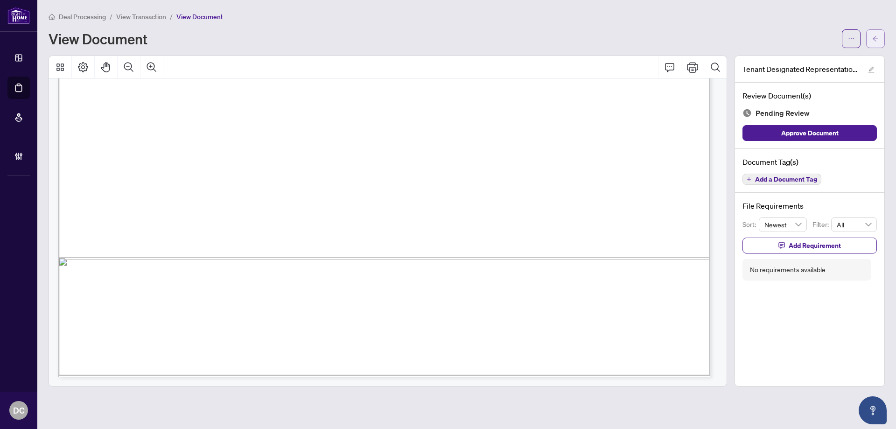
click at [874, 42] on span "button" at bounding box center [875, 38] width 7 height 15
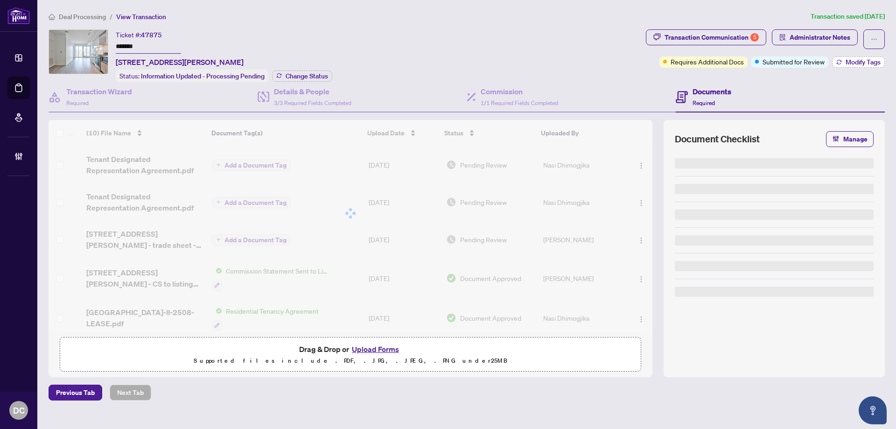
click at [866, 59] on span "Modify Tags" at bounding box center [862, 62] width 35 height 7
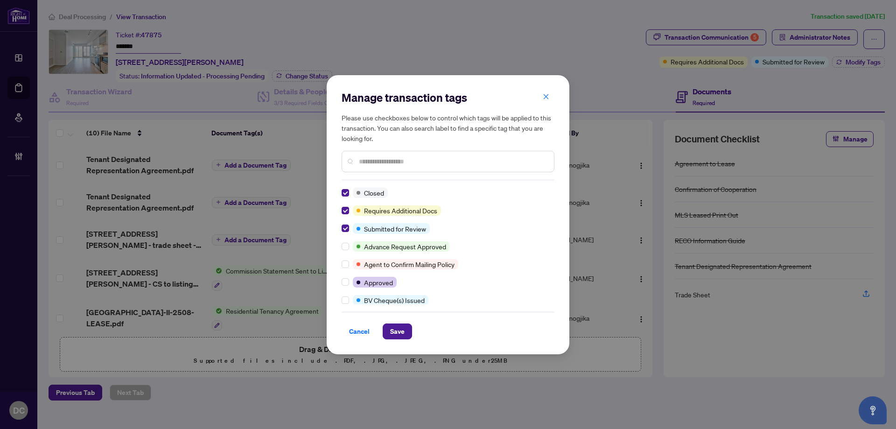
click at [397, 160] on input "text" at bounding box center [453, 161] width 188 height 10
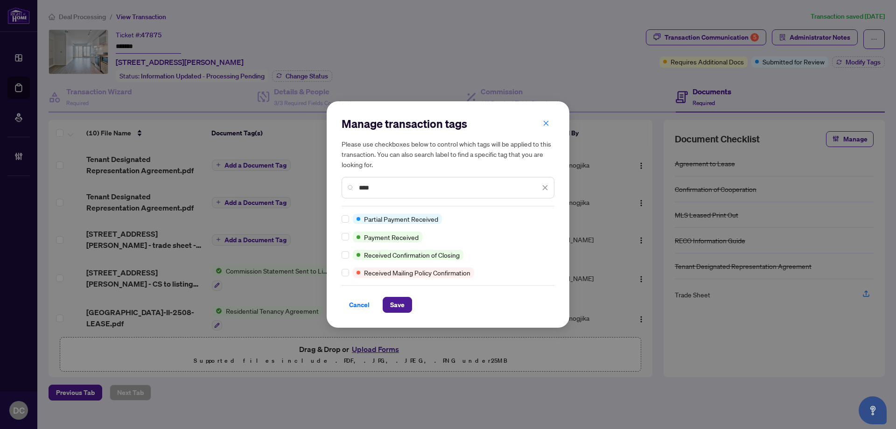
type input "****"
drag, startPoint x: 402, startPoint y: 306, endPoint x: 392, endPoint y: 260, distance: 46.7
click at [402, 306] on span "Save" at bounding box center [397, 304] width 14 height 15
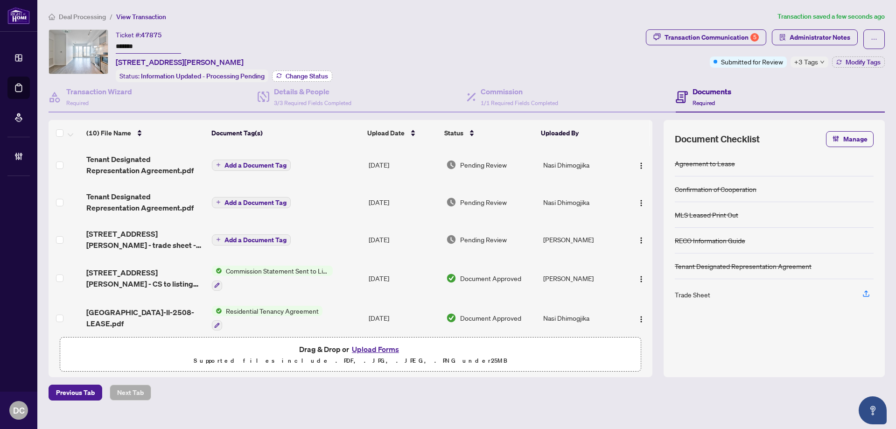
click at [292, 73] on span "Change Status" at bounding box center [307, 76] width 42 height 7
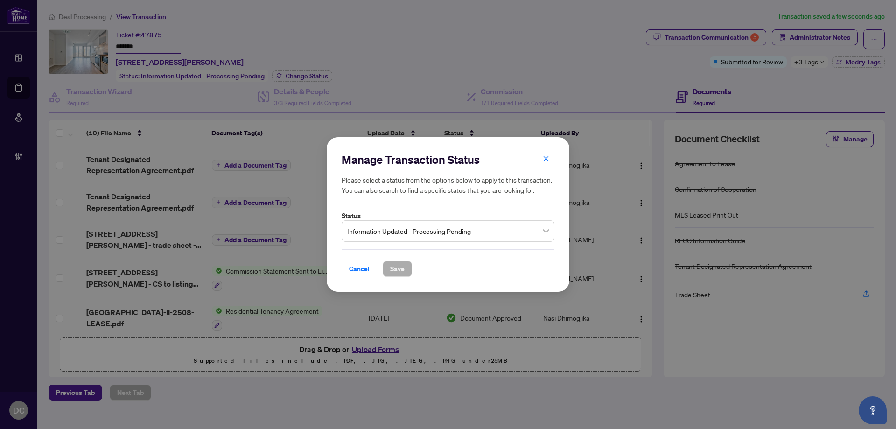
click at [411, 230] on span "Information Updated - Processing Pending" at bounding box center [448, 231] width 202 height 18
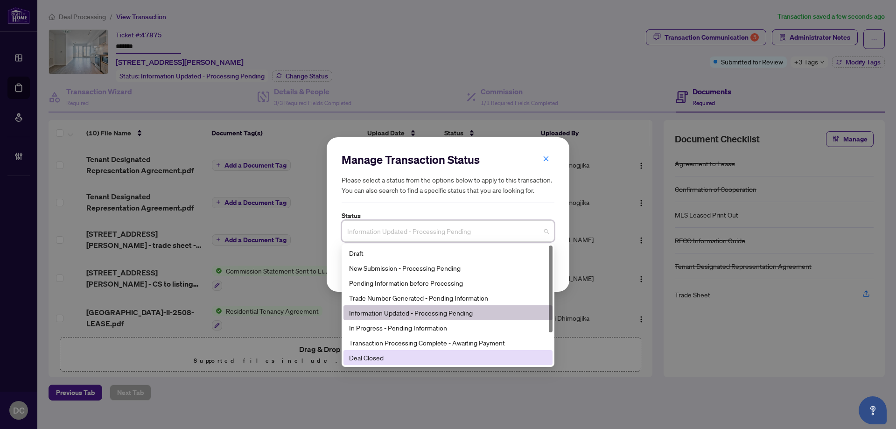
click at [384, 357] on div "Deal Closed" at bounding box center [448, 357] width 198 height 10
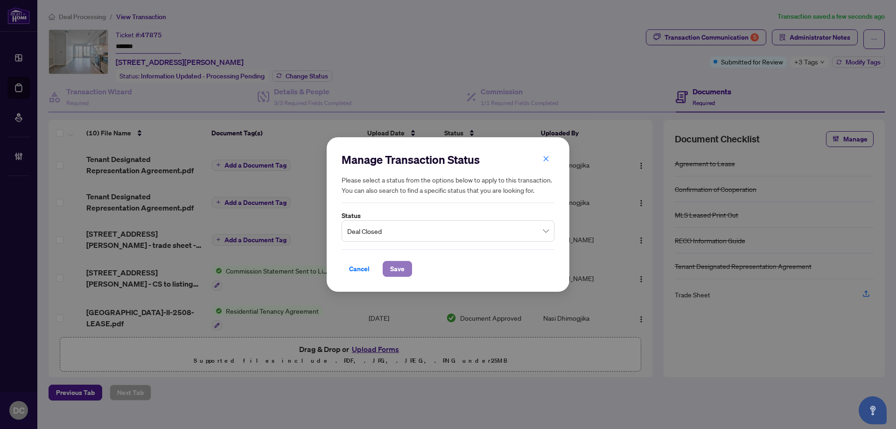
click at [392, 265] on span "Save" at bounding box center [397, 268] width 14 height 15
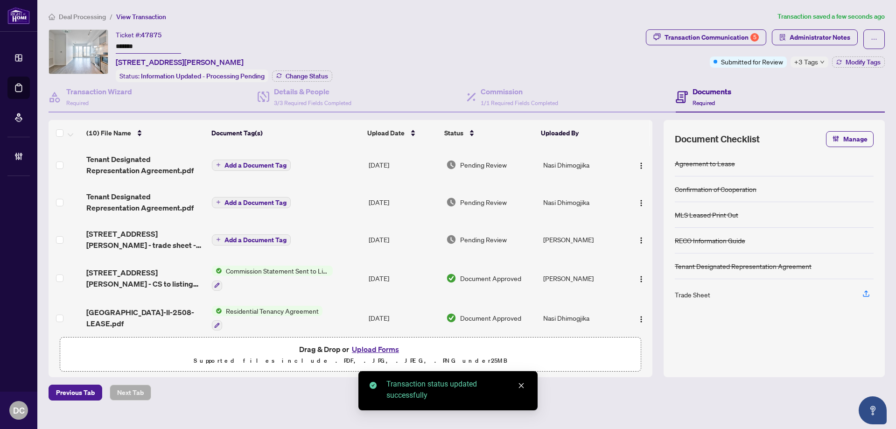
click at [64, 19] on span "Deal Processing" at bounding box center [82, 17] width 47 height 8
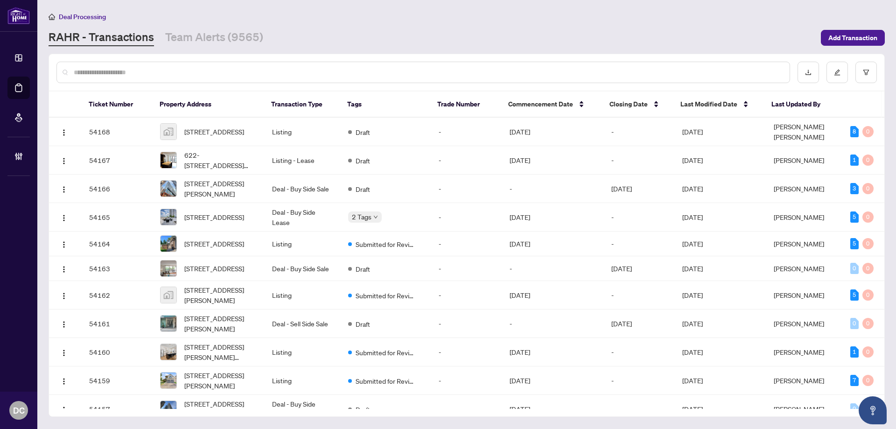
click at [237, 73] on input "text" at bounding box center [428, 72] width 708 height 10
paste input "*******"
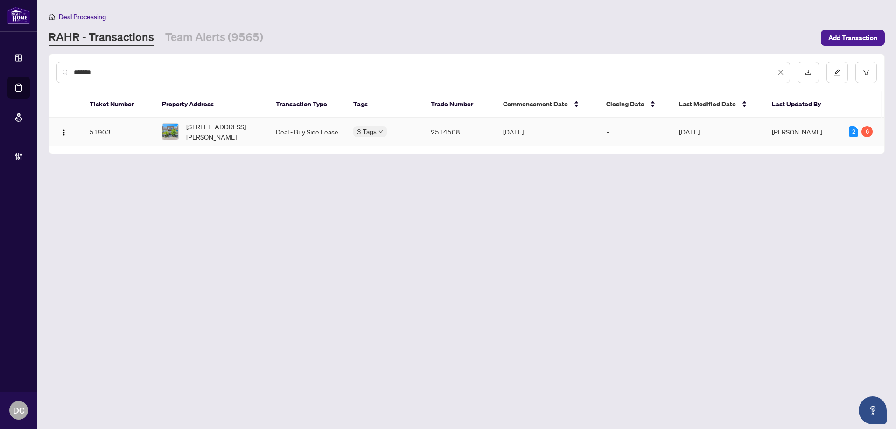
type input "*******"
click at [230, 131] on span "[STREET_ADDRESS][PERSON_NAME]" at bounding box center [223, 131] width 75 height 21
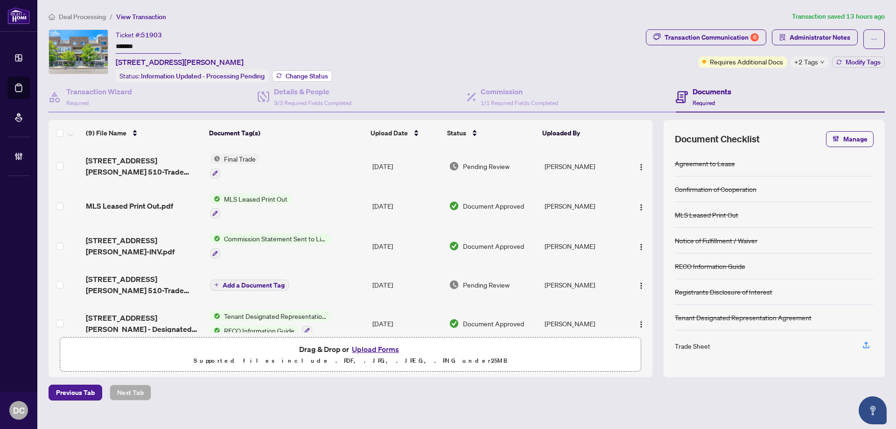
click at [308, 77] on span "Change Status" at bounding box center [307, 76] width 42 height 7
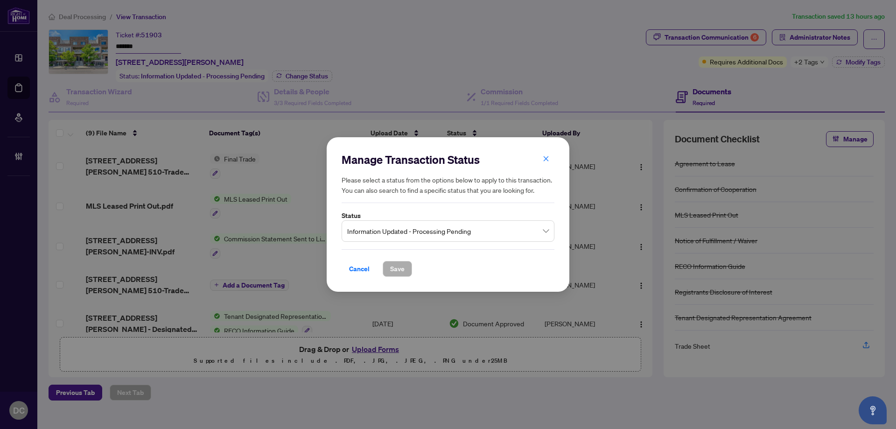
click at [443, 230] on span "Information Updated - Processing Pending" at bounding box center [448, 231] width 202 height 18
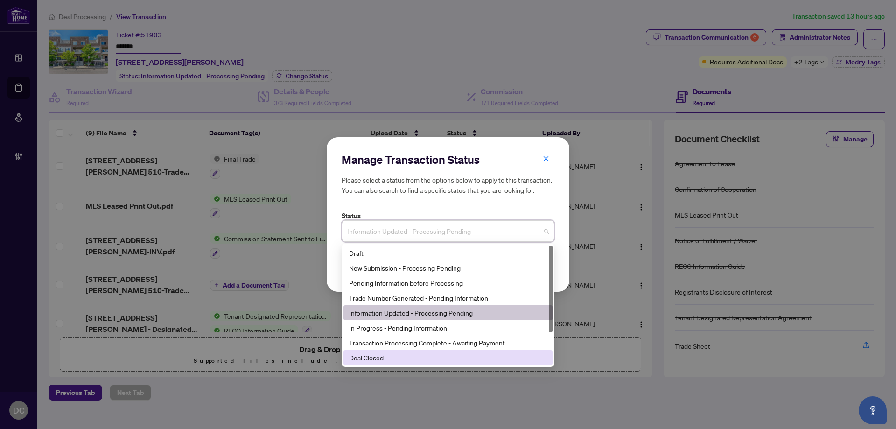
click at [380, 354] on div "Deal Closed" at bounding box center [448, 357] width 198 height 10
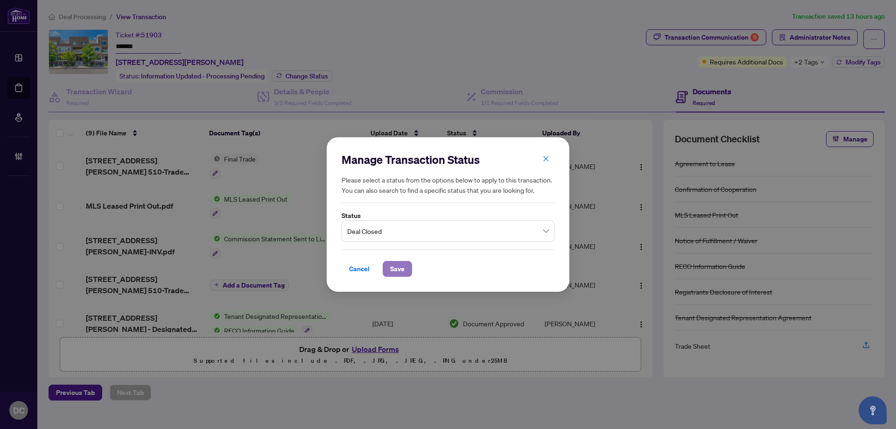
click at [394, 270] on span "Save" at bounding box center [397, 268] width 14 height 15
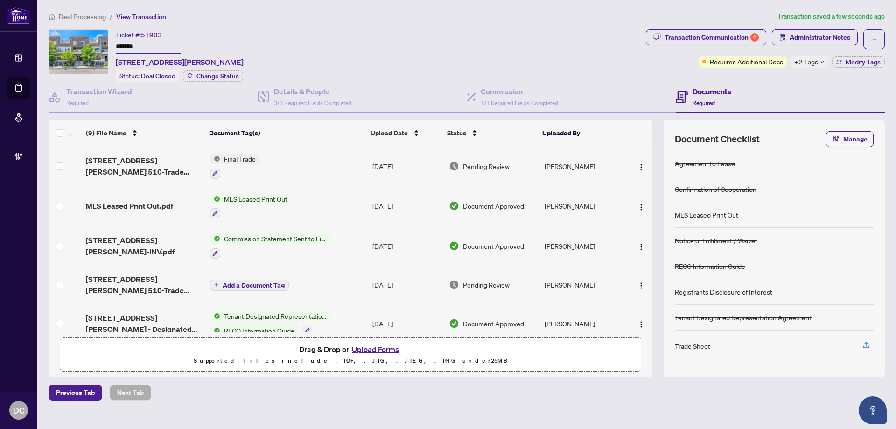
click at [806, 65] on span "+2 Tags" at bounding box center [806, 61] width 24 height 11
click at [766, 82] on div "Documents Required" at bounding box center [780, 97] width 209 height 30
click at [754, 37] on div "6" at bounding box center [754, 37] width 8 height 8
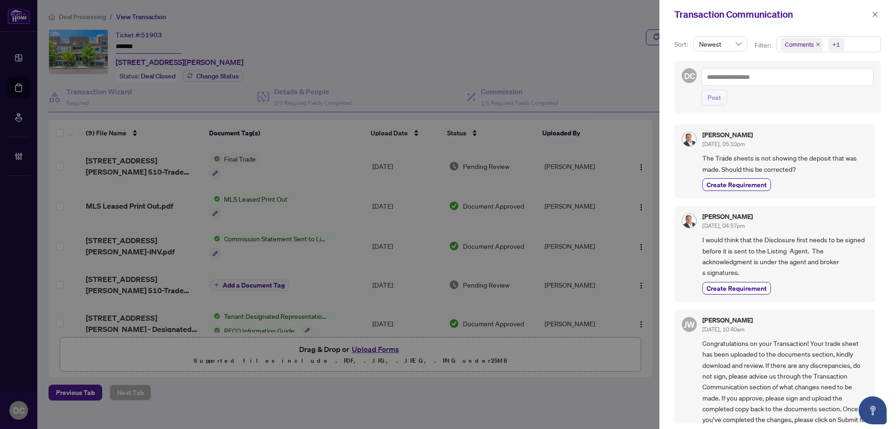
click at [859, 46] on span "Comments +1" at bounding box center [829, 44] width 104 height 15
click at [834, 84] on span "Comments" at bounding box center [832, 82] width 83 height 11
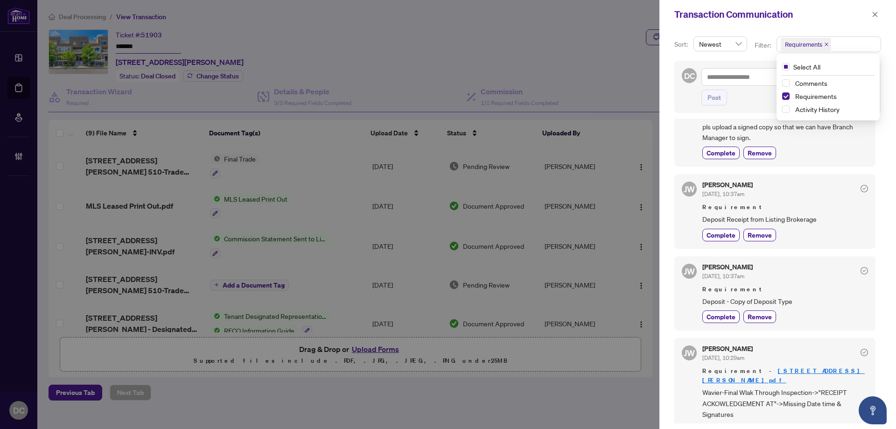
scroll to position [270, 0]
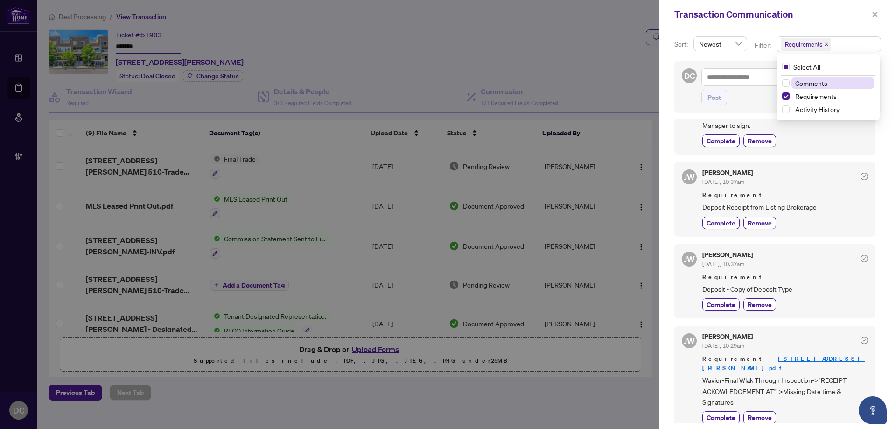
click at [830, 87] on span "Comments" at bounding box center [832, 82] width 83 height 11
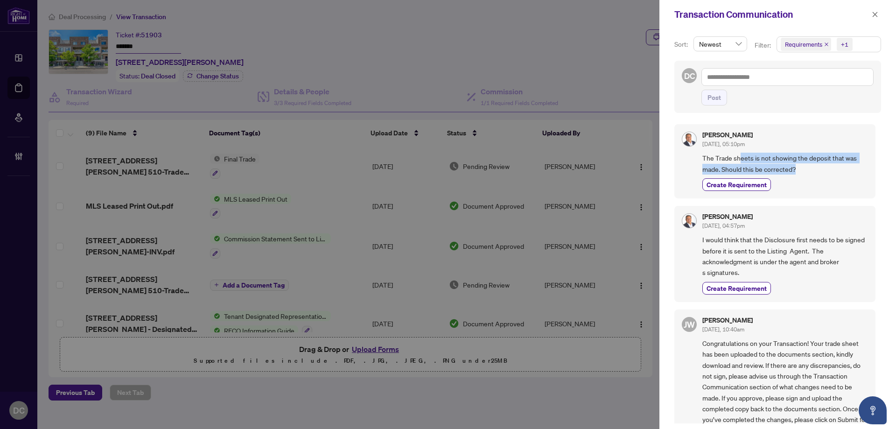
drag, startPoint x: 739, startPoint y: 160, endPoint x: 819, endPoint y: 171, distance: 81.0
click at [819, 171] on span "The Trade sheets is not showing the deposit that was made. Should this be corre…" at bounding box center [785, 164] width 166 height 22
click at [875, 14] on icon "close" at bounding box center [874, 14] width 7 height 7
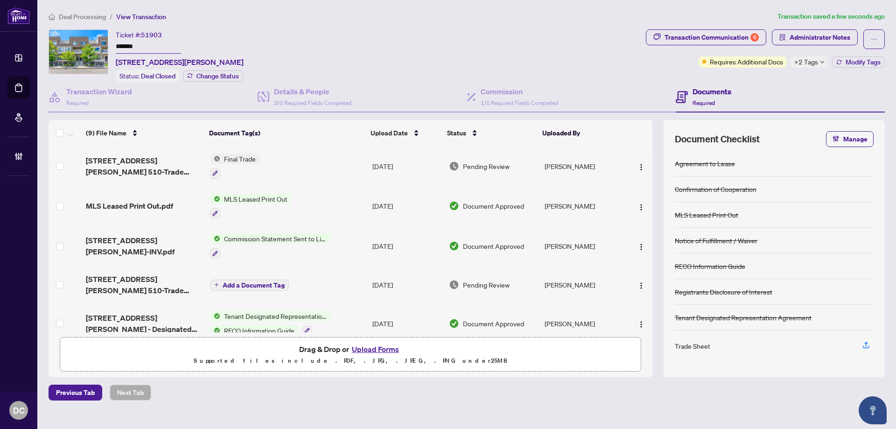
click at [323, 164] on td "Final Trade" at bounding box center [287, 166] width 162 height 40
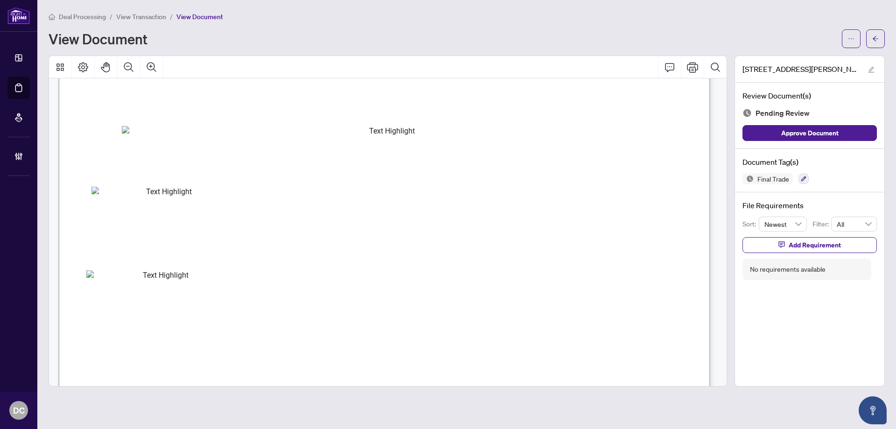
scroll to position [93, 0]
drag, startPoint x: 881, startPoint y: 42, endPoint x: 29, endPoint y: 107, distance: 854.3
click at [881, 42] on button "button" at bounding box center [875, 38] width 19 height 19
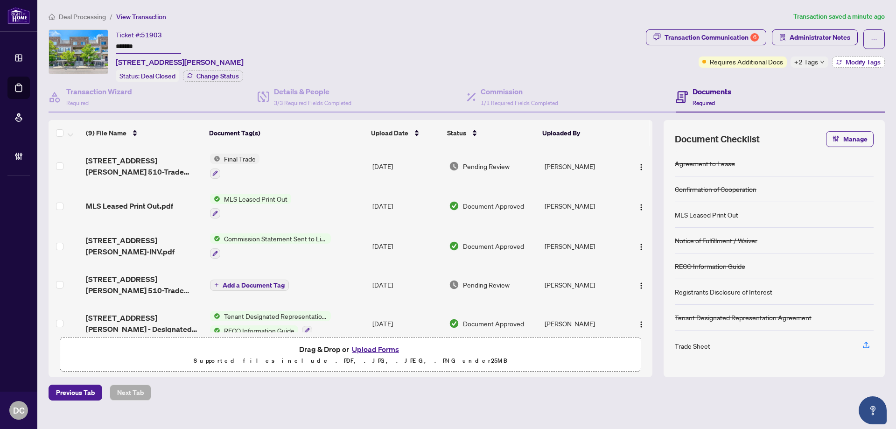
click at [845, 63] on span "Modify Tags" at bounding box center [862, 62] width 35 height 7
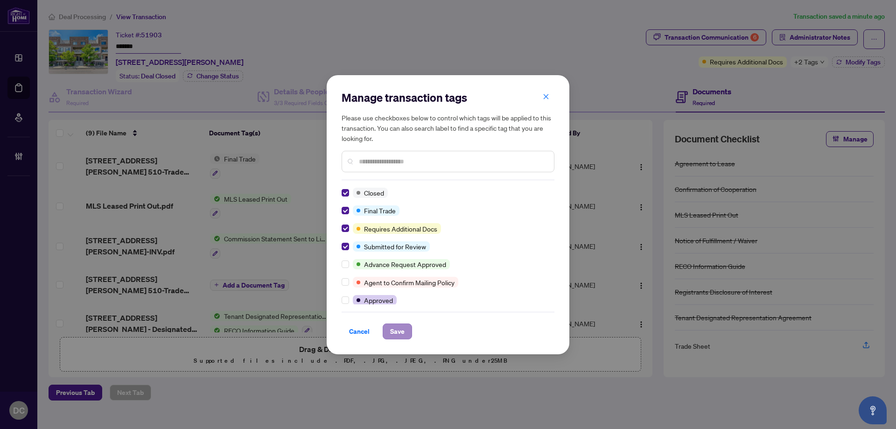
click at [393, 322] on div "Cancel Save" at bounding box center [447, 326] width 213 height 28
click at [397, 332] on span "Save" at bounding box center [397, 331] width 14 height 15
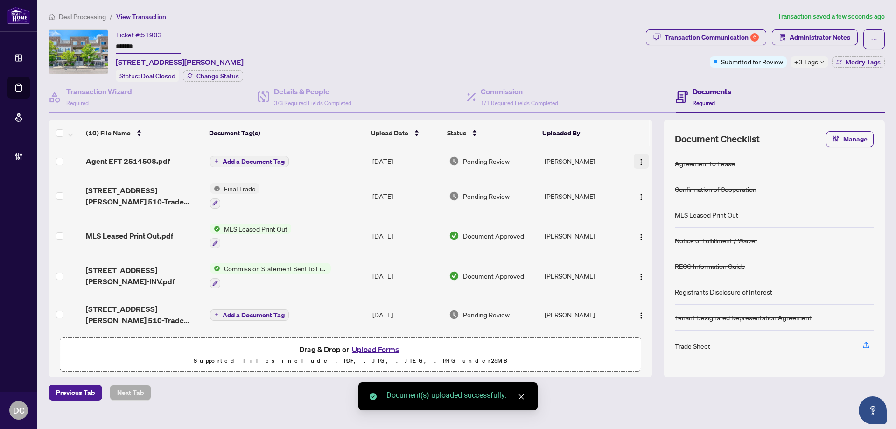
click at [637, 164] on img "button" at bounding box center [640, 161] width 7 height 7
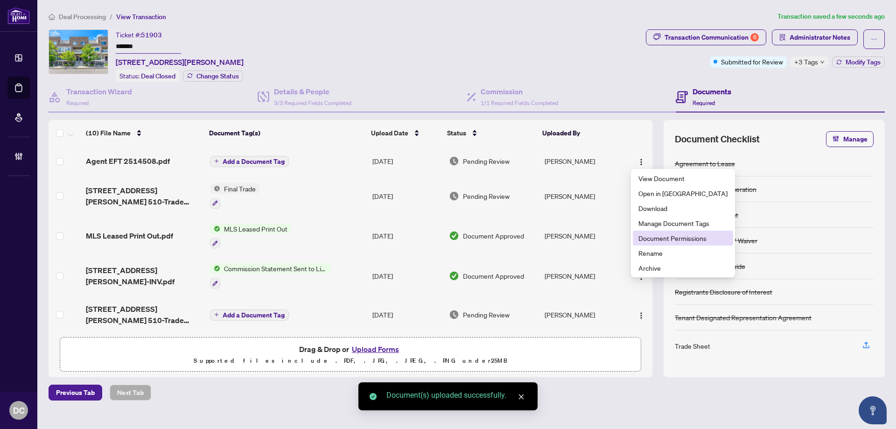
click at [663, 238] on span "Document Permissions" at bounding box center [682, 238] width 89 height 10
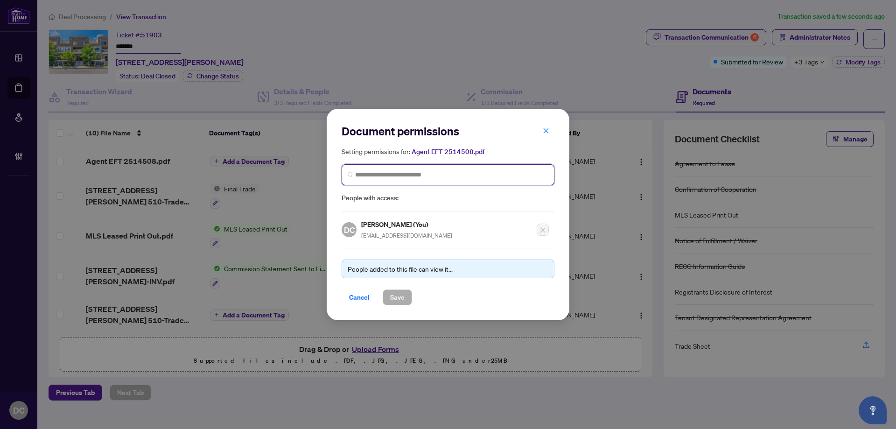
click at [437, 177] on input "search" at bounding box center [451, 175] width 193 height 10
type input "**********"
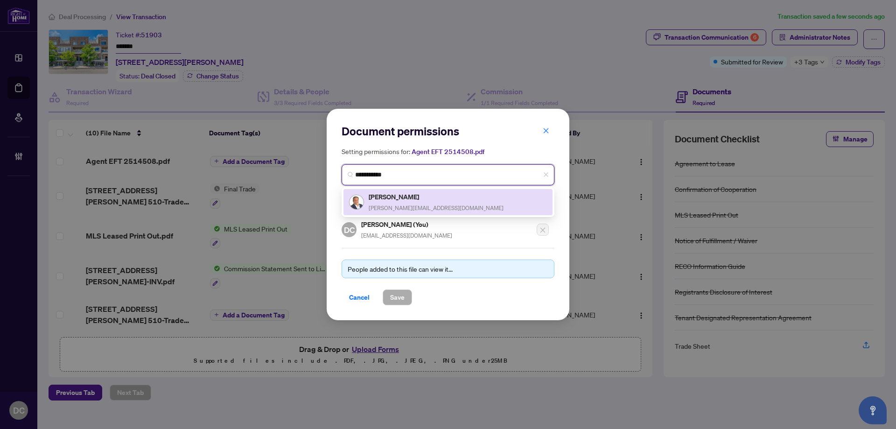
click at [432, 200] on div "[PERSON_NAME] [PERSON_NAME][EMAIL_ADDRESS][DOMAIN_NAME]" at bounding box center [448, 201] width 198 height 21
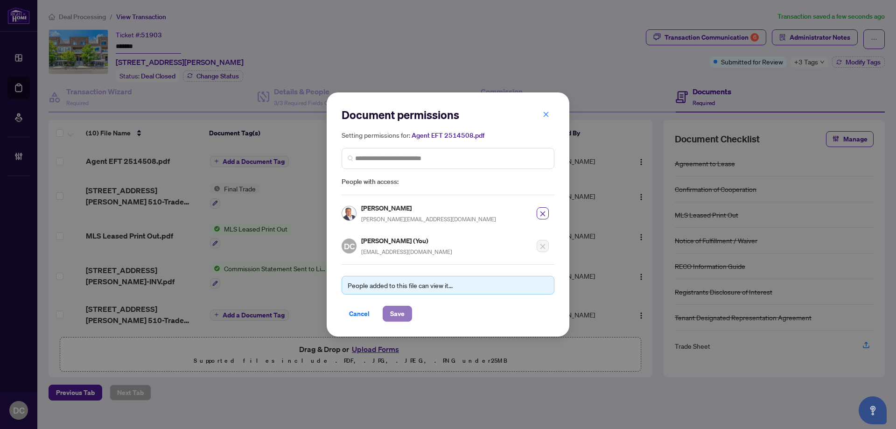
click at [397, 312] on span "Save" at bounding box center [397, 313] width 14 height 15
click at [799, 60] on div "Document permissions Setting permissions for: Agent EFT 2514508.pdf 2783 [PERSO…" at bounding box center [448, 214] width 896 height 429
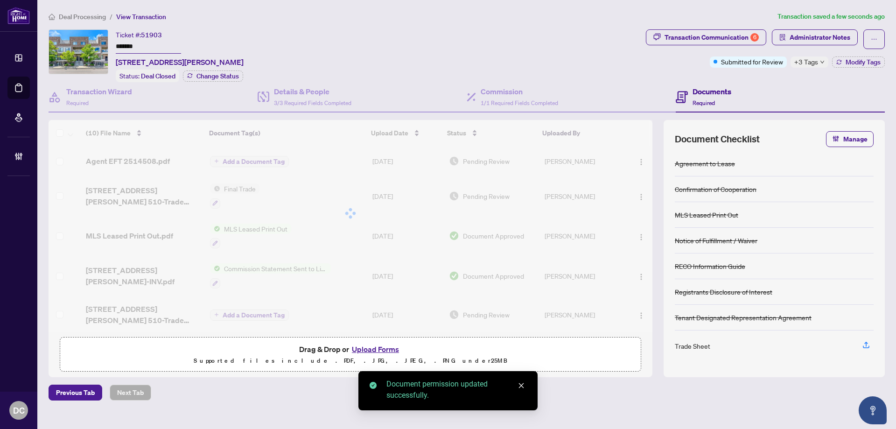
click at [801, 62] on span "+3 Tags" at bounding box center [806, 61] width 24 height 11
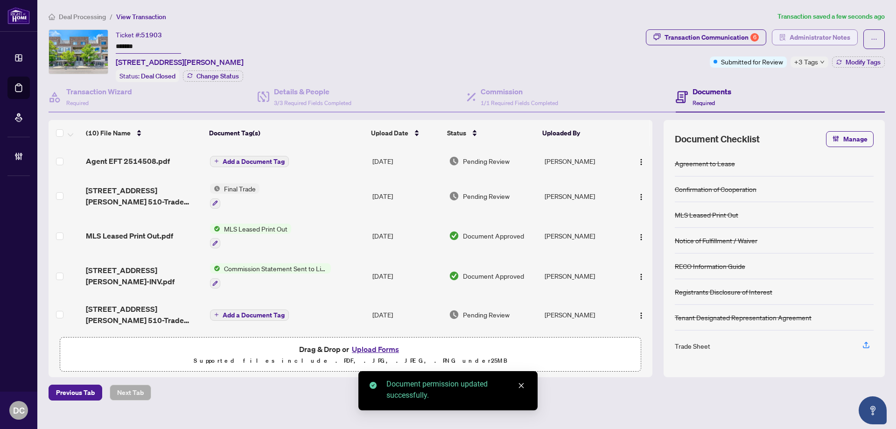
click at [827, 39] on span "Administrator Notes" at bounding box center [819, 37] width 61 height 15
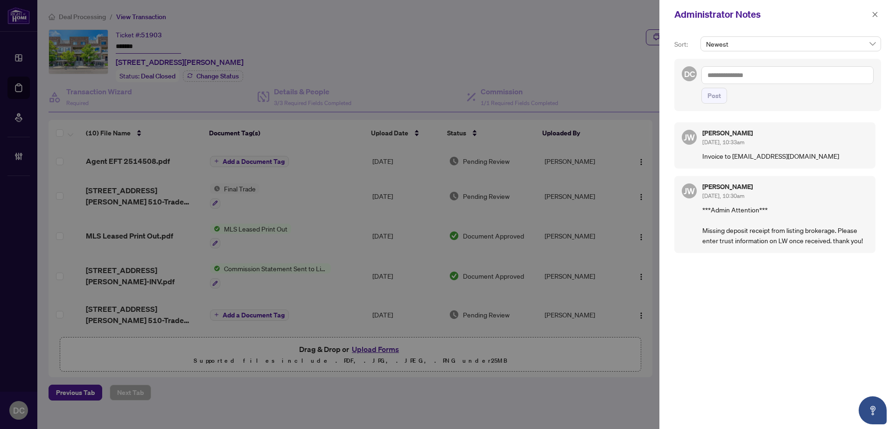
click at [759, 77] on textarea at bounding box center [787, 75] width 172 height 18
paste textarea "**********"
type textarea "**********"
click at [714, 100] on span "Post" at bounding box center [714, 95] width 14 height 15
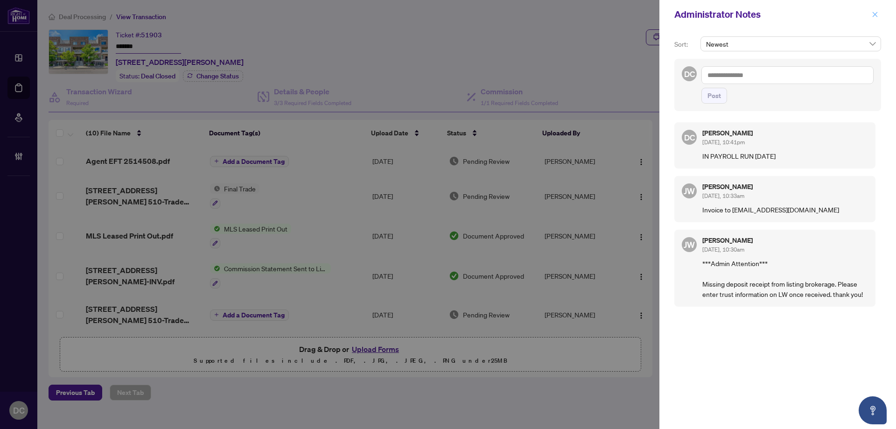
click at [874, 17] on icon "close" at bounding box center [874, 14] width 7 height 7
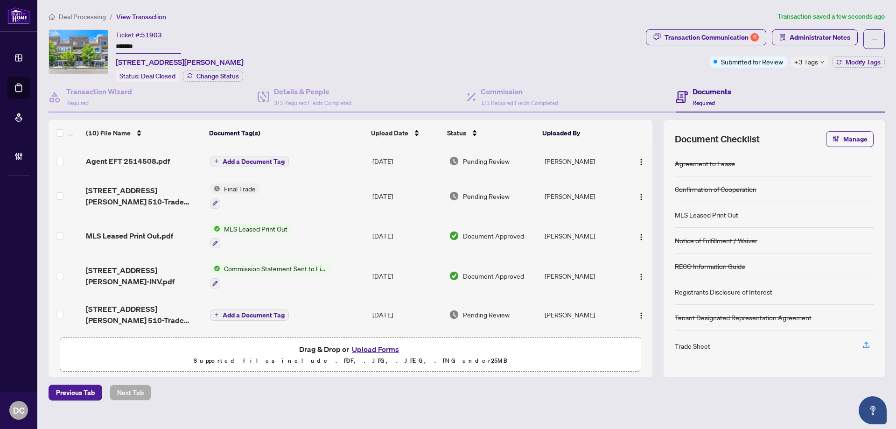
click at [93, 18] on span "Deal Processing" at bounding box center [82, 17] width 47 height 8
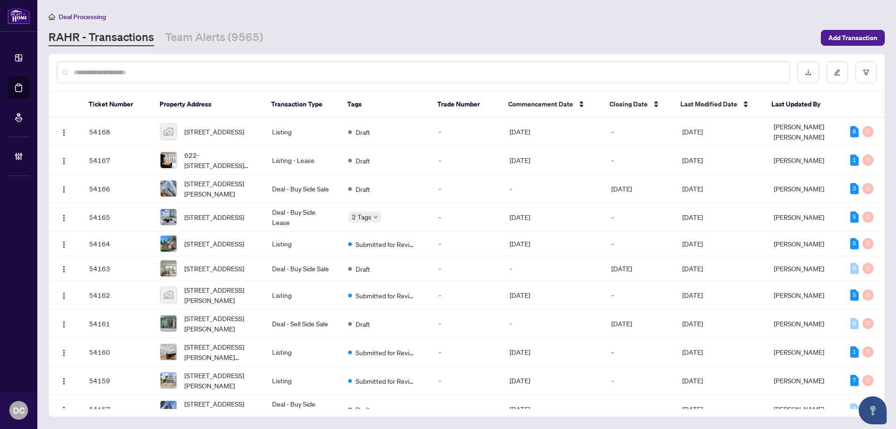
click at [184, 71] on input "text" at bounding box center [428, 72] width 708 height 10
paste input "*******"
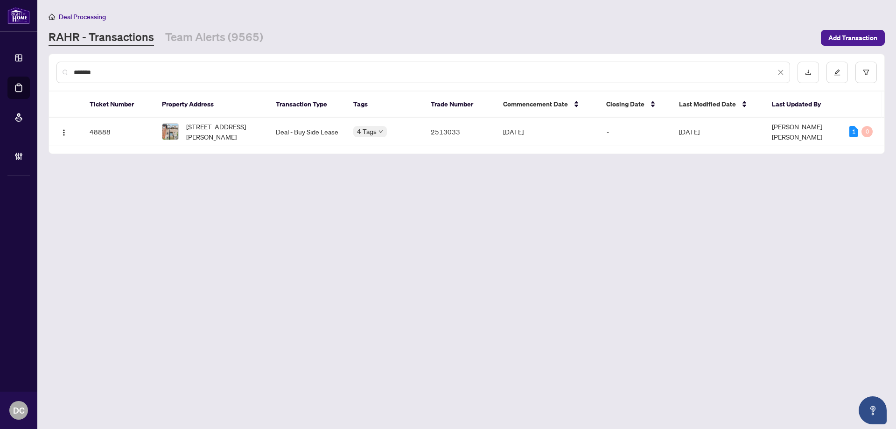
type input "*******"
click at [196, 133] on span "[STREET_ADDRESS][PERSON_NAME]" at bounding box center [223, 131] width 75 height 21
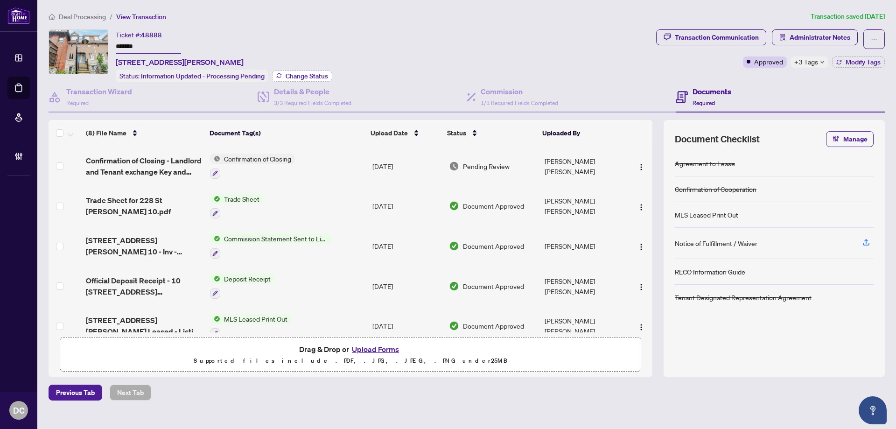
click at [315, 73] on span "Change Status" at bounding box center [307, 76] width 42 height 7
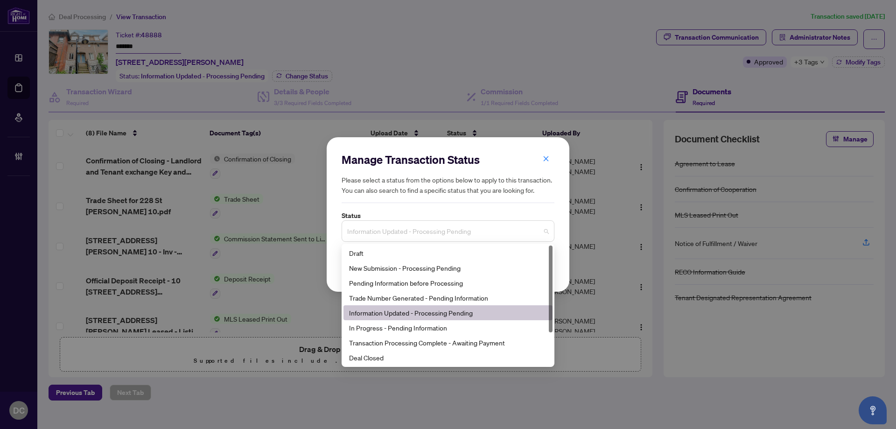
click at [418, 234] on span "Information Updated - Processing Pending" at bounding box center [448, 231] width 202 height 18
click at [390, 355] on div "Deal Closed" at bounding box center [448, 357] width 198 height 10
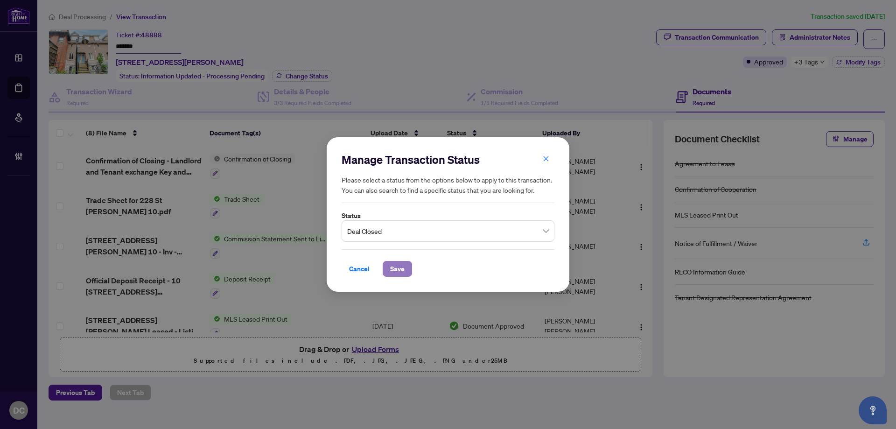
click at [403, 273] on span "Save" at bounding box center [397, 268] width 14 height 15
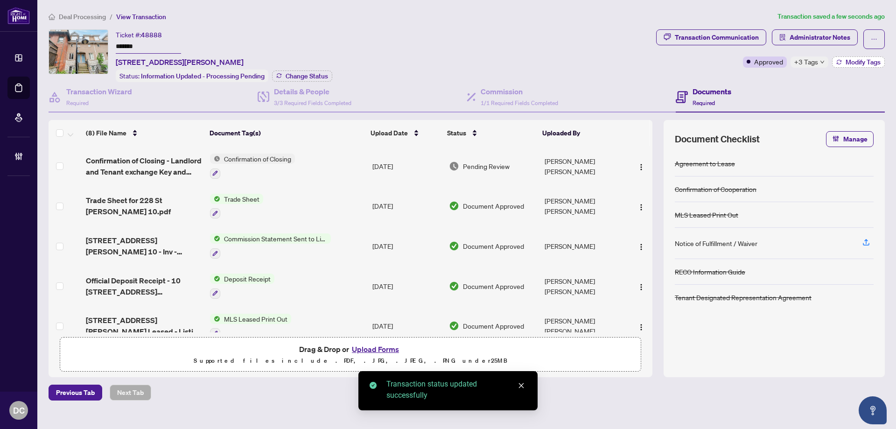
click at [861, 64] on span "Modify Tags" at bounding box center [862, 62] width 35 height 7
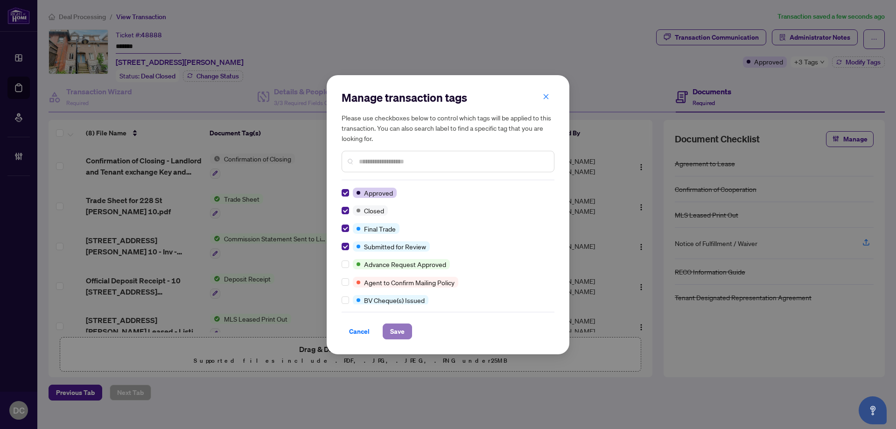
click at [399, 327] on span "Save" at bounding box center [397, 331] width 14 height 15
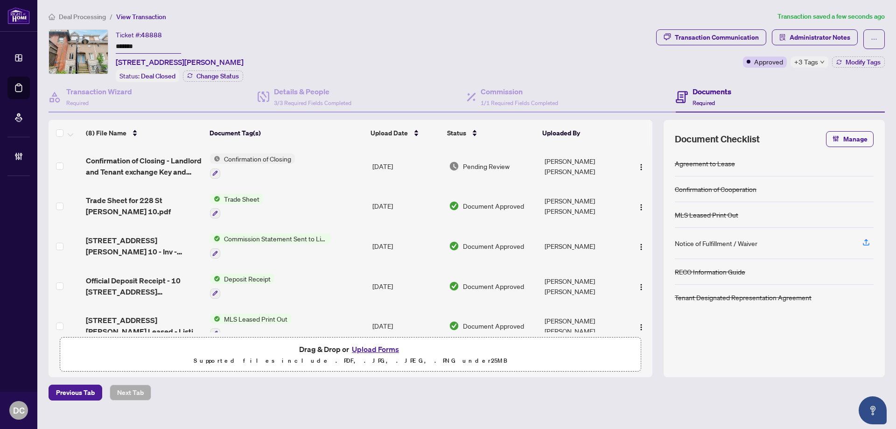
click at [320, 161] on td "Confirmation of Closing" at bounding box center [287, 166] width 162 height 40
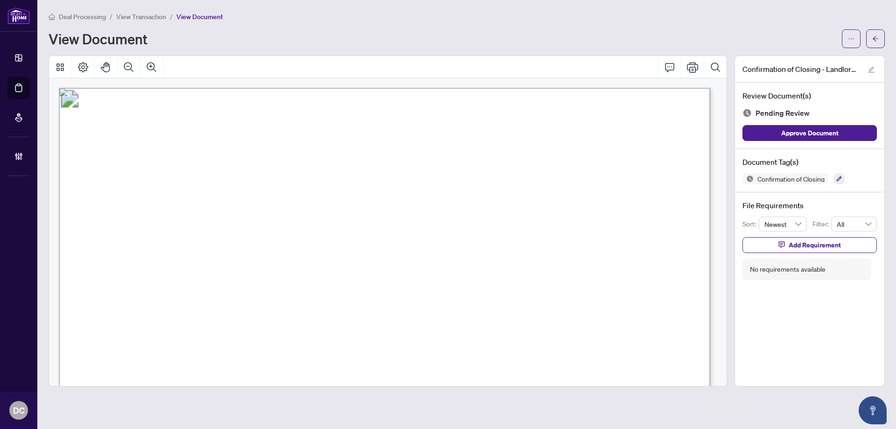
scroll to position [187, 0]
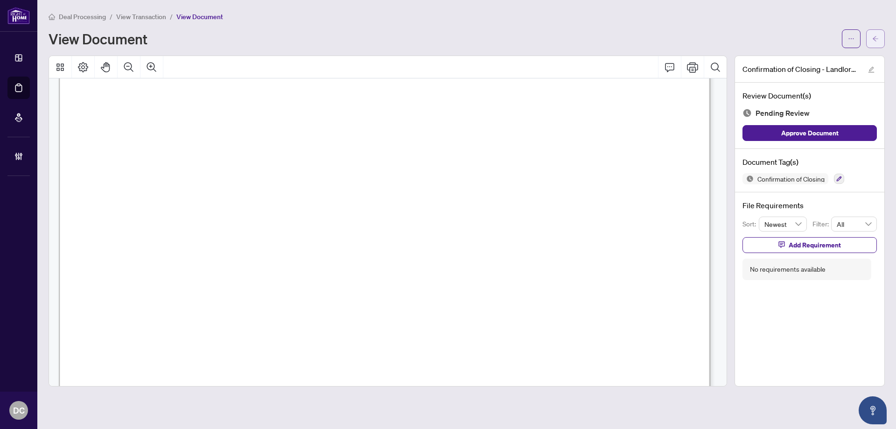
click at [878, 45] on button "button" at bounding box center [875, 38] width 19 height 19
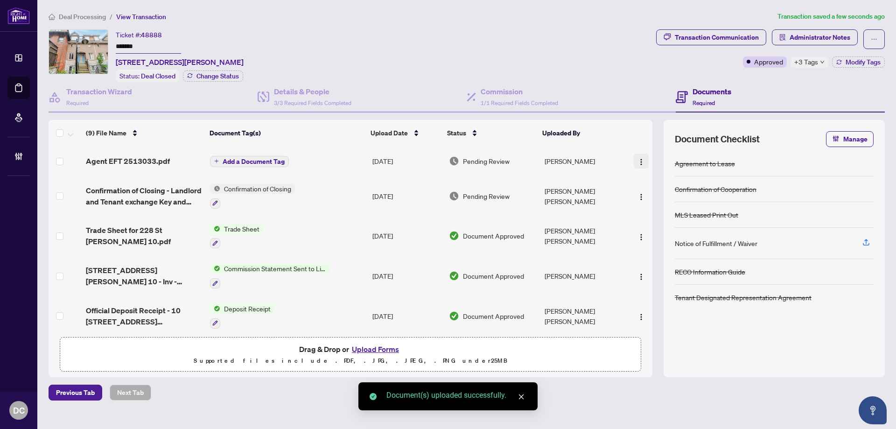
click at [638, 161] on img "button" at bounding box center [640, 161] width 7 height 7
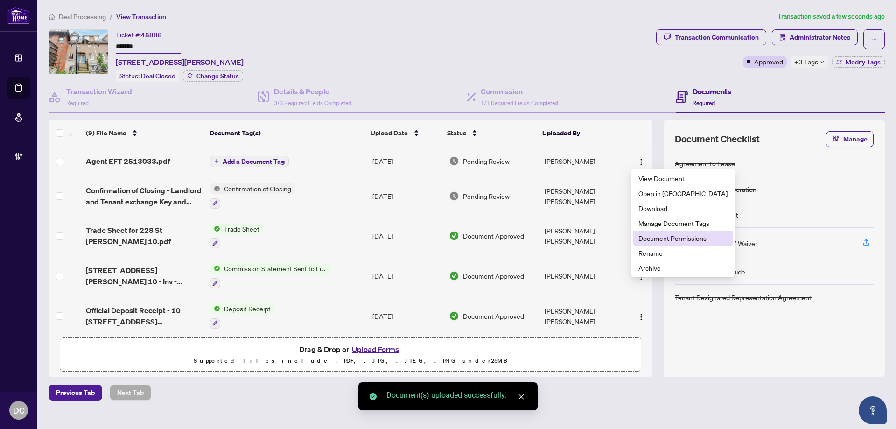
click at [652, 238] on span "Document Permissions" at bounding box center [682, 238] width 89 height 10
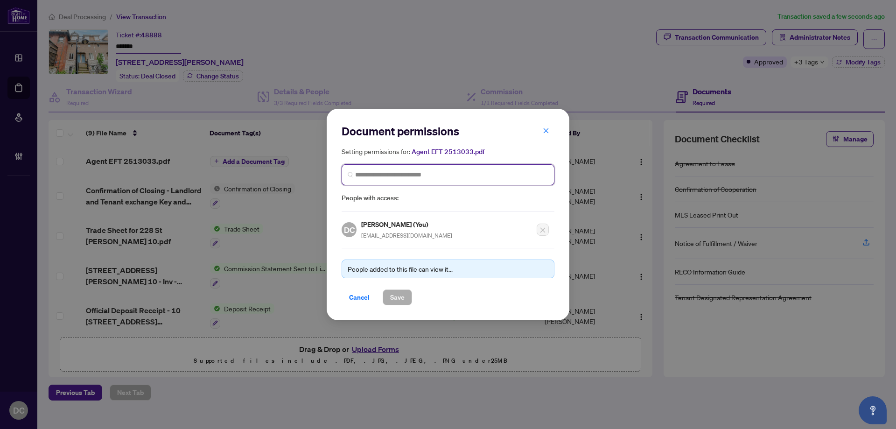
click at [399, 178] on input "search" at bounding box center [451, 175] width 193 height 10
click at [391, 172] on input "search" at bounding box center [451, 175] width 193 height 10
type input "*********"
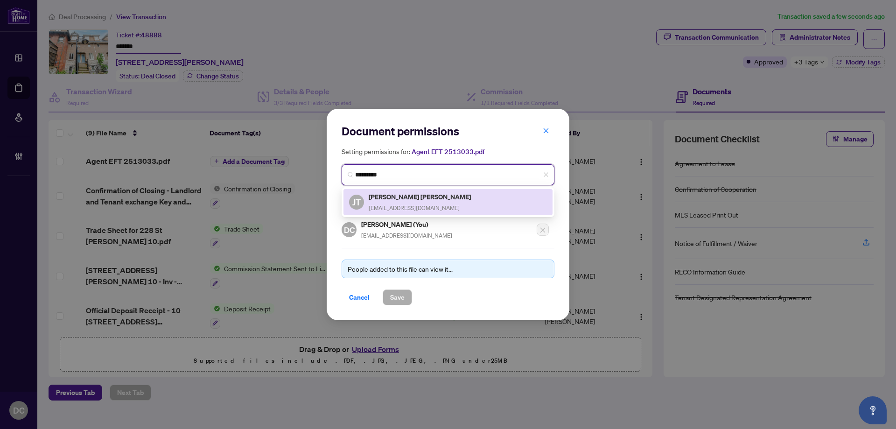
click at [401, 195] on h5 "[PERSON_NAME] [PERSON_NAME]" at bounding box center [421, 196] width 104 height 11
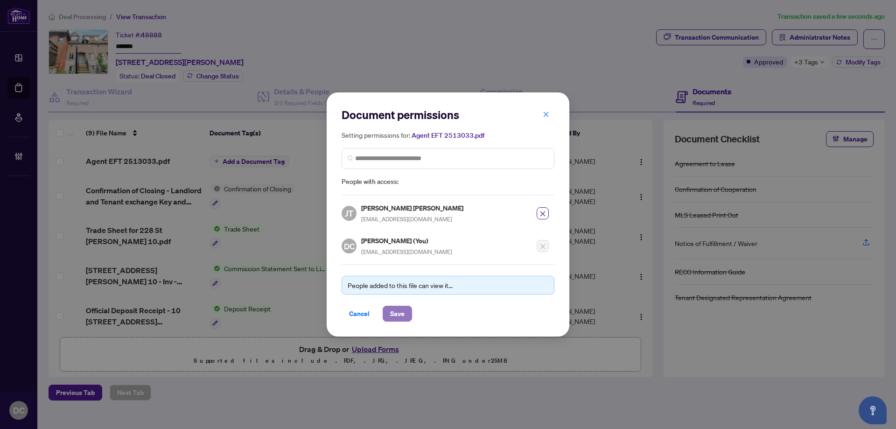
click at [401, 316] on span "Save" at bounding box center [397, 313] width 14 height 15
click at [812, 36] on div "Document permissions Setting permissions for: Agent EFT 2513033.pdf 801 [PERSON…" at bounding box center [448, 214] width 896 height 429
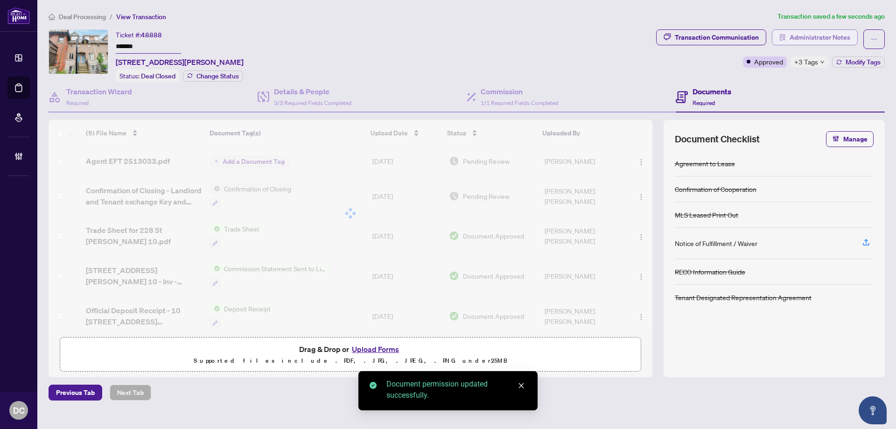
click at [825, 39] on span "Administrator Notes" at bounding box center [819, 37] width 61 height 15
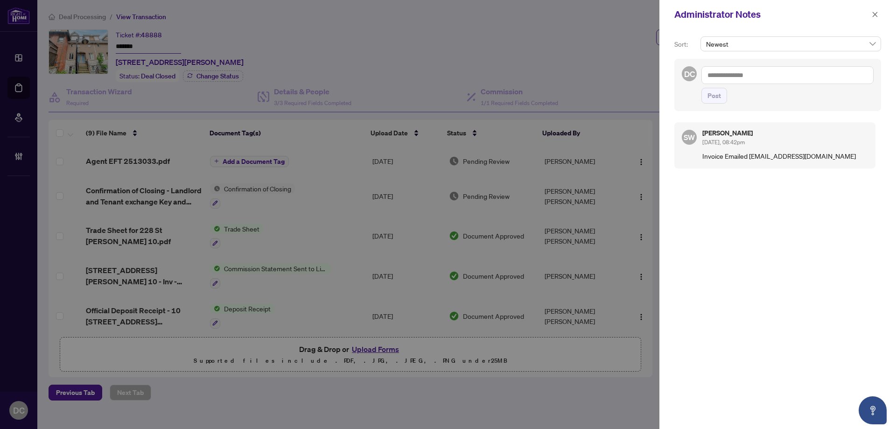
click at [790, 74] on textarea at bounding box center [787, 75] width 172 height 18
paste textarea "**********"
type textarea "**********"
click at [706, 96] on button "Post" at bounding box center [714, 96] width 26 height 16
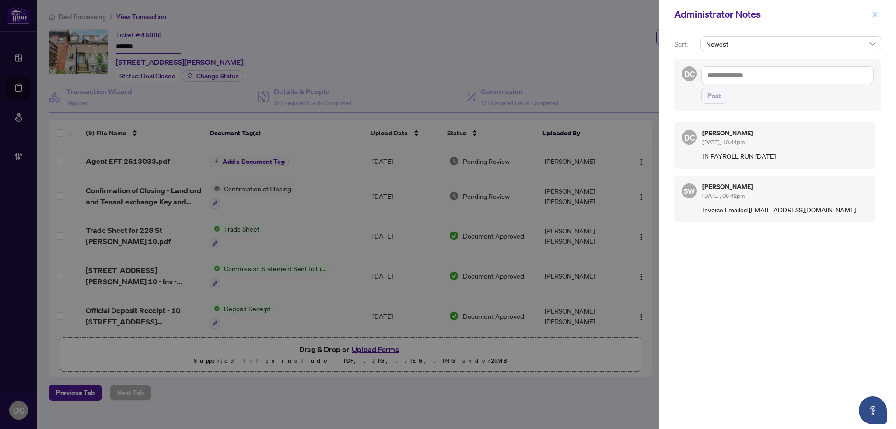
click at [877, 14] on icon "close" at bounding box center [874, 14] width 7 height 7
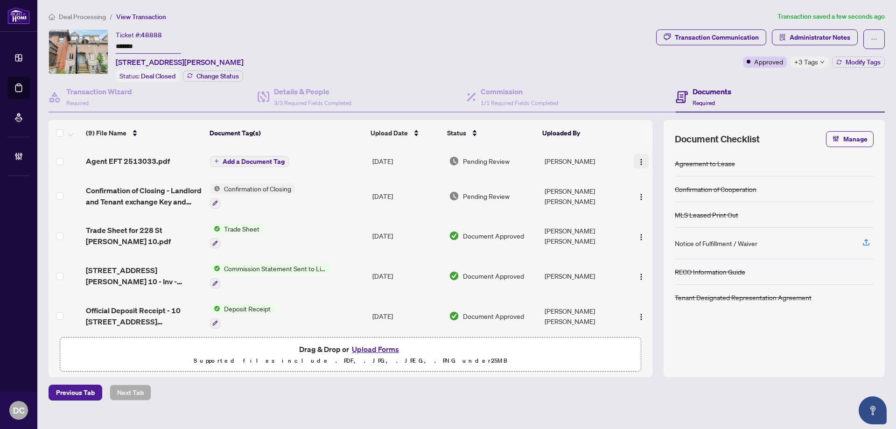
click at [641, 159] on img "button" at bounding box center [640, 161] width 7 height 7
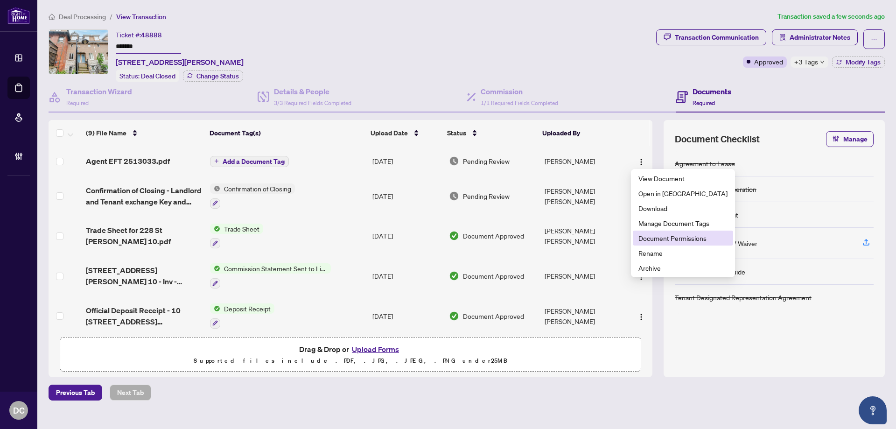
click at [656, 237] on span "Document Permissions" at bounding box center [682, 238] width 89 height 10
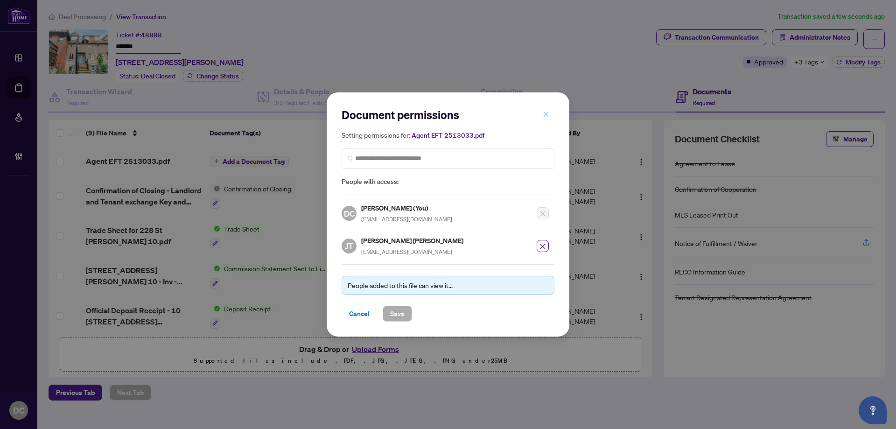
click at [547, 113] on icon "close" at bounding box center [546, 114] width 7 height 7
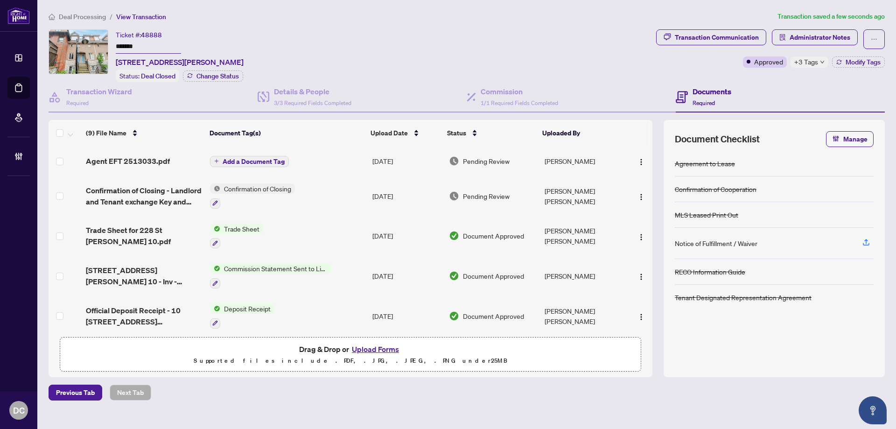
click at [94, 18] on span "Deal Processing" at bounding box center [82, 17] width 47 height 8
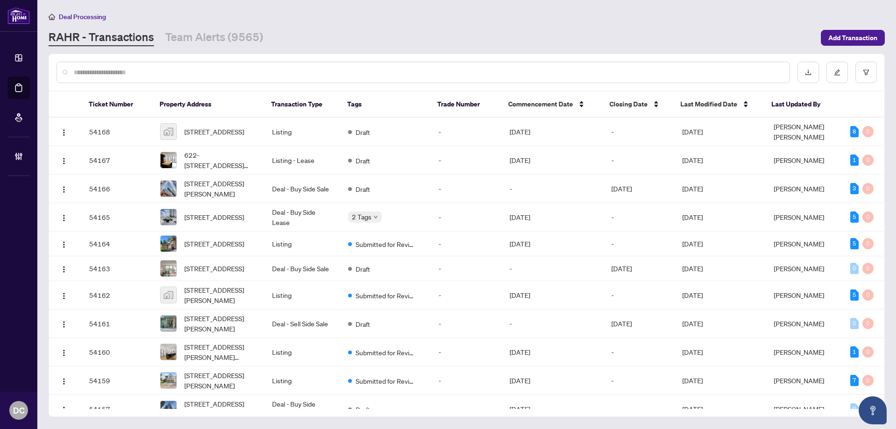
click at [212, 70] on input "text" at bounding box center [428, 72] width 708 height 10
paste input "*******"
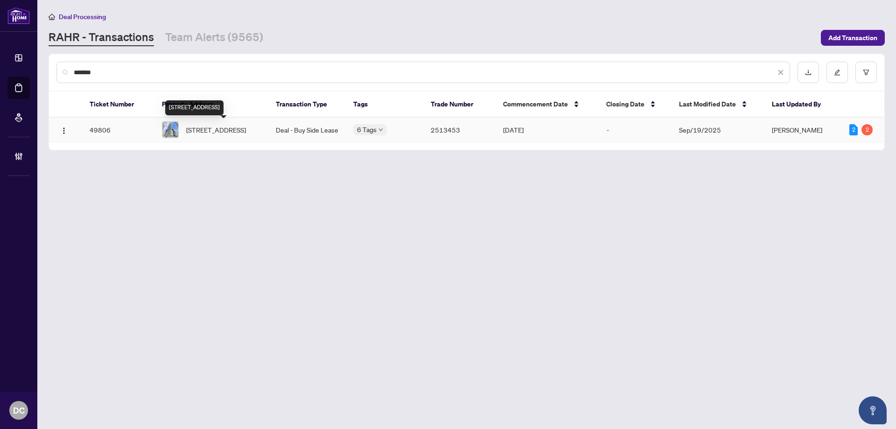
type input "*******"
click at [213, 132] on span "[STREET_ADDRESS]" at bounding box center [216, 130] width 60 height 10
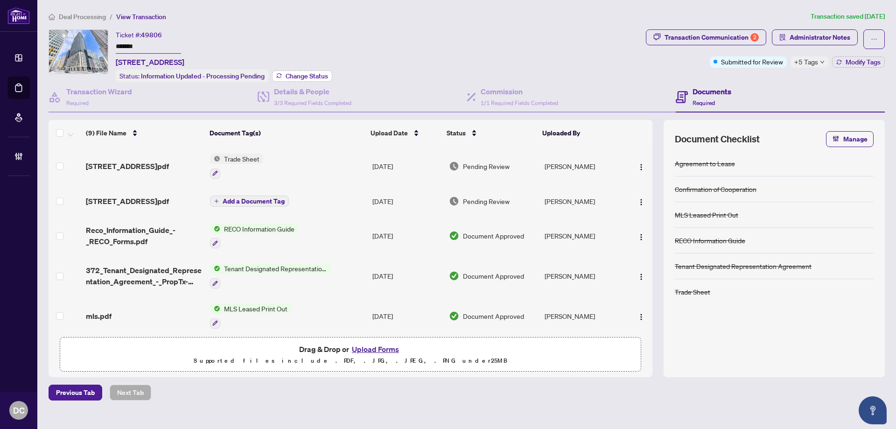
click at [304, 70] on button "Change Status" at bounding box center [302, 75] width 60 height 11
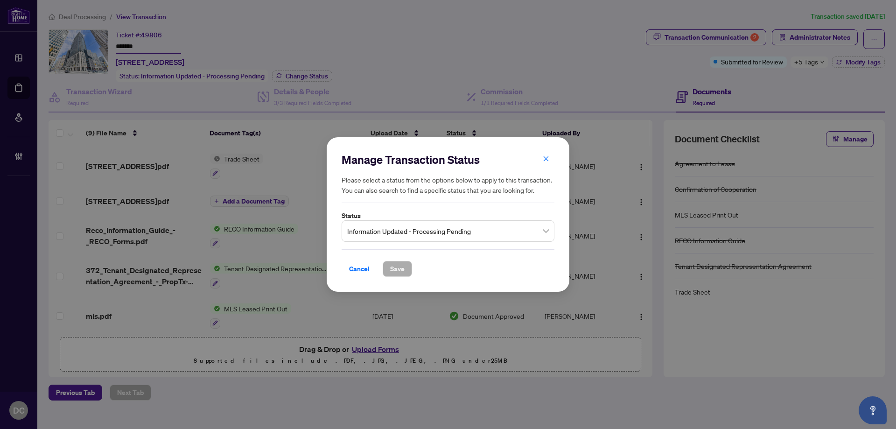
click at [456, 227] on span "Information Updated - Processing Pending" at bounding box center [448, 231] width 202 height 18
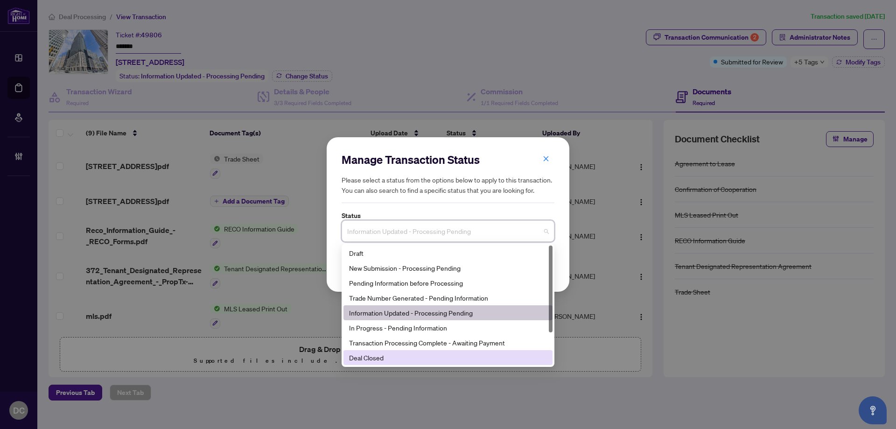
click at [410, 356] on div "Deal Closed" at bounding box center [448, 357] width 198 height 10
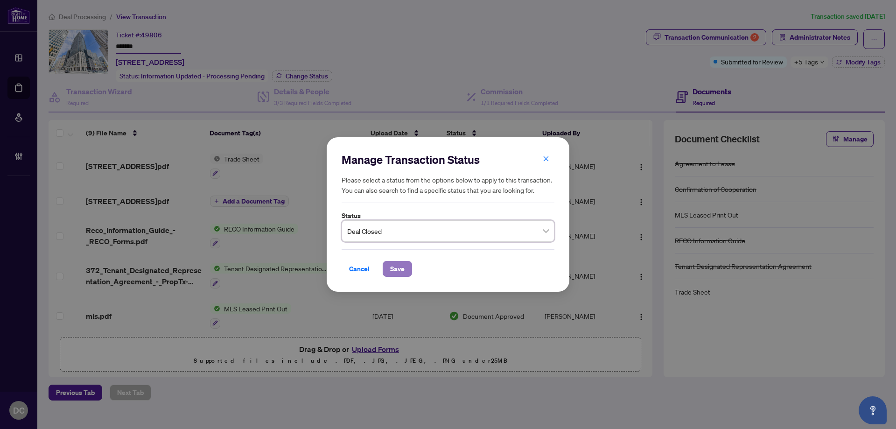
click at [400, 272] on span "Save" at bounding box center [397, 268] width 14 height 15
click at [729, 38] on div "Manage Transaction Status Please select a status from the options below to appl…" at bounding box center [448, 214] width 896 height 429
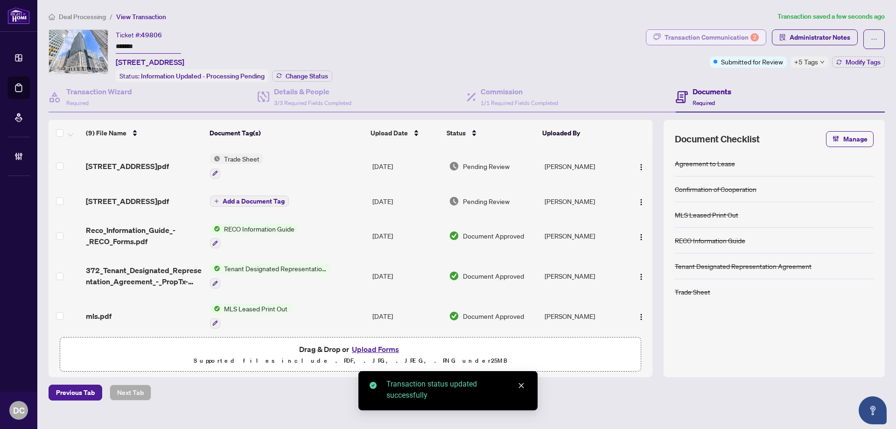
click at [729, 37] on div "Transaction Communication 2" at bounding box center [711, 37] width 94 height 15
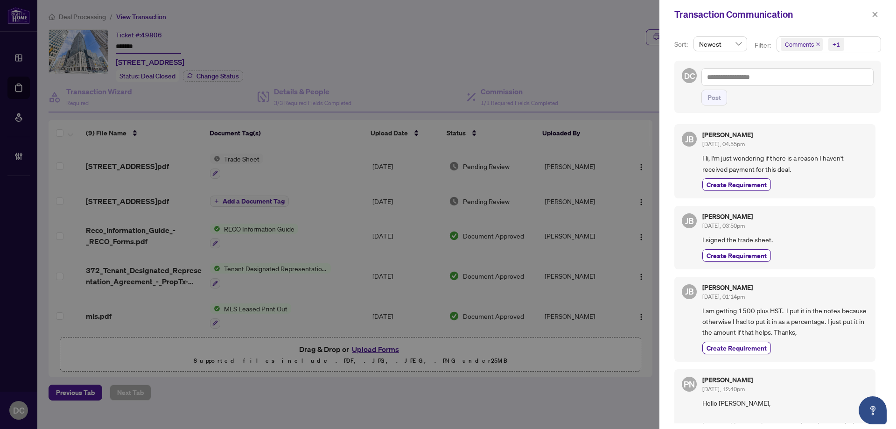
click at [857, 42] on span "Comments +1" at bounding box center [829, 44] width 104 height 15
click at [806, 86] on span "Comments" at bounding box center [811, 83] width 32 height 8
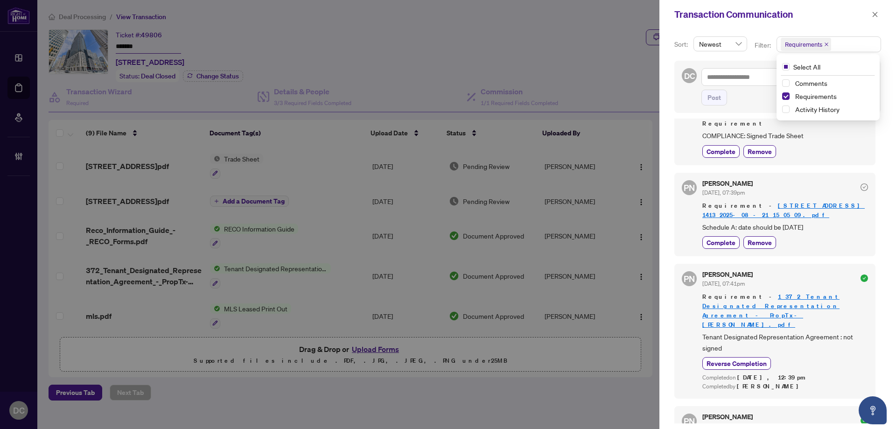
scroll to position [33, 0]
click at [877, 13] on icon "close" at bounding box center [874, 14] width 5 height 5
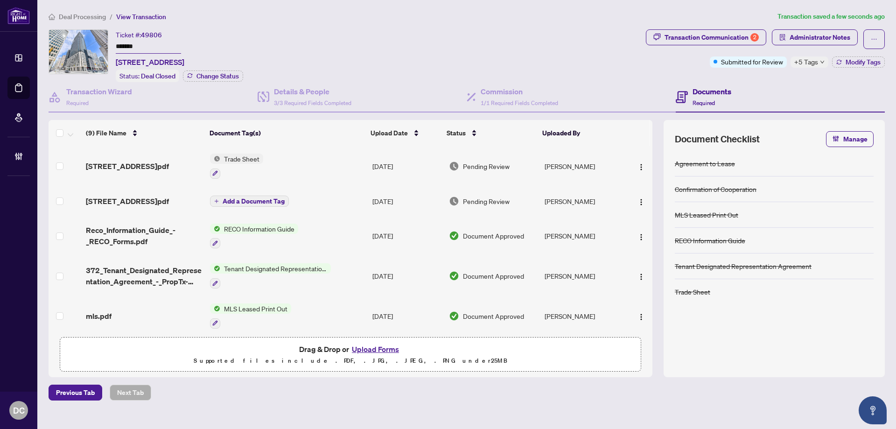
click at [294, 164] on td "Trade Sheet" at bounding box center [287, 166] width 162 height 40
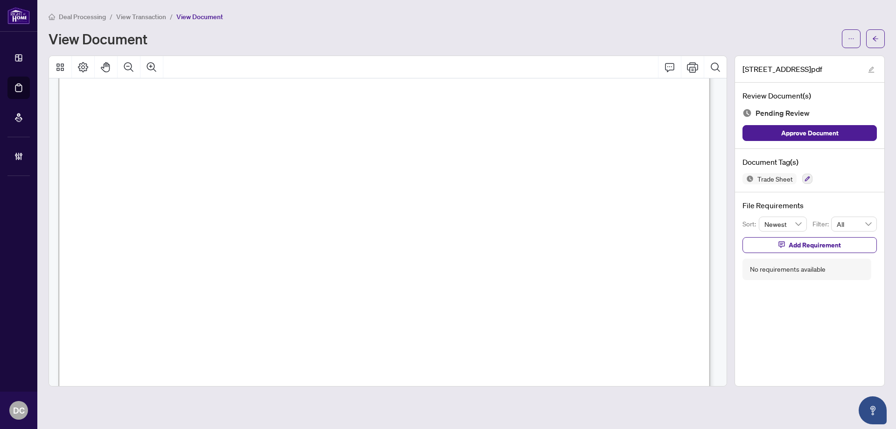
scroll to position [280, 0]
click at [874, 41] on icon "arrow-left" at bounding box center [875, 38] width 7 height 7
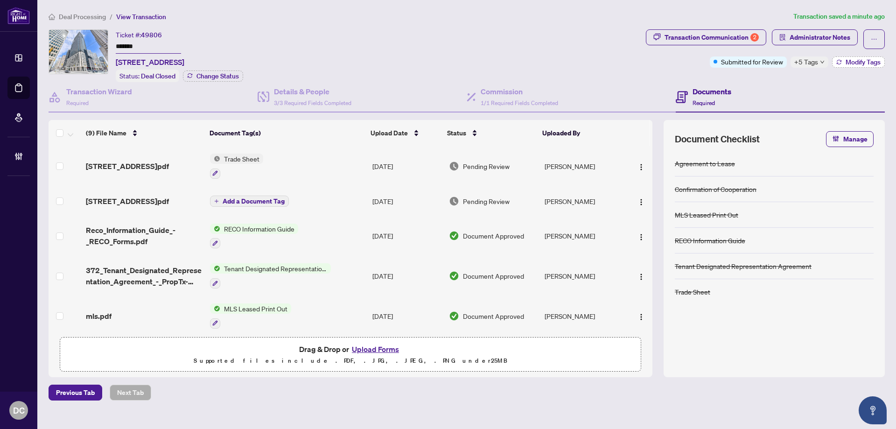
click at [848, 62] on span "Modify Tags" at bounding box center [862, 62] width 35 height 7
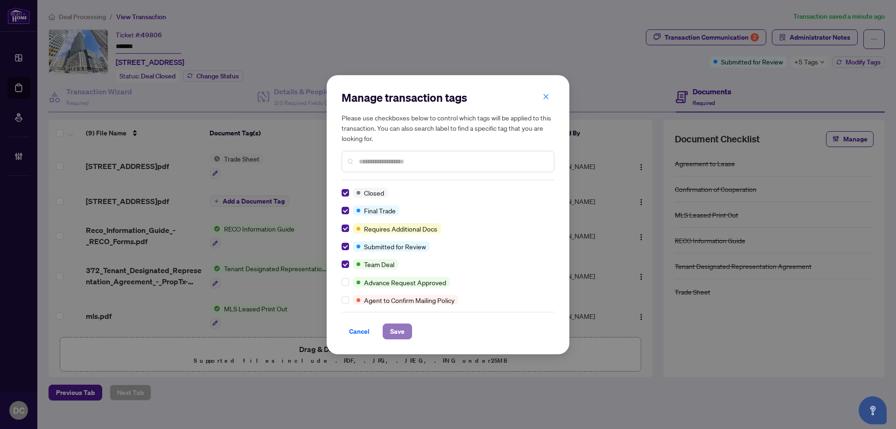
click at [395, 333] on span "Save" at bounding box center [397, 331] width 14 height 15
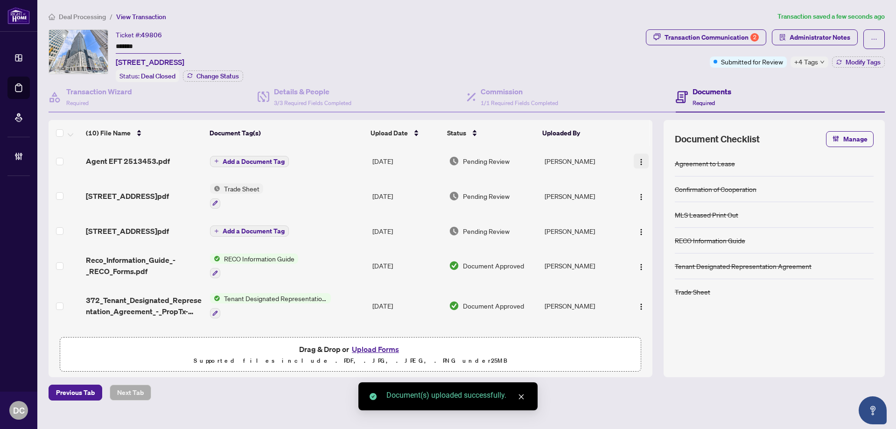
click at [640, 160] on img "button" at bounding box center [640, 161] width 7 height 7
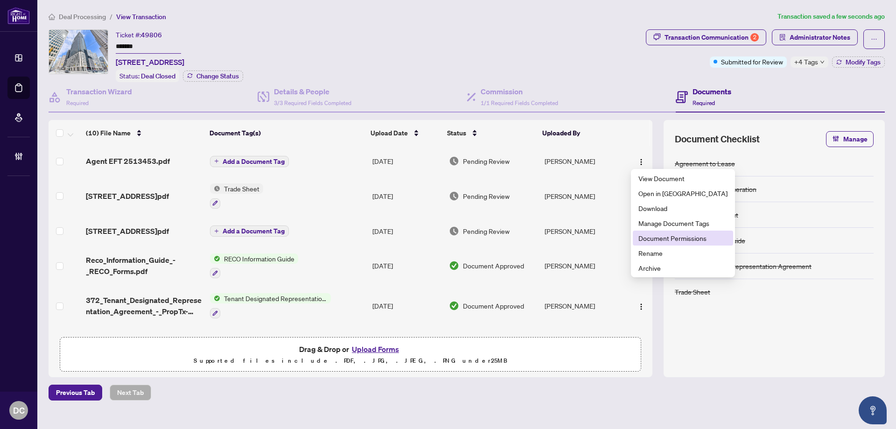
click at [675, 242] on span "Document Permissions" at bounding box center [682, 238] width 89 height 10
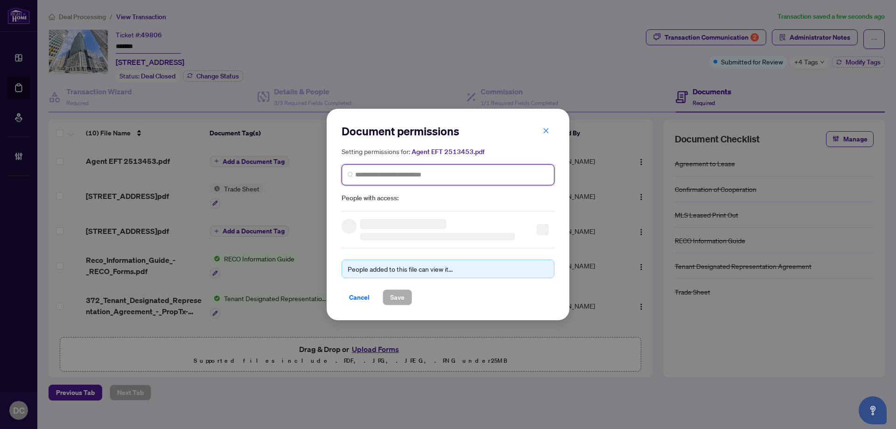
click at [511, 172] on input "search" at bounding box center [451, 175] width 193 height 10
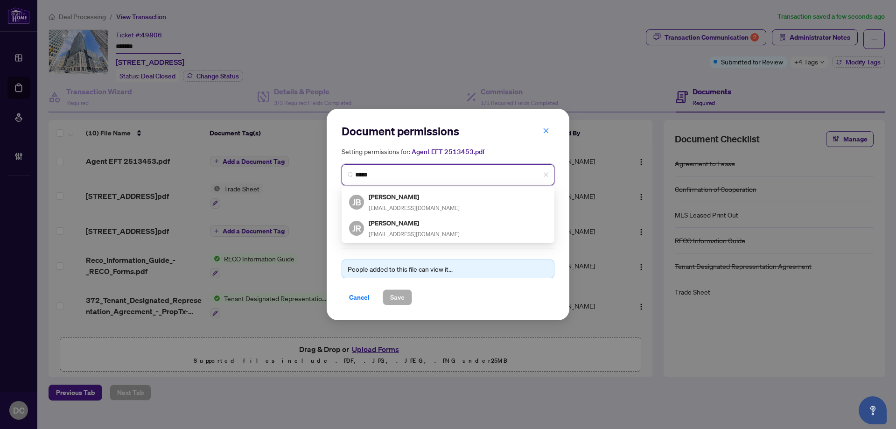
type input "******"
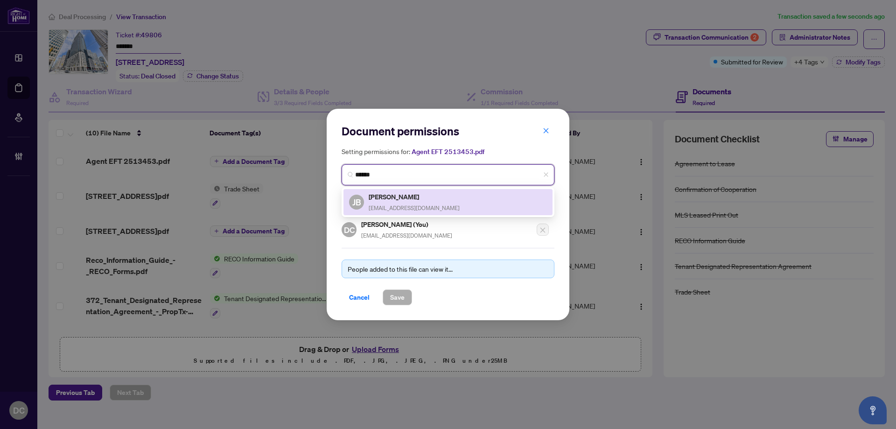
click at [438, 199] on div "JB [PERSON_NAME] [EMAIL_ADDRESS][DOMAIN_NAME]" at bounding box center [448, 201] width 198 height 21
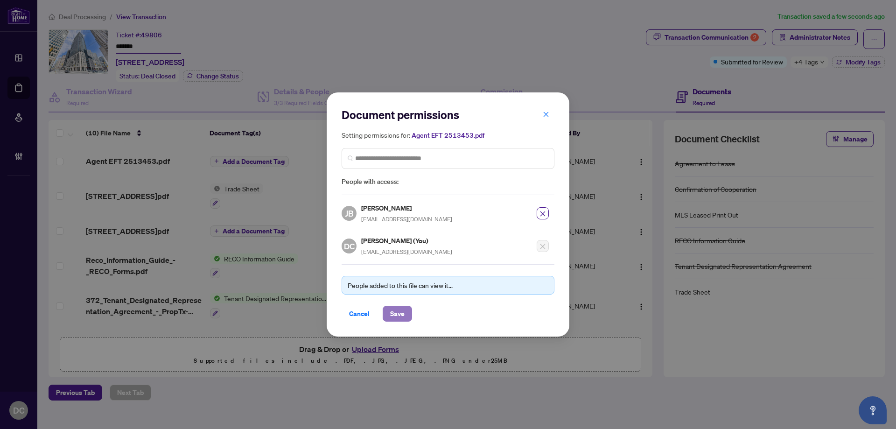
click at [395, 312] on span "Save" at bounding box center [397, 313] width 14 height 15
click at [808, 64] on div "Document permissions Setting permissions for: Agent EFT 2513453.pdf 5631 JB [PE…" at bounding box center [448, 214] width 896 height 429
click at [815, 63] on div "Document permissions Setting permissions for: Agent EFT 2513453.pdf 5631 JB [PE…" at bounding box center [448, 214] width 896 height 429
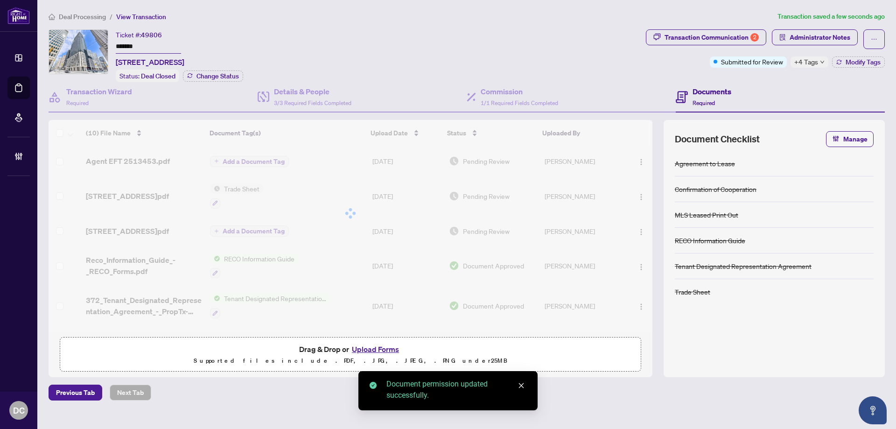
click at [815, 63] on span "+4 Tags" at bounding box center [806, 61] width 24 height 11
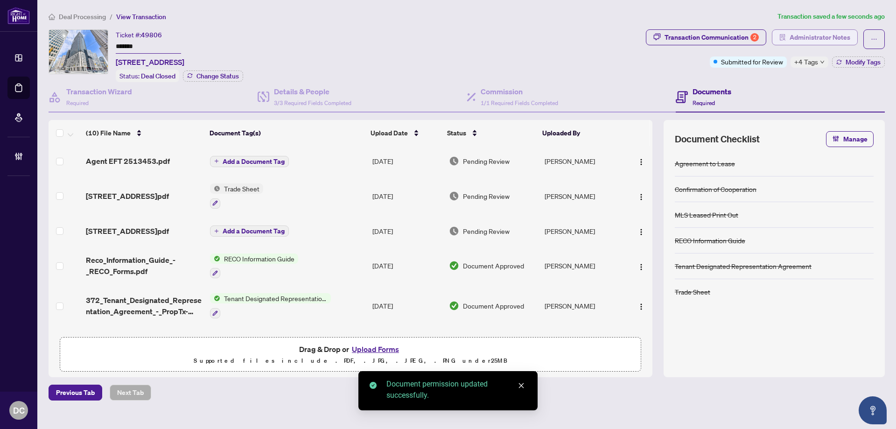
click at [824, 35] on span "Administrator Notes" at bounding box center [819, 37] width 61 height 15
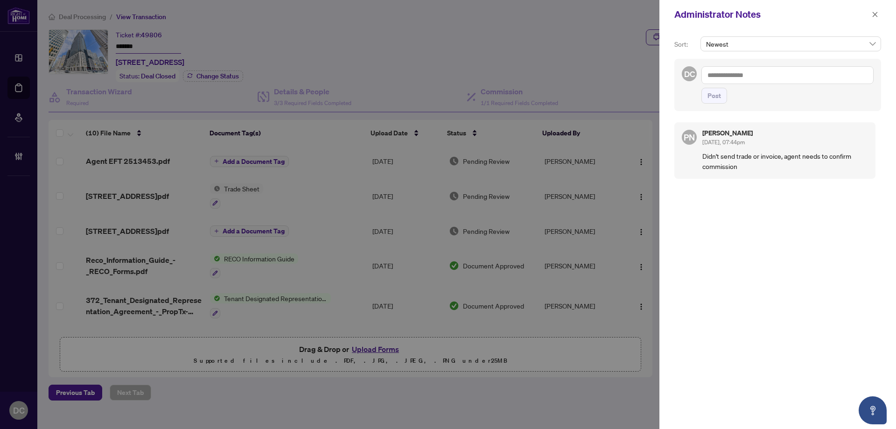
click at [803, 81] on textarea at bounding box center [787, 75] width 172 height 18
paste textarea "**********"
type textarea "**********"
drag, startPoint x: 723, startPoint y: 100, endPoint x: 740, endPoint y: 122, distance: 27.9
click at [723, 100] on button "Post" at bounding box center [714, 96] width 26 height 16
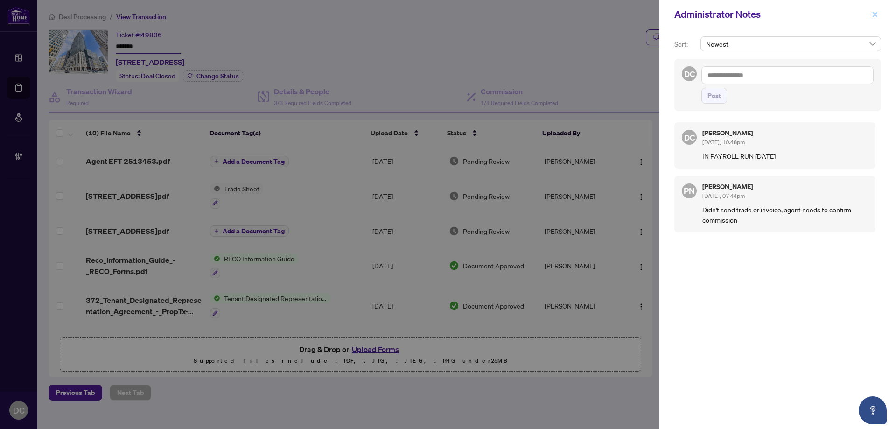
click at [877, 14] on icon "close" at bounding box center [874, 14] width 7 height 7
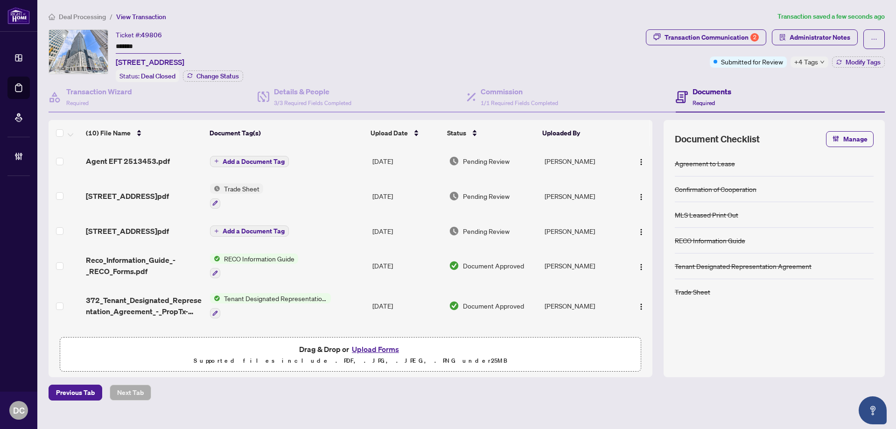
click at [99, 18] on span "Deal Processing" at bounding box center [82, 17] width 47 height 8
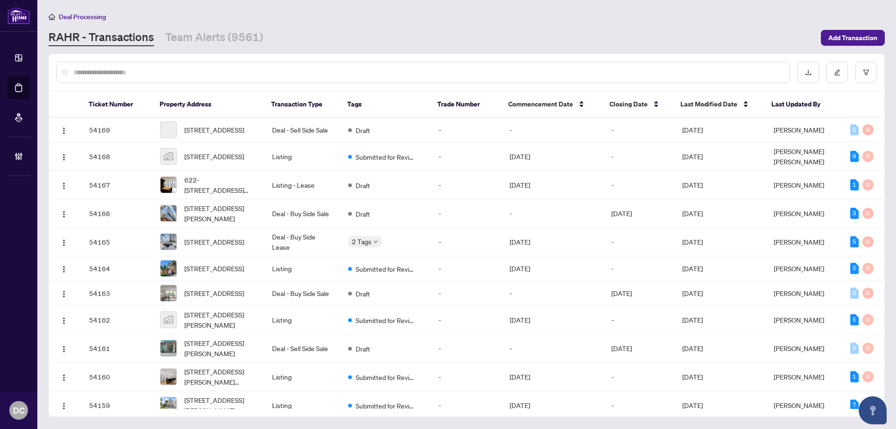
click at [225, 71] on input "text" at bounding box center [428, 72] width 708 height 10
paste input "*******"
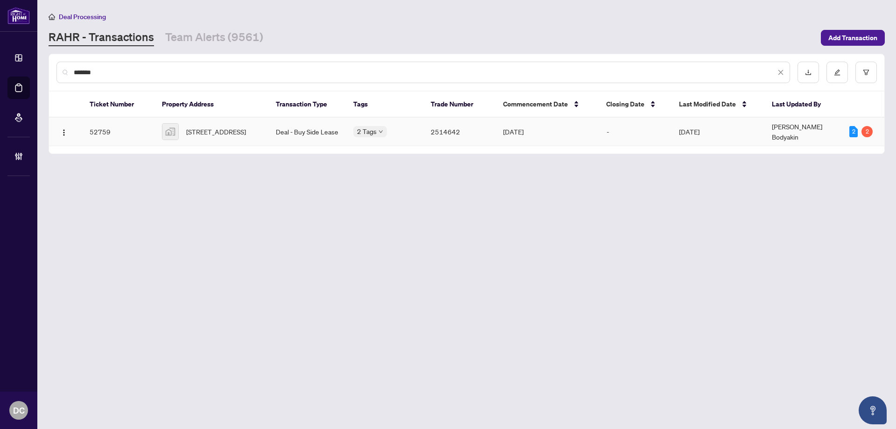
type input "*******"
click at [213, 135] on span "[STREET_ADDRESS]" at bounding box center [216, 131] width 60 height 10
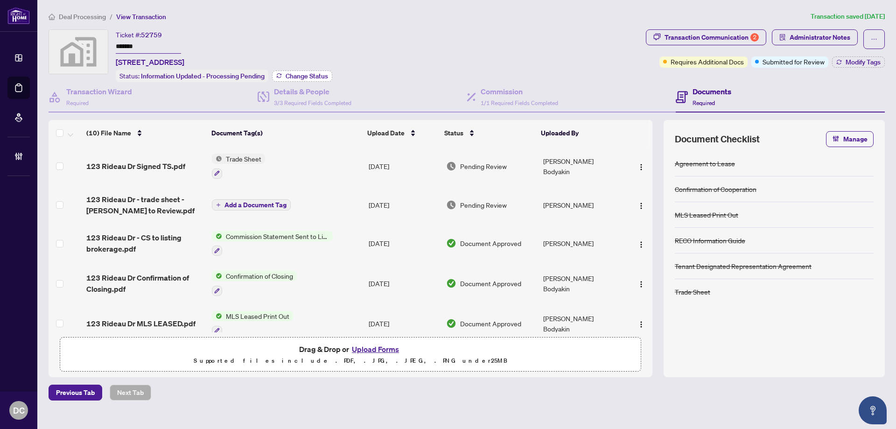
click at [314, 73] on span "Change Status" at bounding box center [307, 76] width 42 height 7
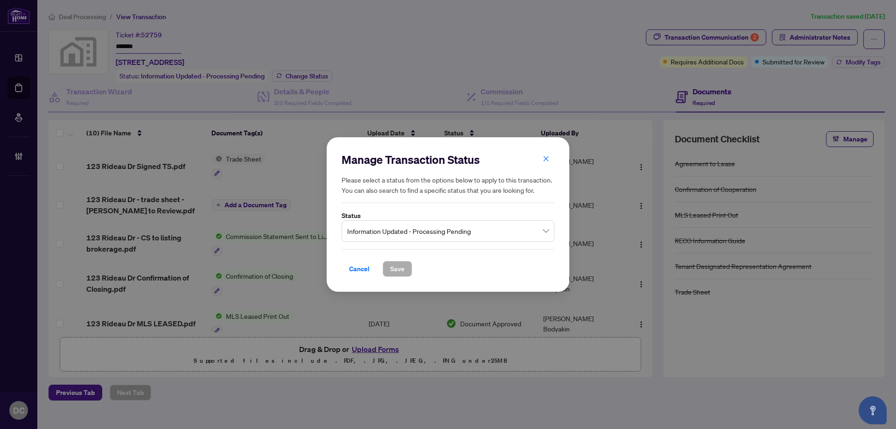
click at [423, 230] on span "Information Updated - Processing Pending" at bounding box center [448, 231] width 202 height 18
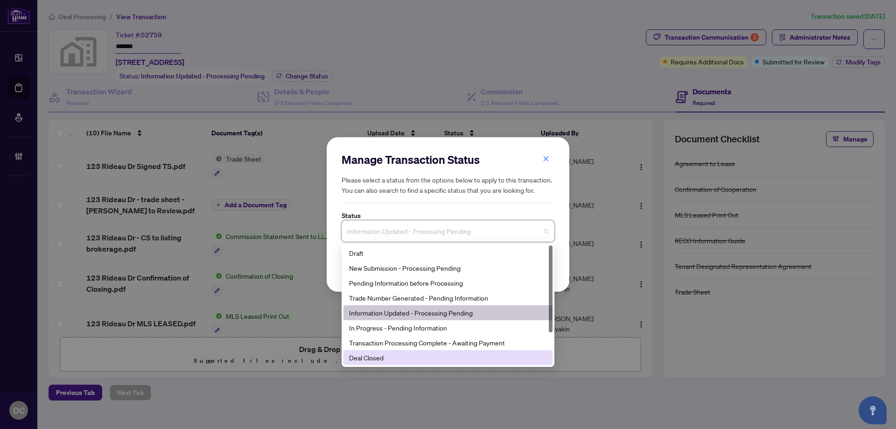
click at [379, 357] on div "Deal Closed" at bounding box center [448, 357] width 198 height 10
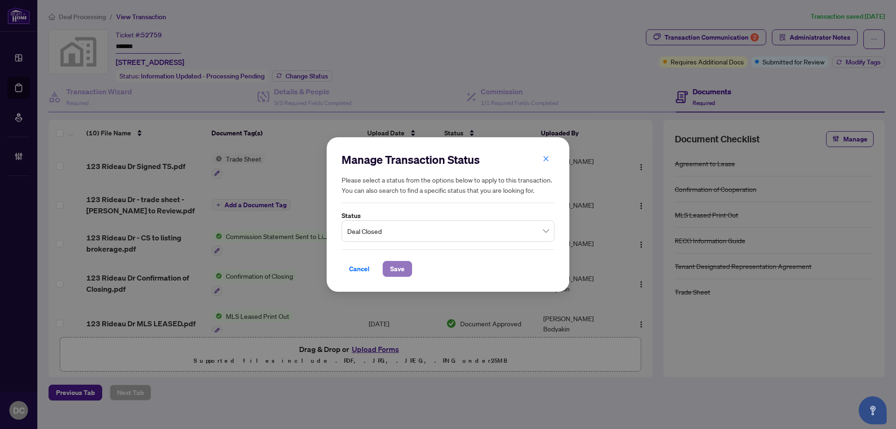
click at [387, 262] on button "Save" at bounding box center [397, 269] width 29 height 16
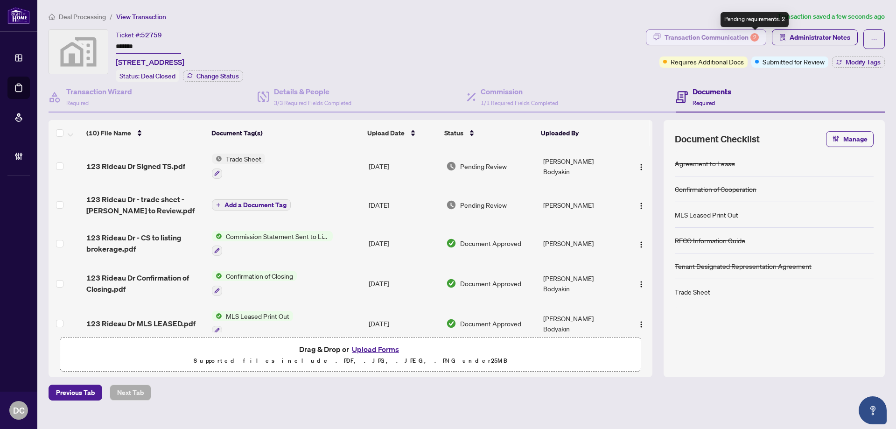
click at [754, 36] on div "2" at bounding box center [754, 37] width 8 height 8
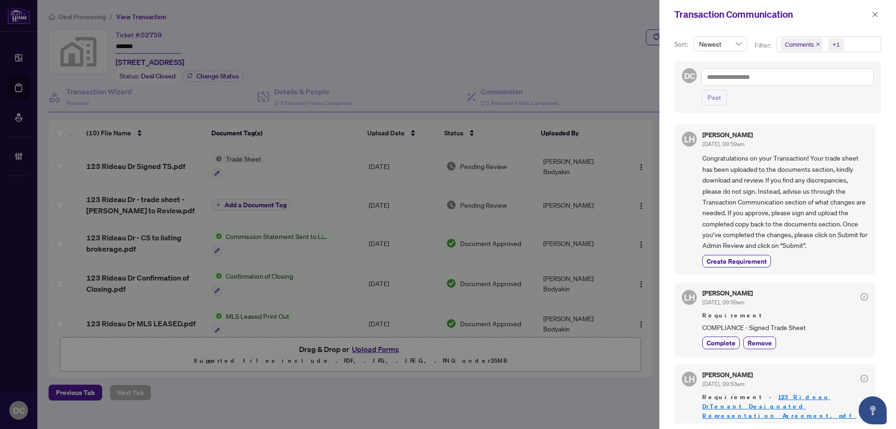
click at [854, 37] on span "Comments +1" at bounding box center [829, 44] width 104 height 15
click at [829, 82] on span "Comments" at bounding box center [832, 82] width 83 height 11
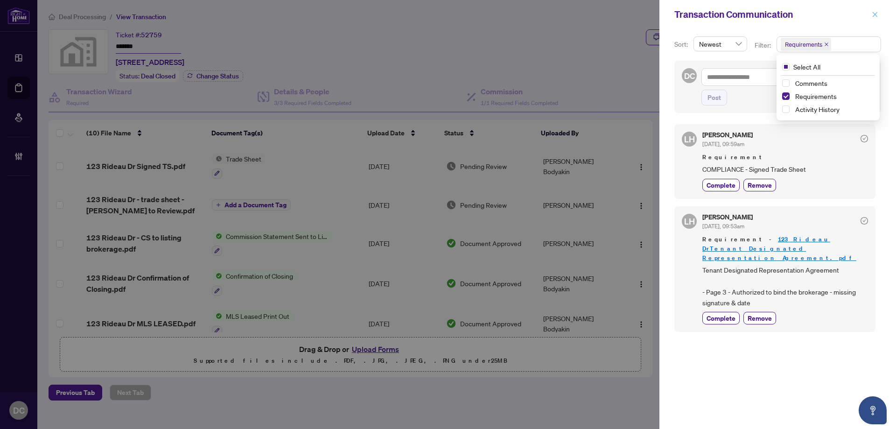
click at [871, 13] on button "button" at bounding box center [875, 14] width 12 height 11
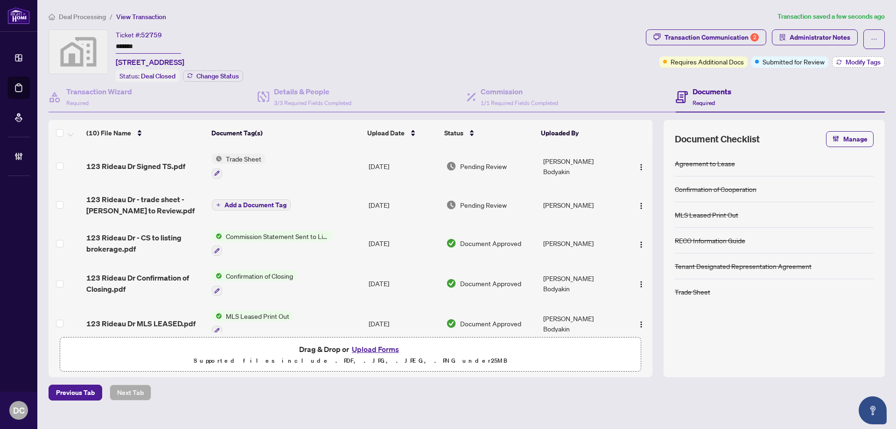
click at [848, 59] on span "Modify Tags" at bounding box center [862, 62] width 35 height 7
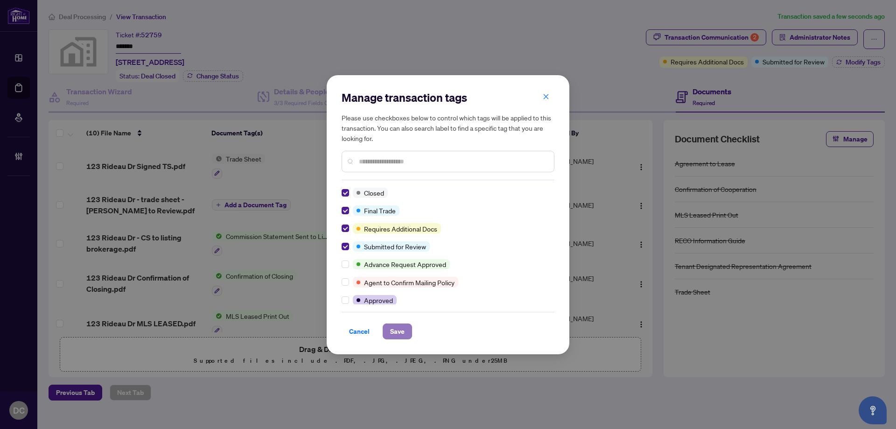
click at [398, 332] on span "Save" at bounding box center [397, 331] width 14 height 15
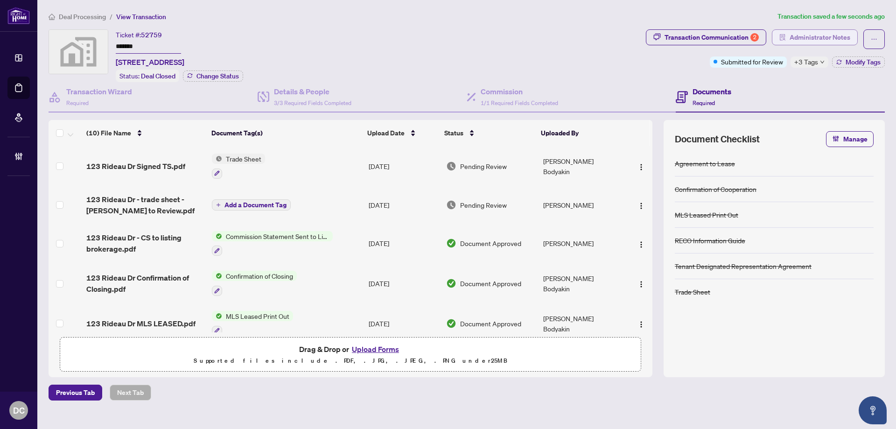
click at [827, 30] on span "Administrator Notes" at bounding box center [819, 37] width 61 height 15
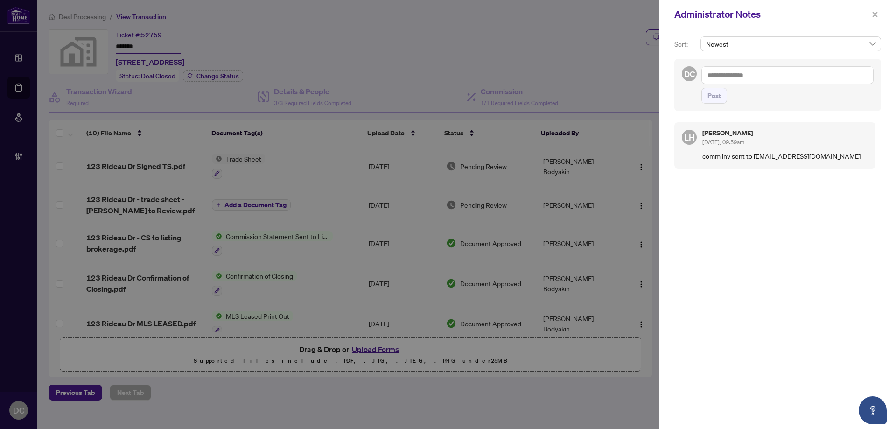
click at [836, 78] on textarea at bounding box center [787, 75] width 172 height 18
paste textarea "**********"
type textarea "**********"
click at [716, 95] on span "Post" at bounding box center [714, 95] width 14 height 15
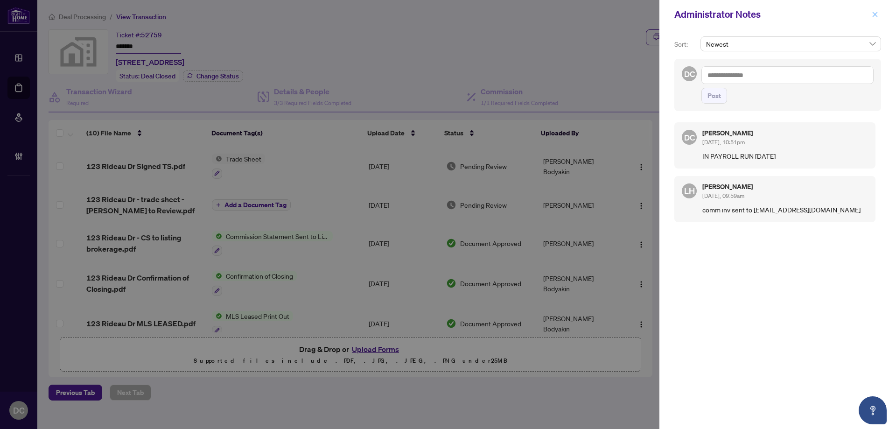
click at [880, 15] on div "Administrator Notes" at bounding box center [777, 14] width 237 height 29
click at [873, 13] on icon "close" at bounding box center [874, 14] width 5 height 5
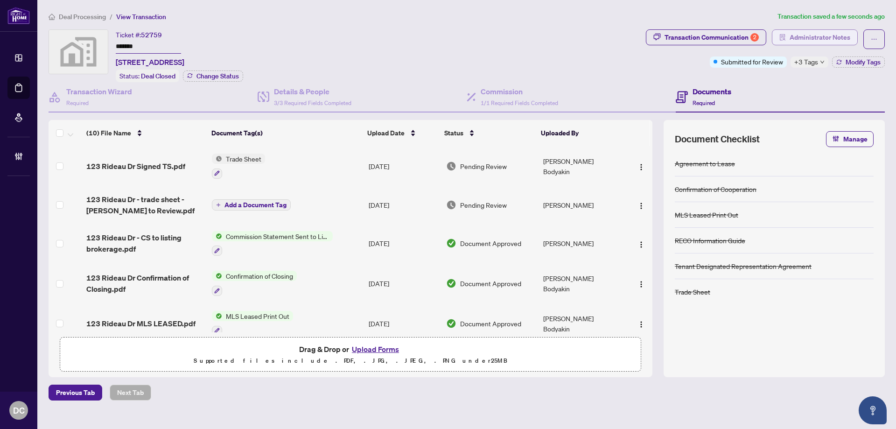
click at [814, 39] on span "Administrator Notes" at bounding box center [819, 37] width 61 height 15
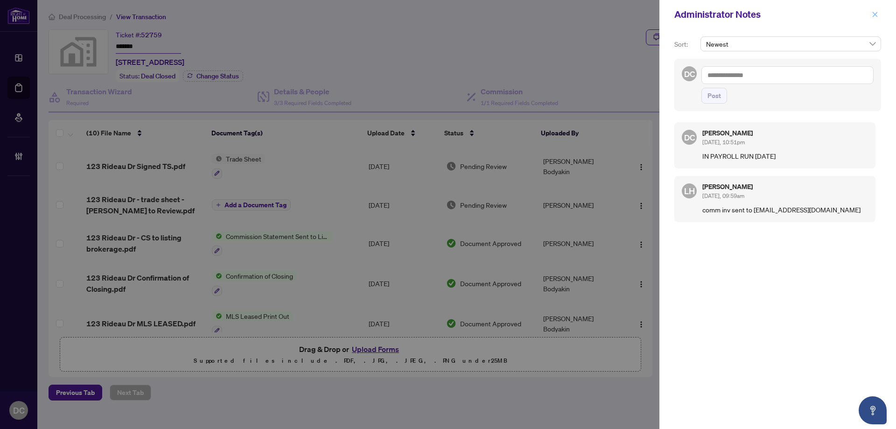
click at [876, 14] on icon "close" at bounding box center [874, 14] width 5 height 5
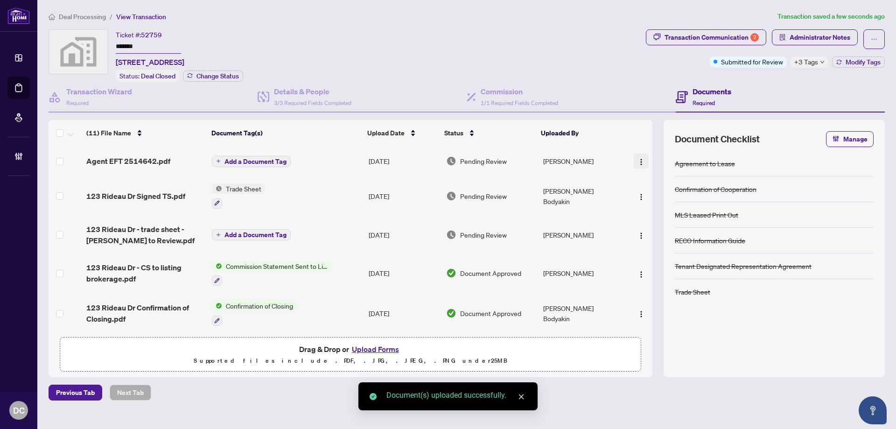
click at [640, 160] on img "button" at bounding box center [640, 161] width 7 height 7
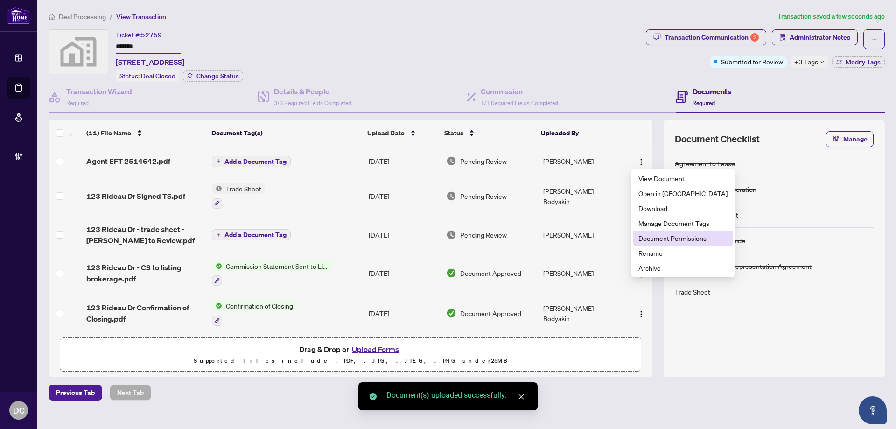
click at [668, 236] on span "Document Permissions" at bounding box center [682, 238] width 89 height 10
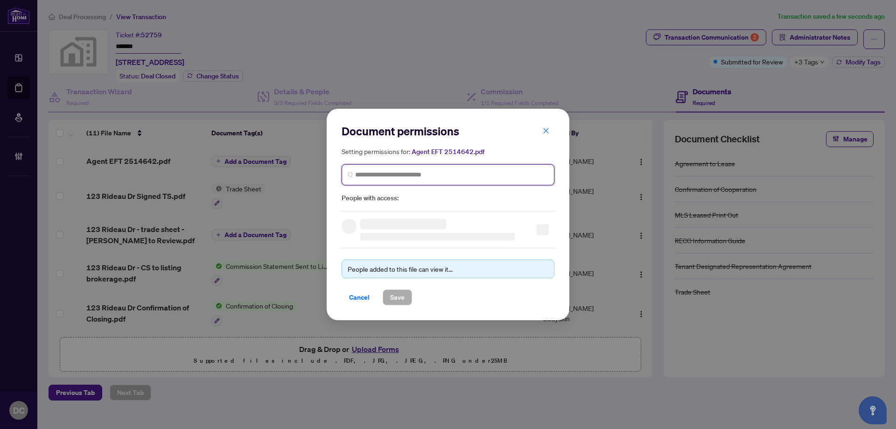
click at [449, 175] on input "search" at bounding box center [451, 175] width 193 height 10
click at [383, 172] on input "****" at bounding box center [451, 175] width 193 height 10
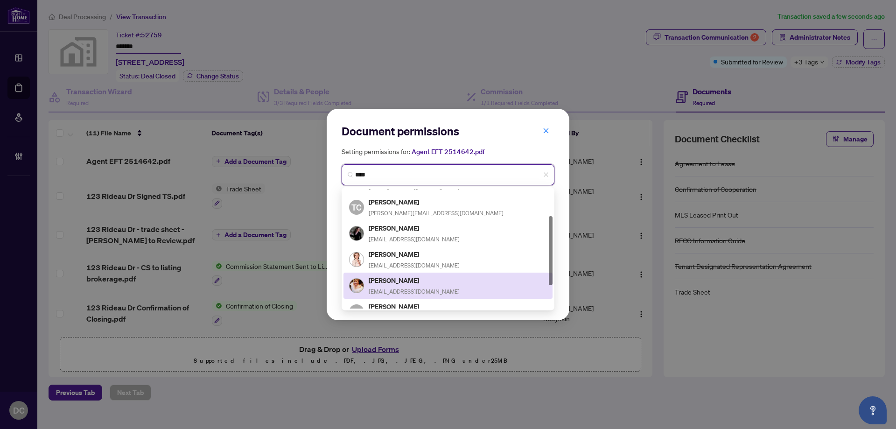
scroll to position [86, 0]
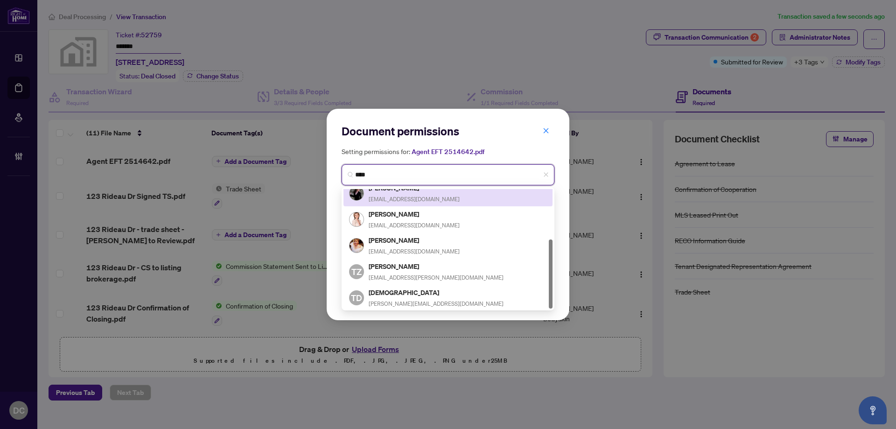
click at [388, 179] on input "****" at bounding box center [451, 175] width 193 height 10
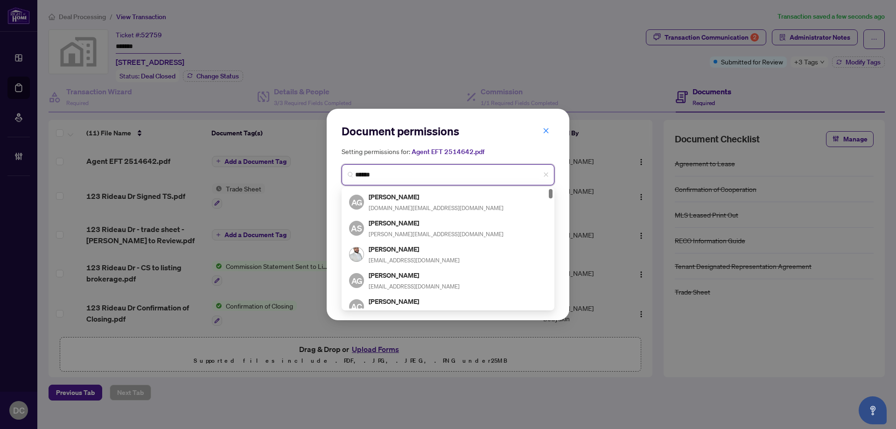
type input "*******"
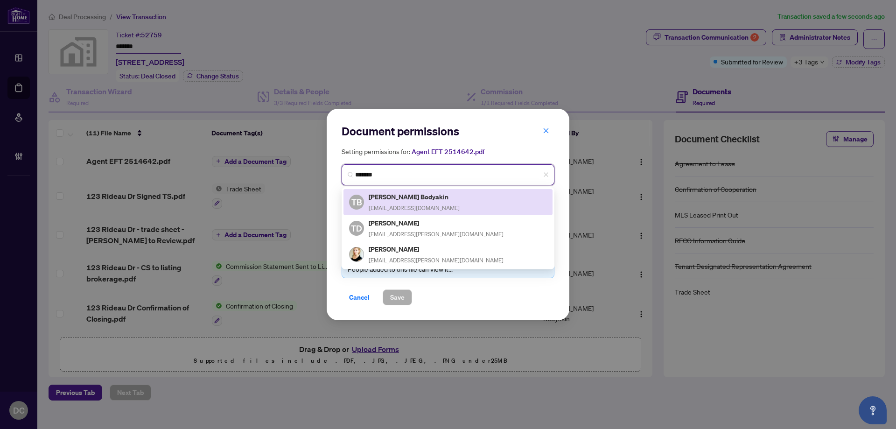
click at [404, 203] on div "[PERSON_NAME] Bodyakin [EMAIL_ADDRESS][DOMAIN_NAME]" at bounding box center [414, 201] width 91 height 21
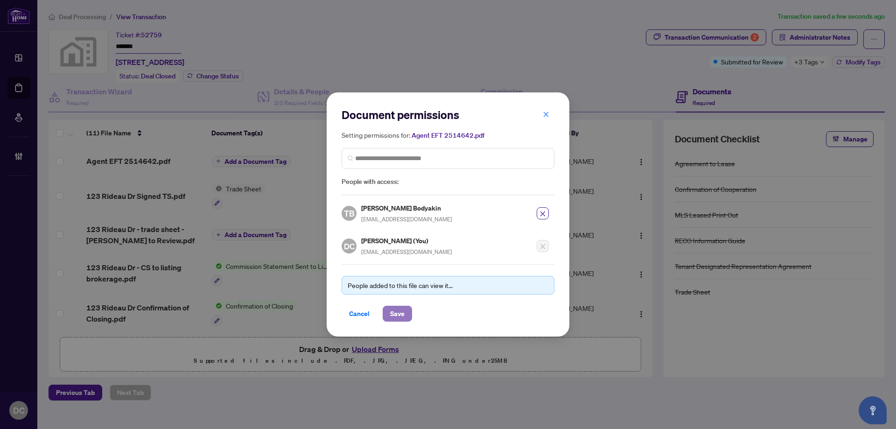
click at [393, 309] on span "Save" at bounding box center [397, 313] width 14 height 15
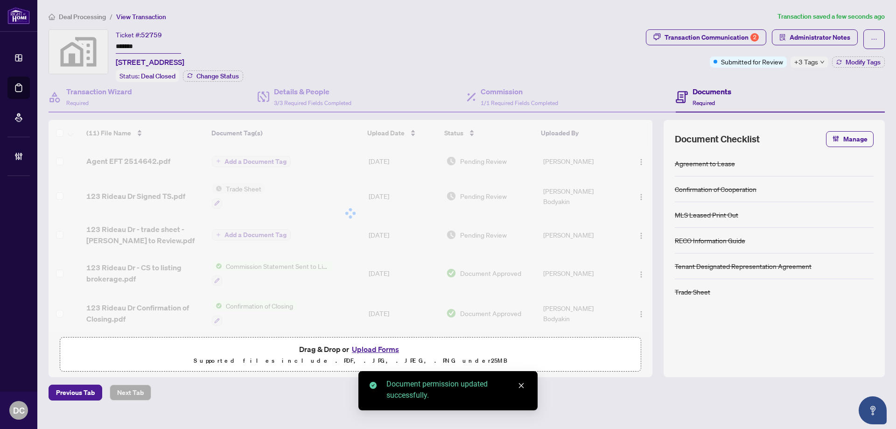
click at [91, 17] on span "Deal Processing" at bounding box center [82, 17] width 47 height 8
